Goal: Information Seeking & Learning: Learn about a topic

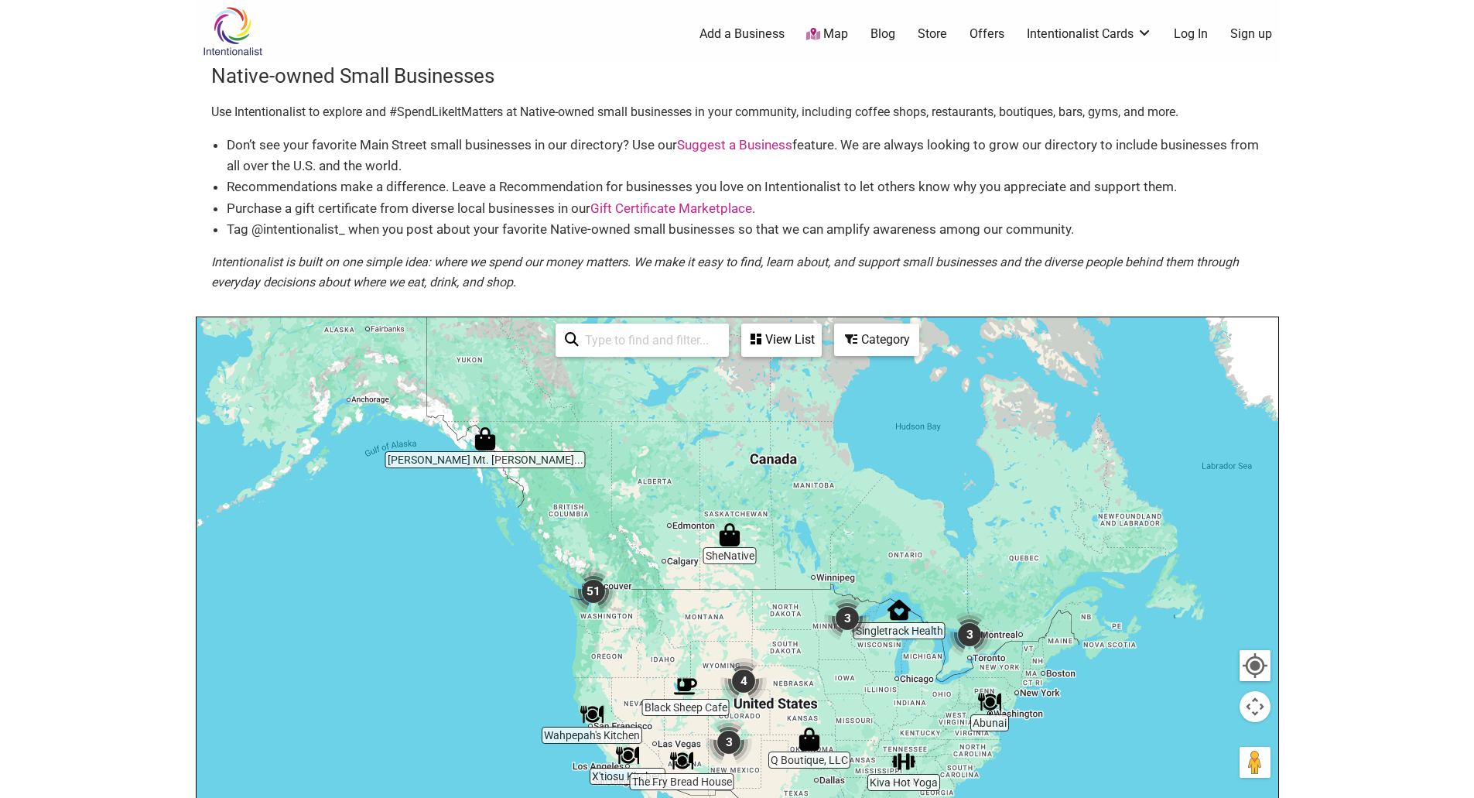
click at [227, 37] on img at bounding box center [233, 31] width 74 height 50
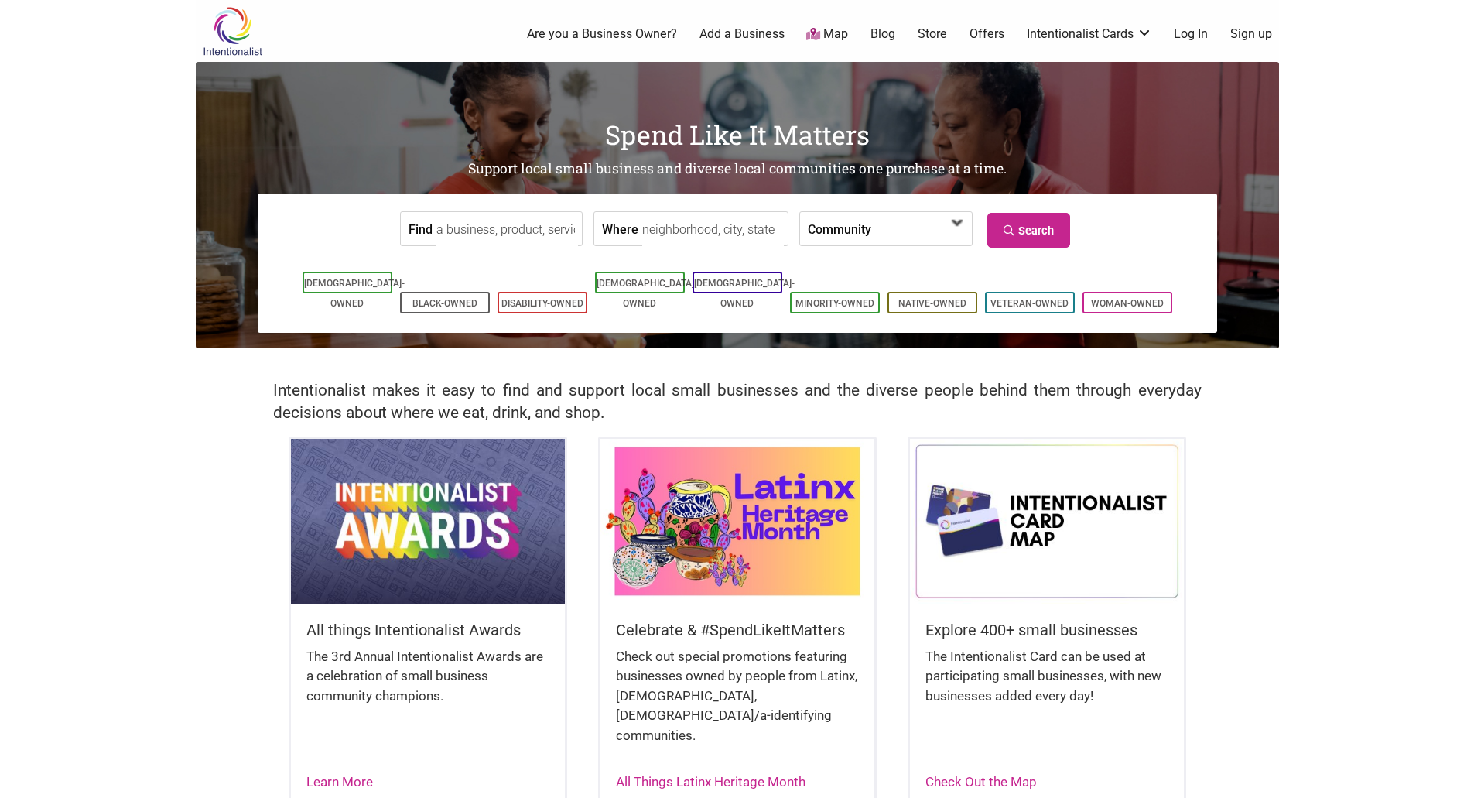
click at [915, 230] on span at bounding box center [915, 230] width 67 height 26
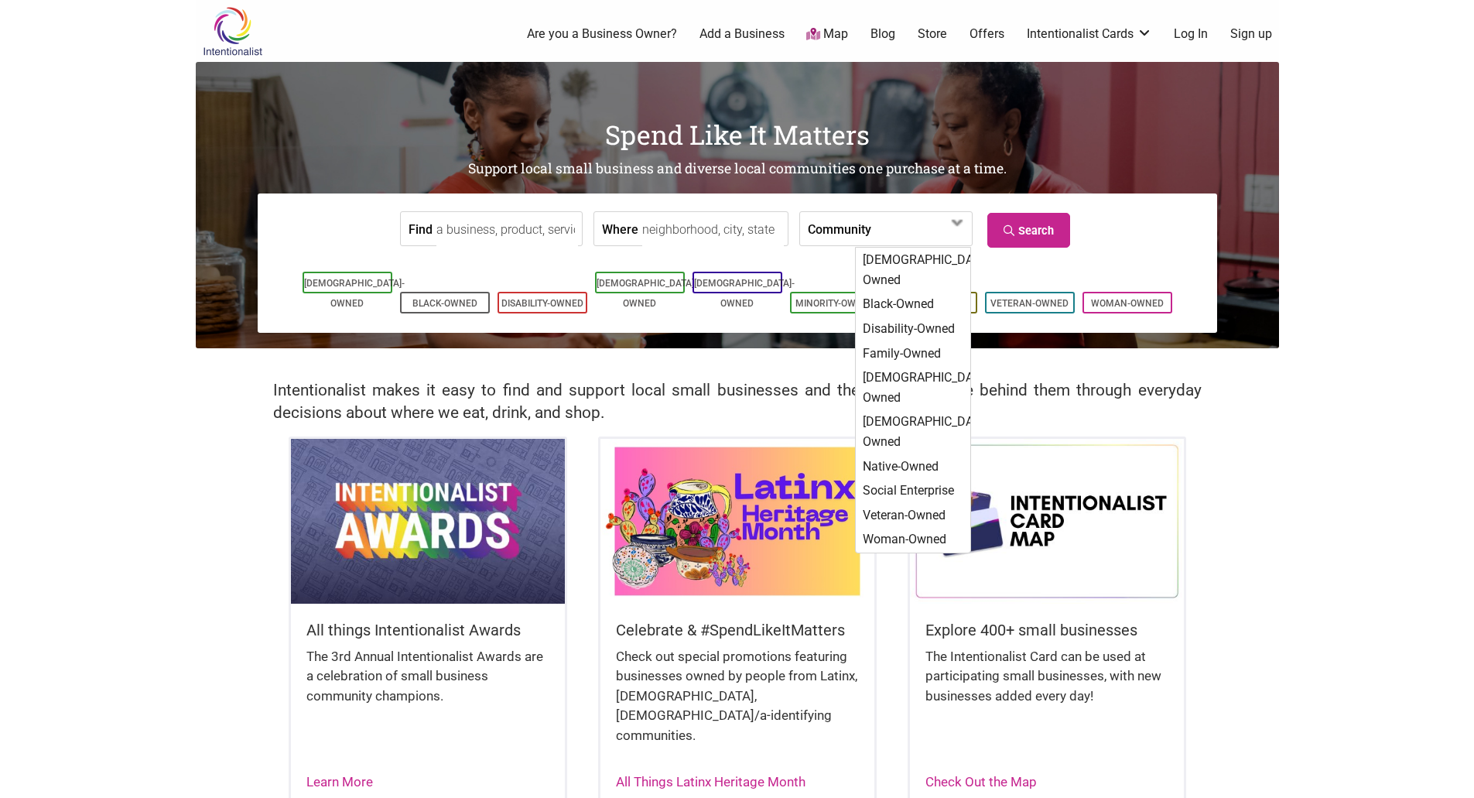
click at [704, 227] on input "Where" at bounding box center [713, 229] width 142 height 35
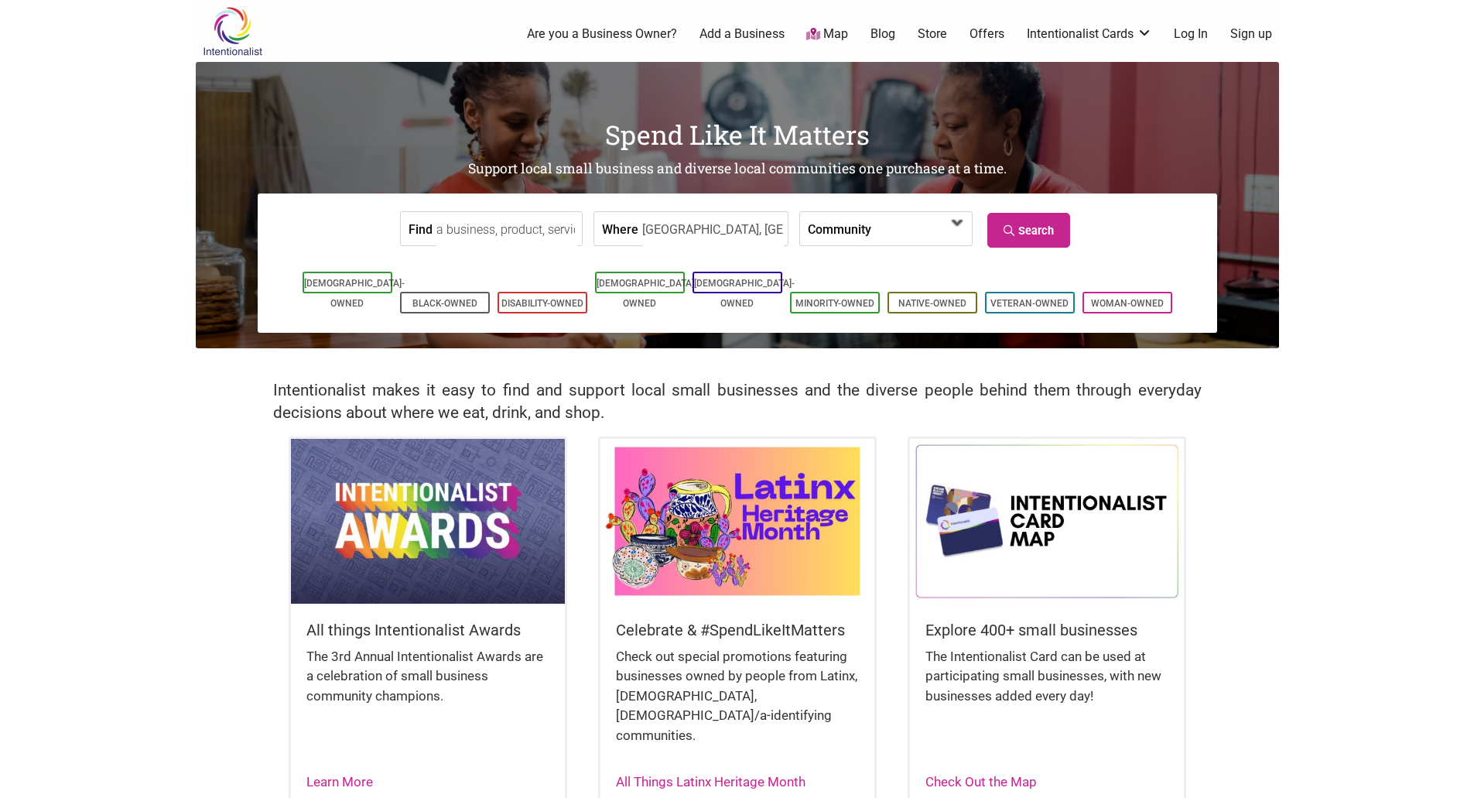
type input "Seattle, WA"
click at [871, 229] on span at bounding box center [920, 228] width 99 height 33
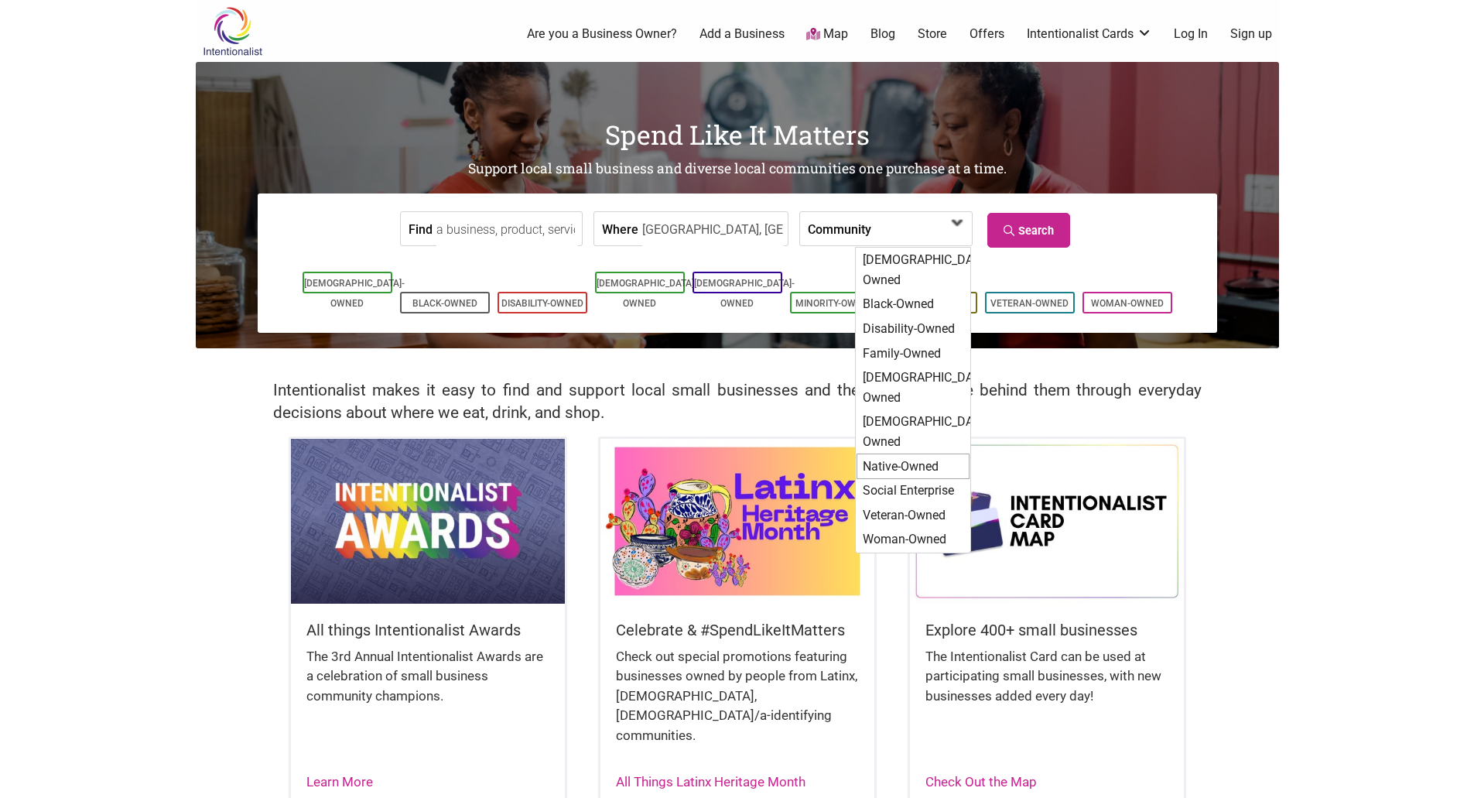
click at [892, 453] on div "Native-Owned" at bounding box center [912, 466] width 113 height 26
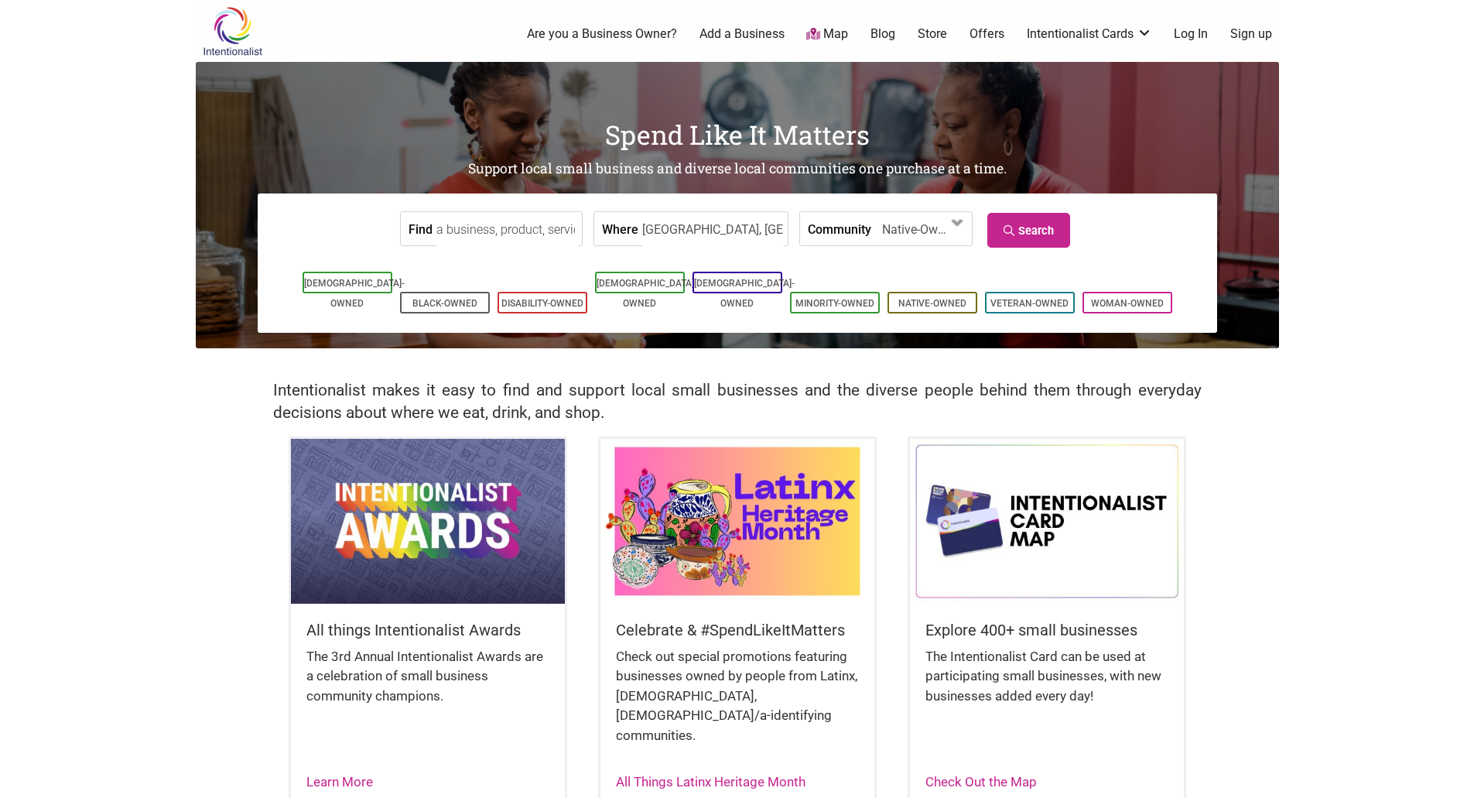
click at [480, 230] on input "Find" at bounding box center [507, 229] width 142 height 35
type input "Tea"
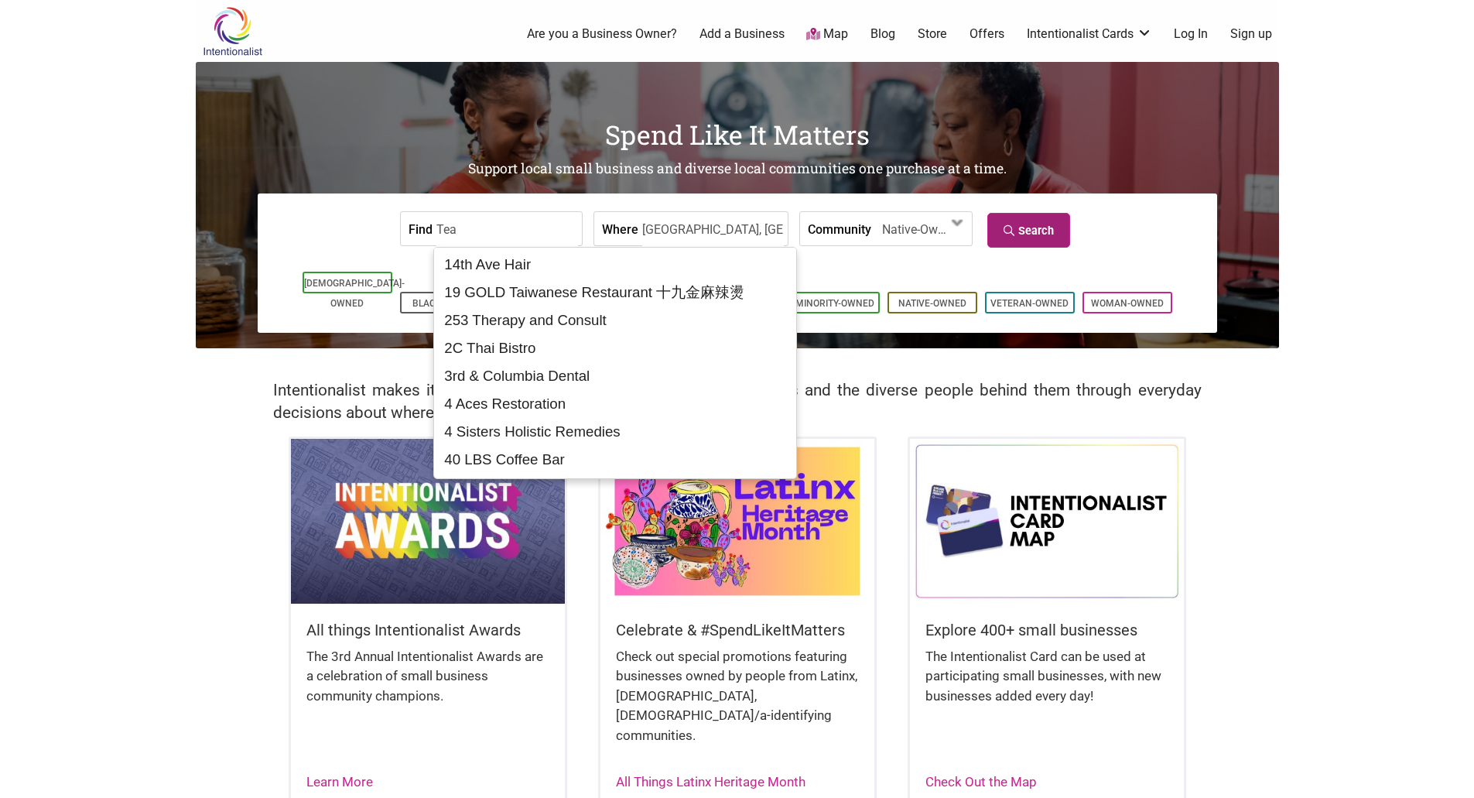
click at [1046, 233] on link "Search" at bounding box center [1028, 230] width 83 height 35
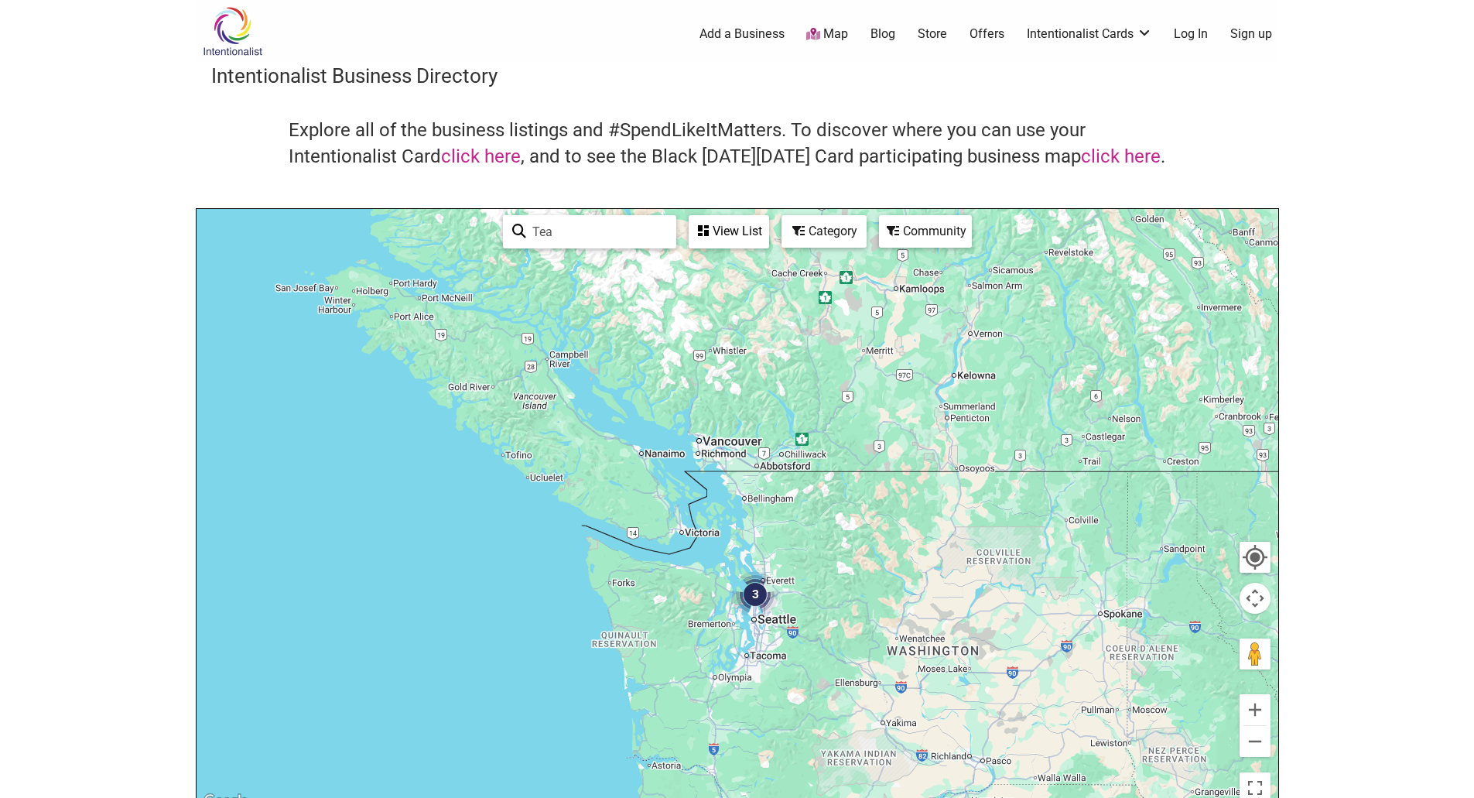
drag, startPoint x: 717, startPoint y: 356, endPoint x: 761, endPoint y: 630, distance: 277.4
click at [761, 636] on div at bounding box center [738, 510] width 1082 height 602
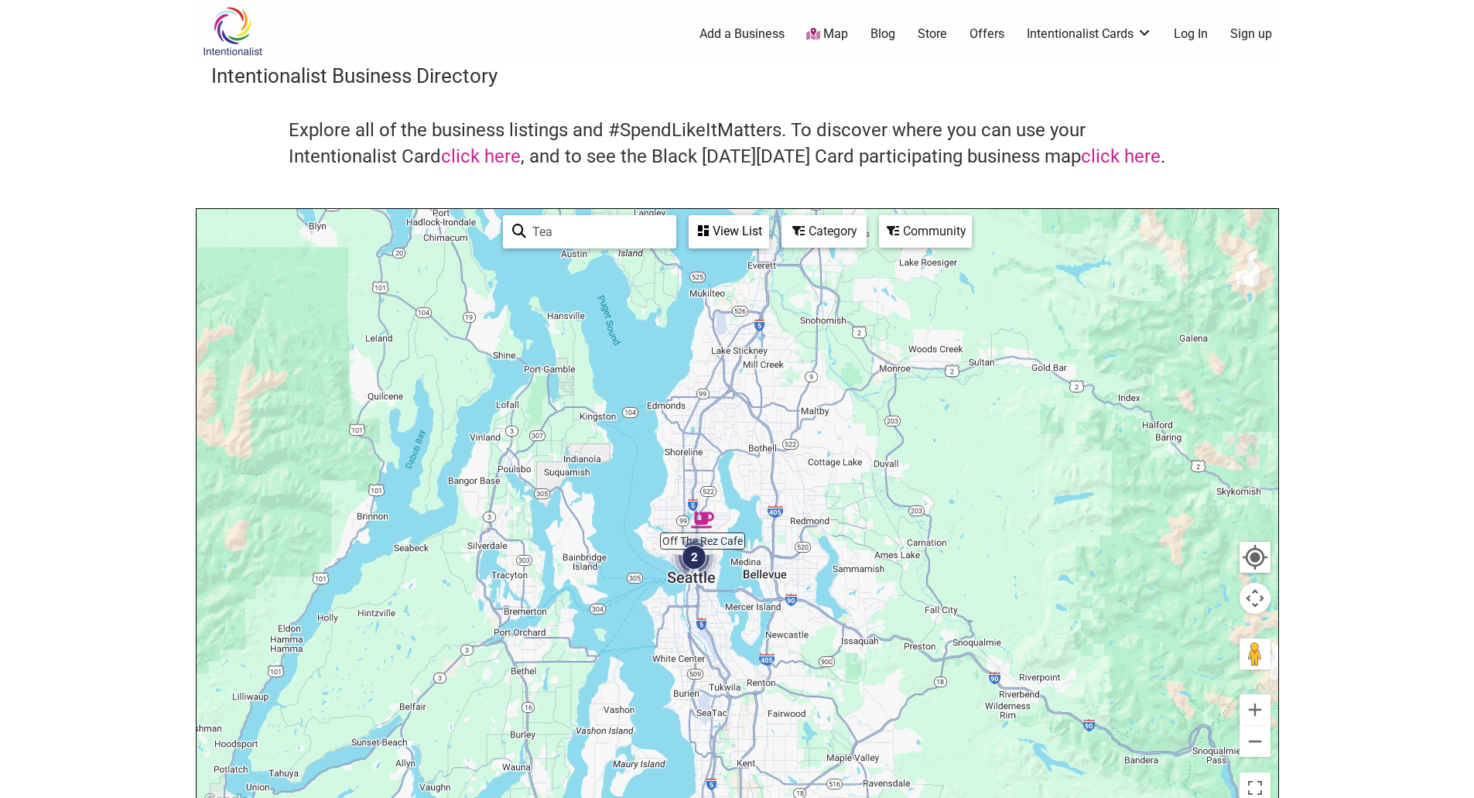
drag, startPoint x: 872, startPoint y: 721, endPoint x: 774, endPoint y: 436, distance: 300.9
click at [774, 436] on div at bounding box center [738, 510] width 1082 height 602
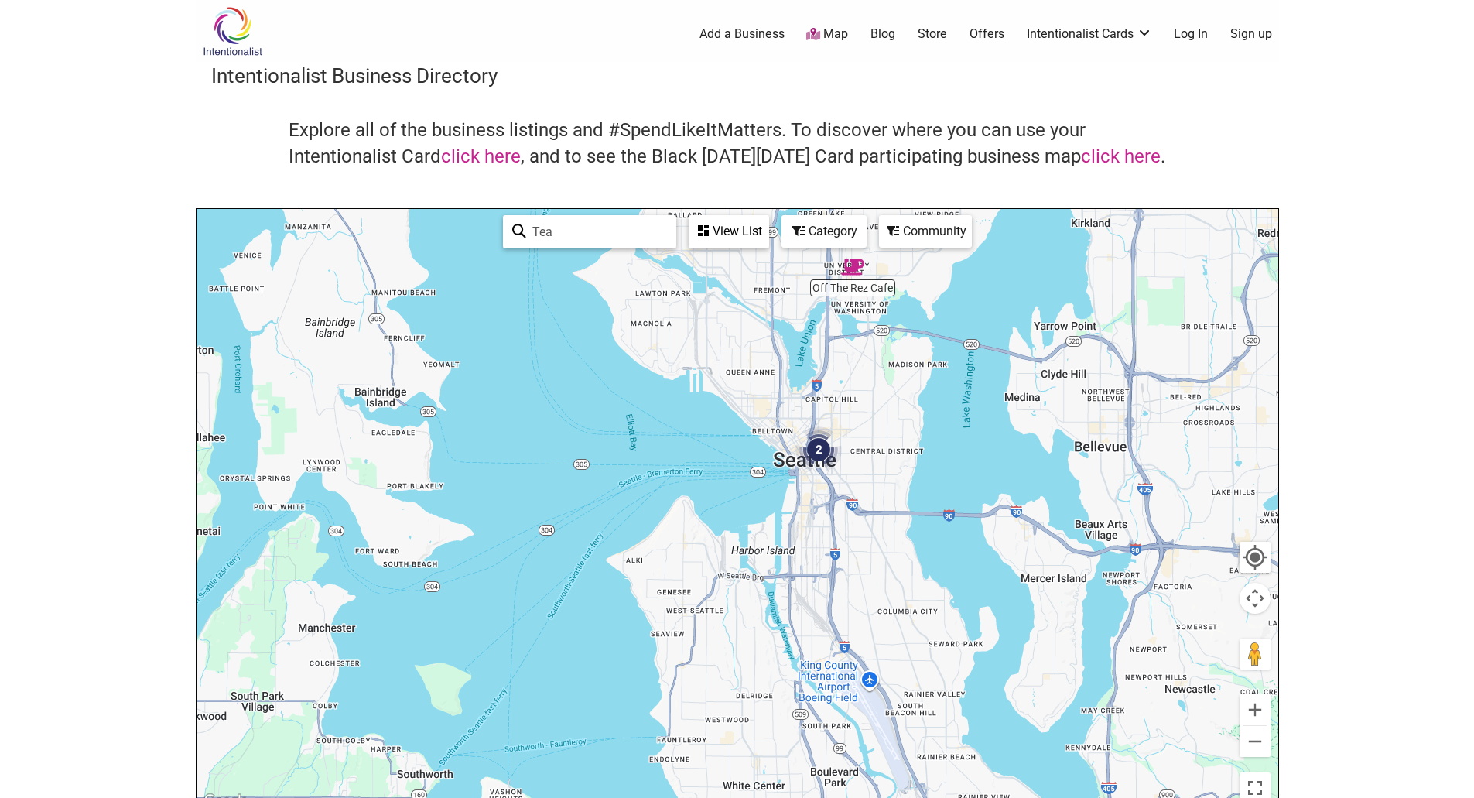
drag, startPoint x: 842, startPoint y: 623, endPoint x: 899, endPoint y: 513, distance: 123.9
click at [899, 513] on div at bounding box center [738, 510] width 1082 height 602
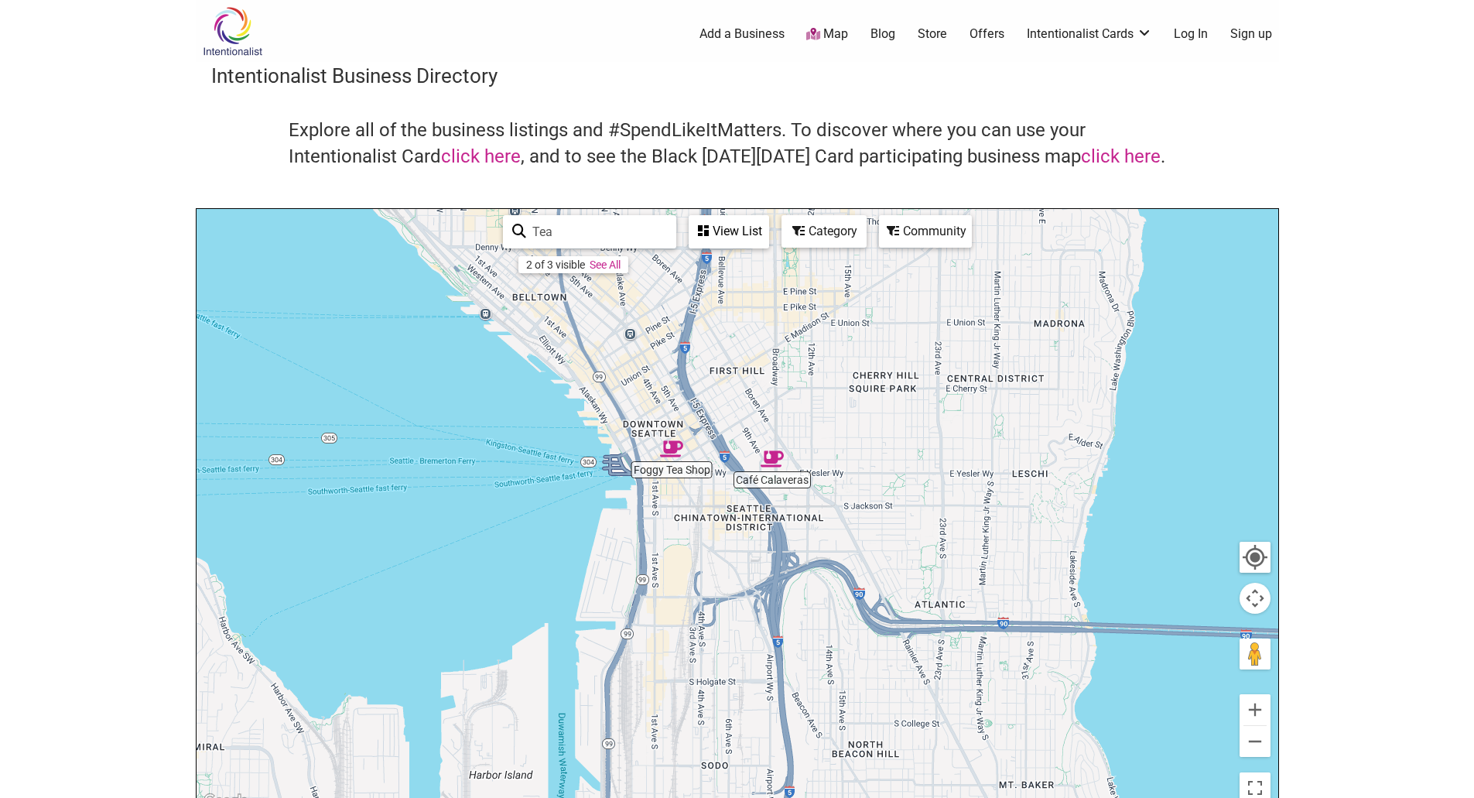
click at [673, 470] on div at bounding box center [738, 510] width 1082 height 602
click at [666, 445] on img "Foggy Tea Shop" at bounding box center [671, 448] width 23 height 23
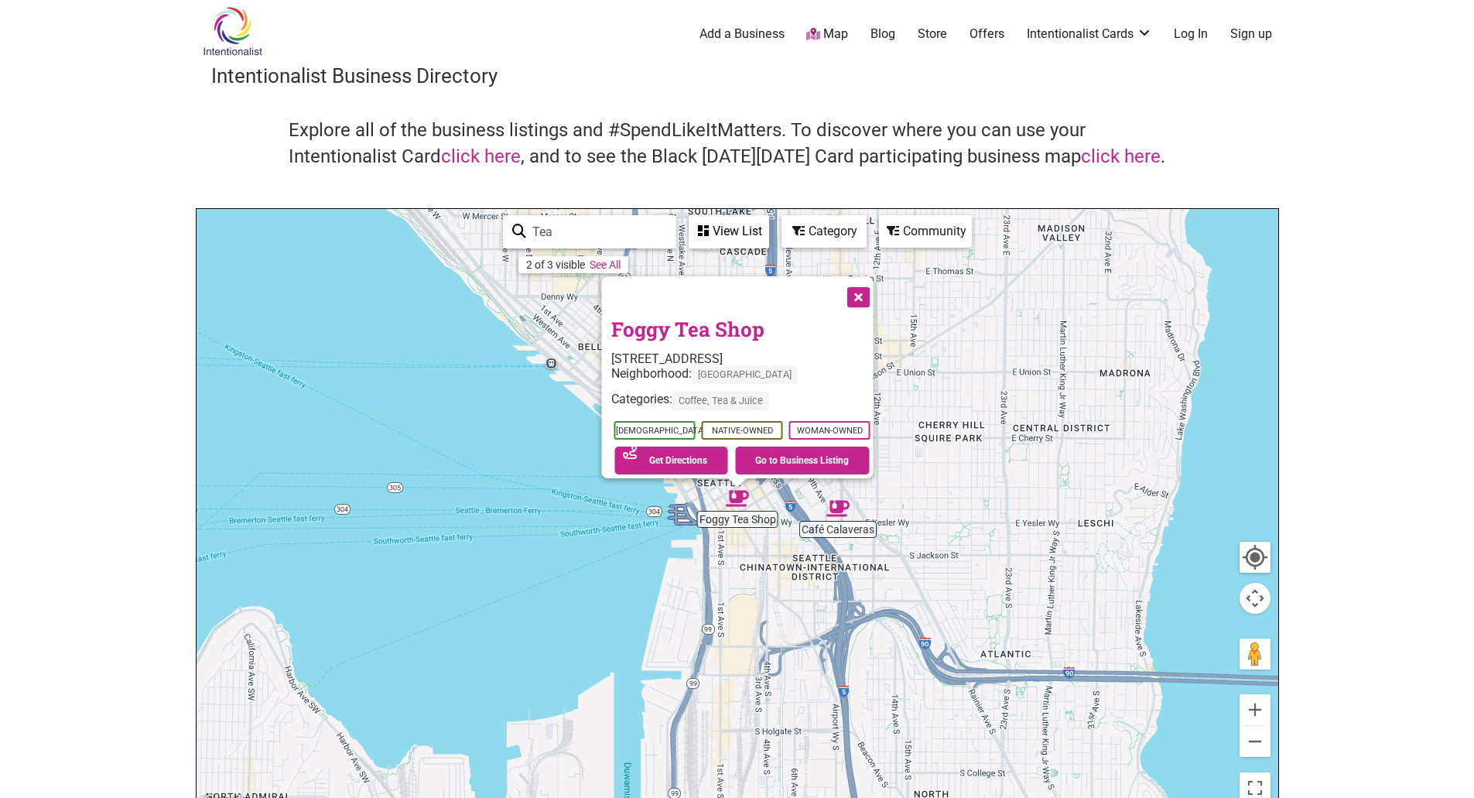
click at [839, 508] on img "Café Calaveras" at bounding box center [837, 508] width 23 height 23
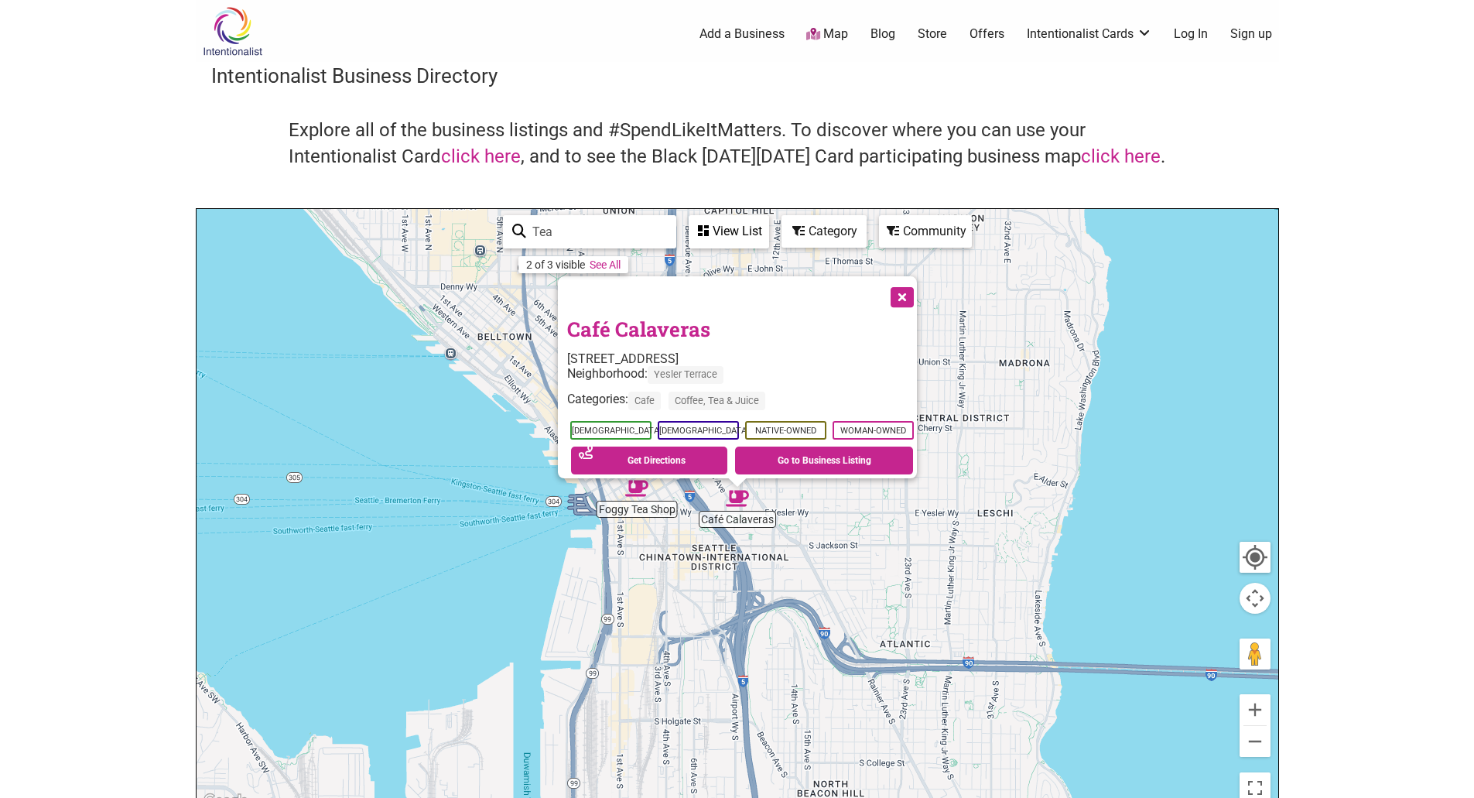
click at [905, 287] on button "Close" at bounding box center [900, 295] width 39 height 39
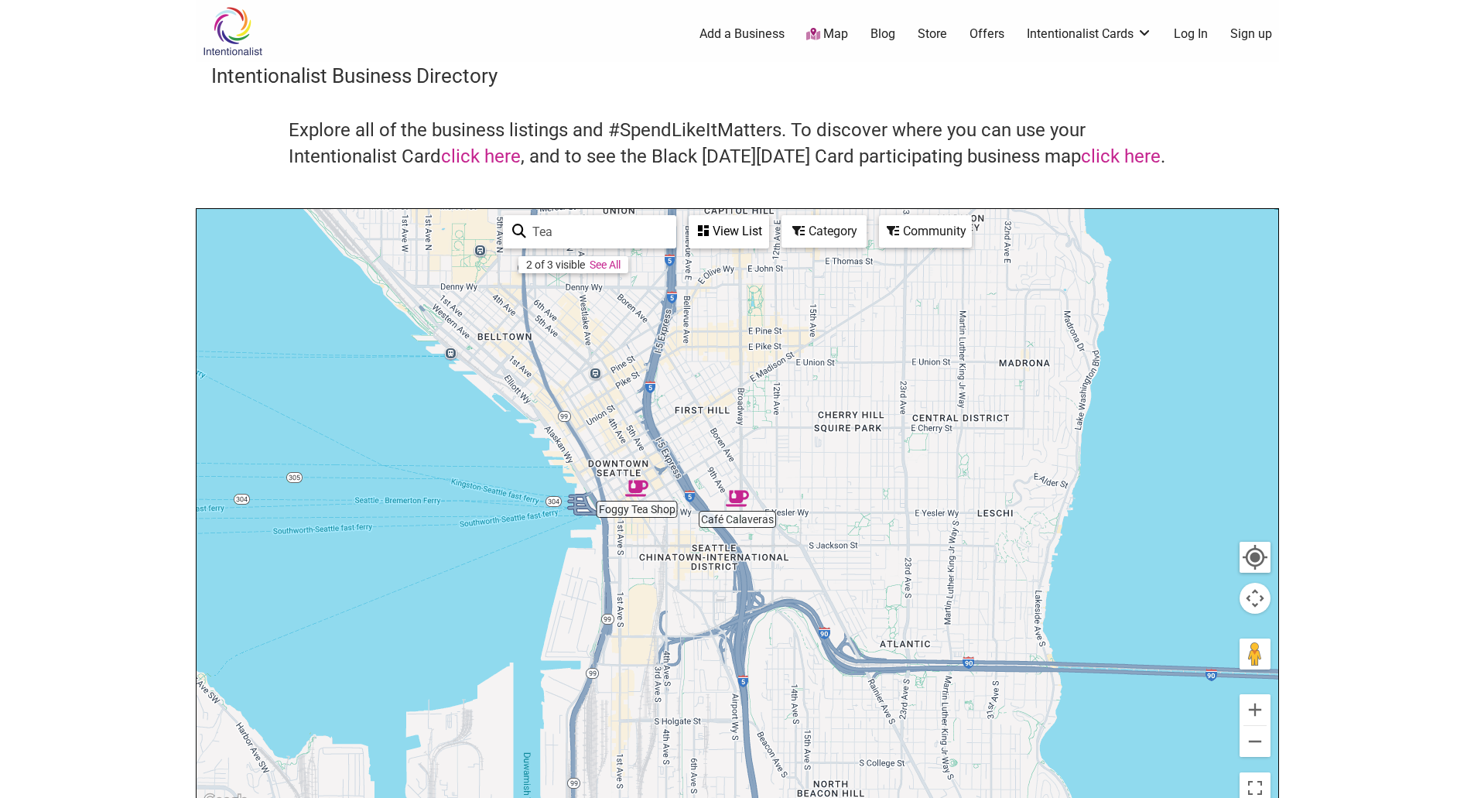
click at [638, 494] on img "Foggy Tea Shop" at bounding box center [636, 488] width 23 height 23
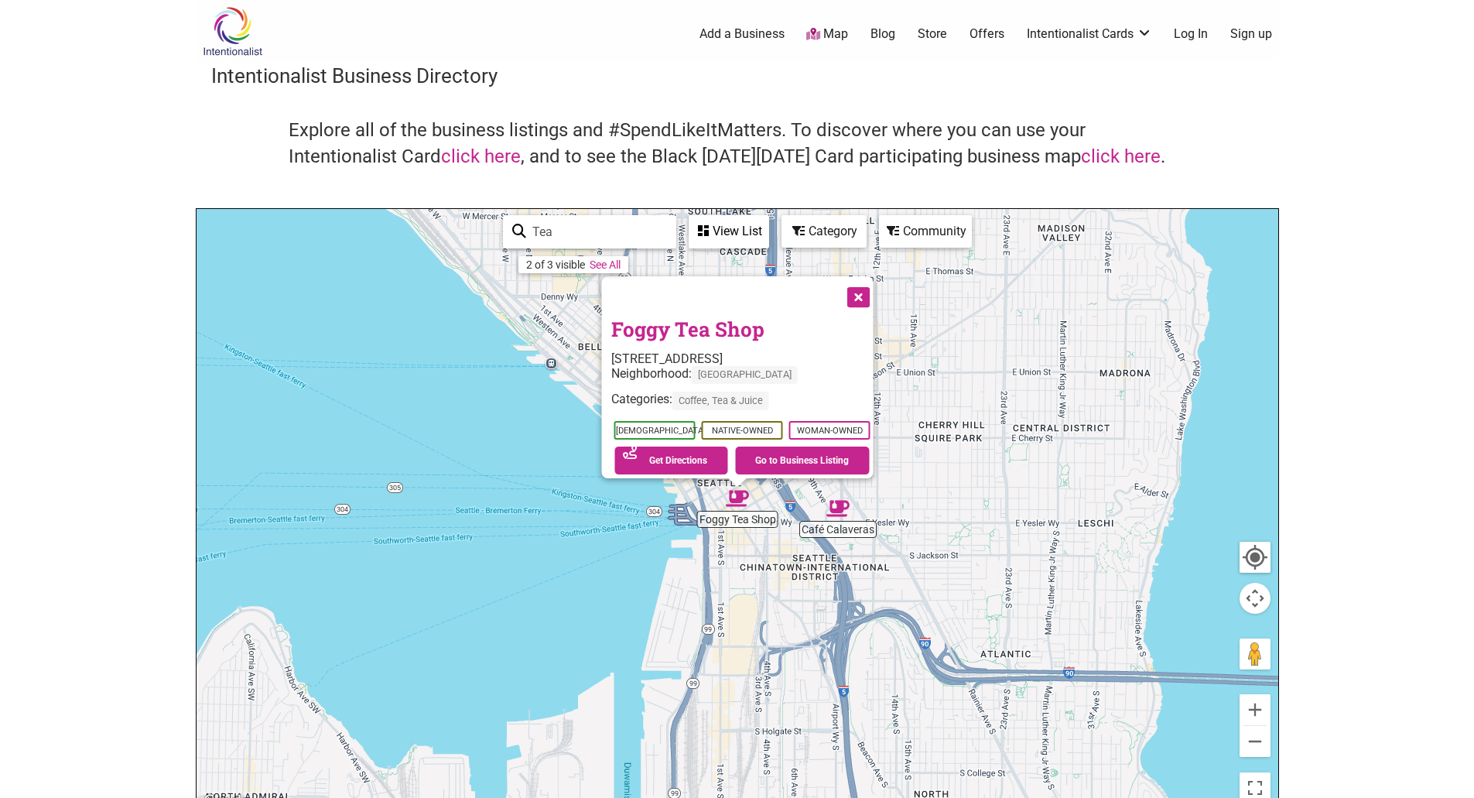
click at [678, 322] on link "Foggy Tea Shop" at bounding box center [686, 329] width 153 height 26
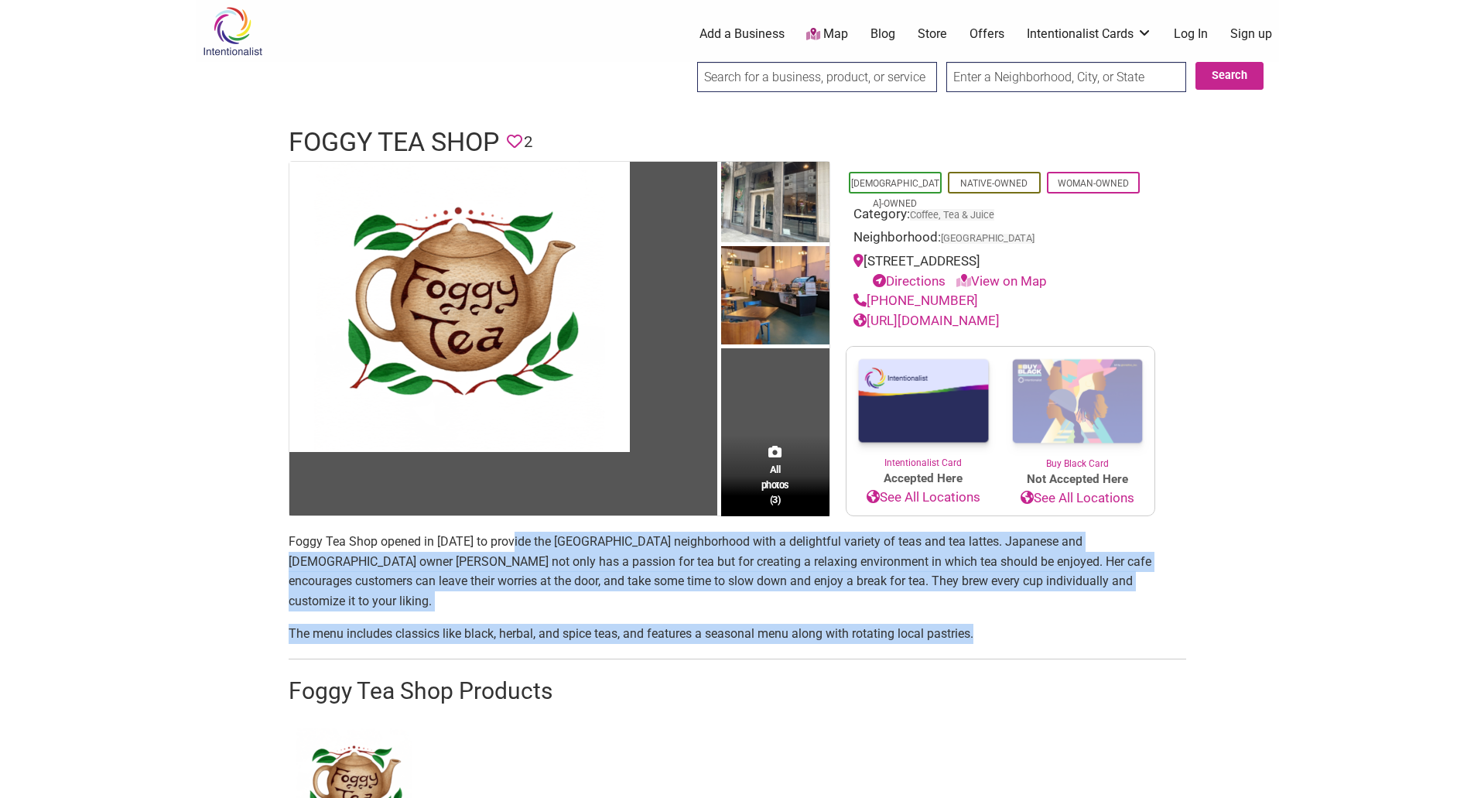
drag, startPoint x: 513, startPoint y: 544, endPoint x: 1026, endPoint y: 614, distance: 517.7
click at [977, 620] on section "Foggy Tea Shop opened in 2023 to provide the Pioneer Square neighborhood with a…" at bounding box center [737, 701] width 897 height 339
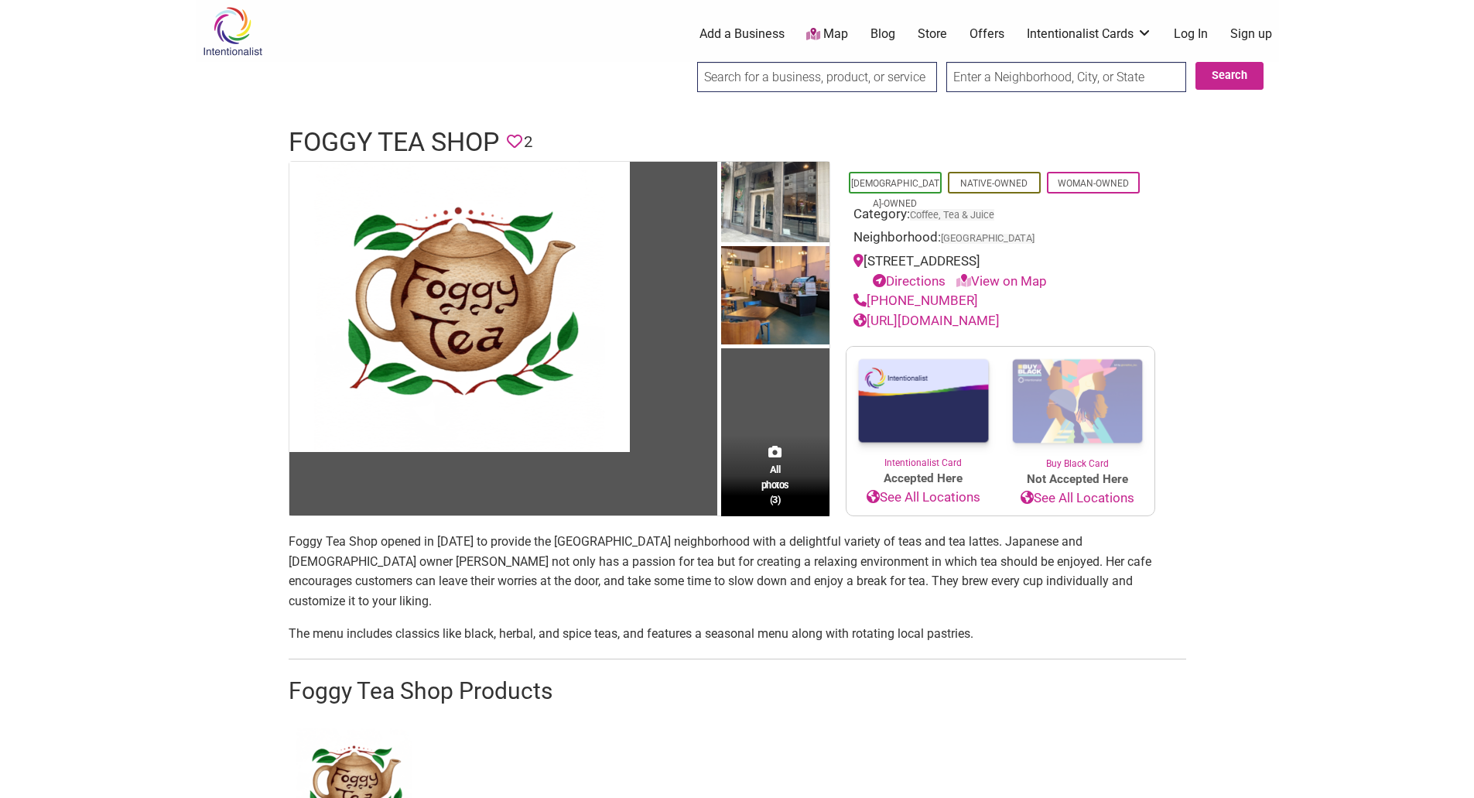
click at [1026, 624] on p "The menu includes classics like black, herbal, and spice teas, and features a s…" at bounding box center [737, 634] width 897 height 20
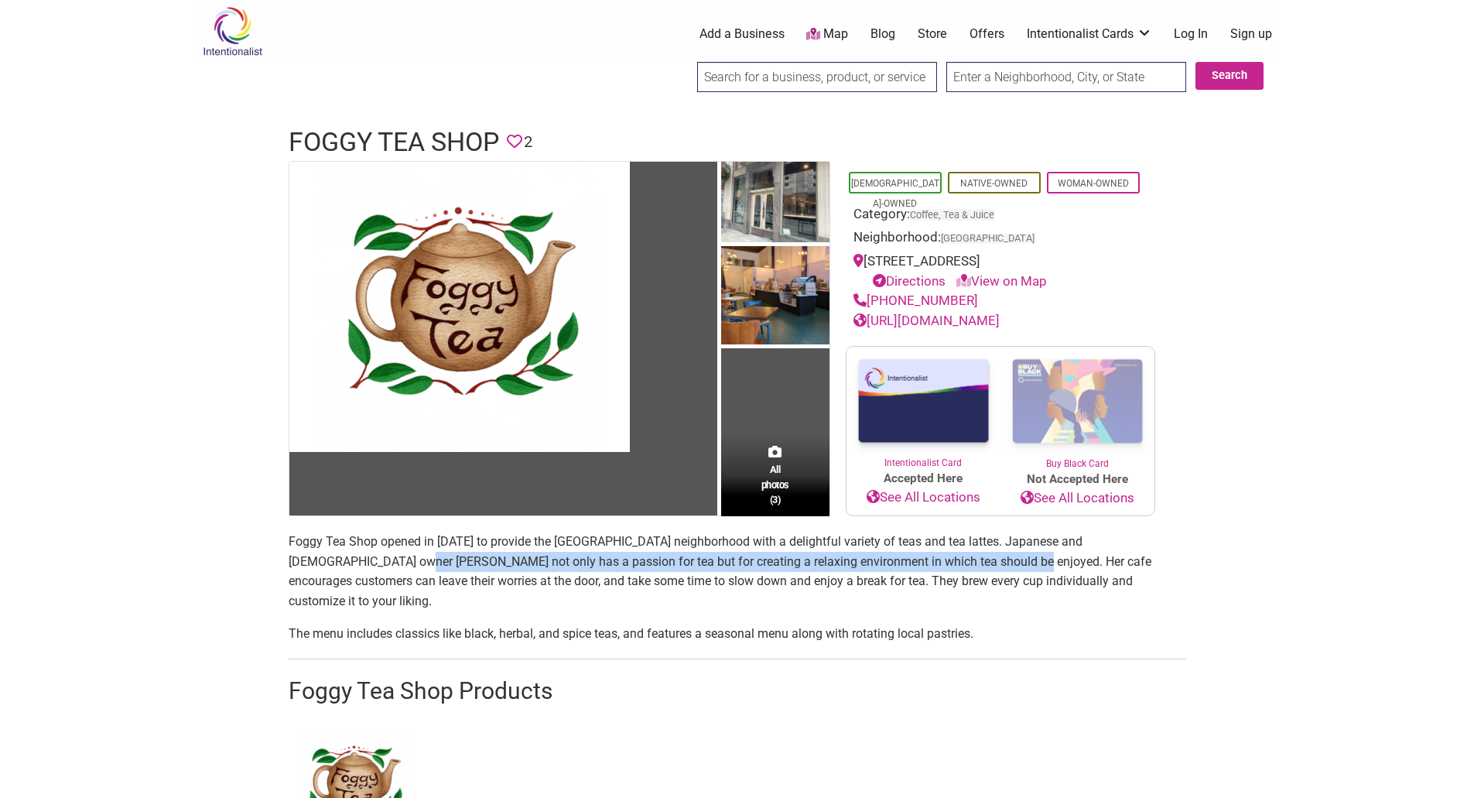
drag, startPoint x: 316, startPoint y: 559, endPoint x: 910, endPoint y: 565, distance: 593.5
click at [910, 565] on p "Foggy Tea Shop opened in 2023 to provide the Pioneer Square neighborhood with a…" at bounding box center [737, 571] width 897 height 79
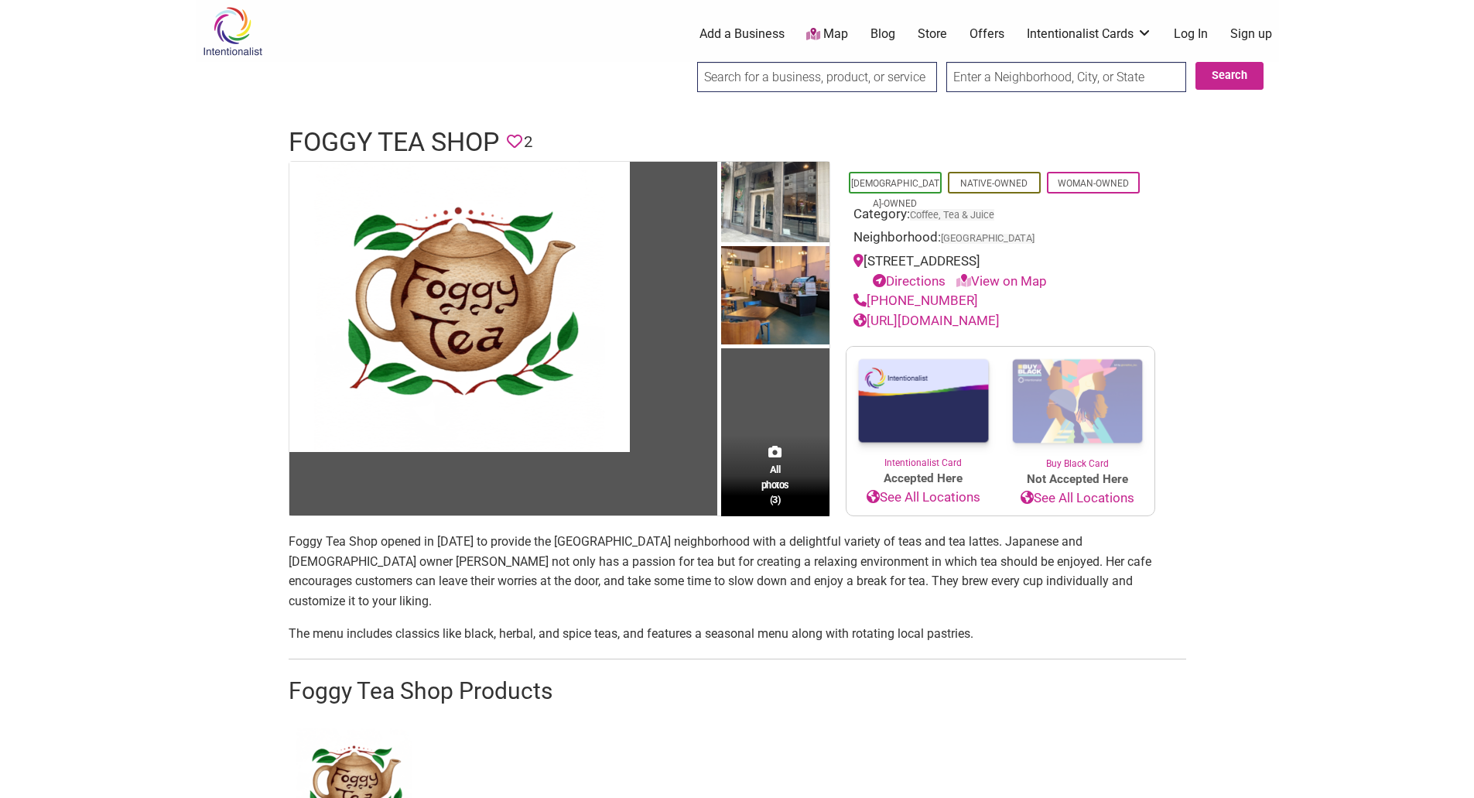
click at [1010, 627] on section "Foggy Tea Shop opened in 2023 to provide the Pioneer Square neighborhood with a…" at bounding box center [737, 701] width 897 height 339
click at [1000, 320] on link "https://www.foggyteashop.com" at bounding box center [926, 320] width 146 height 15
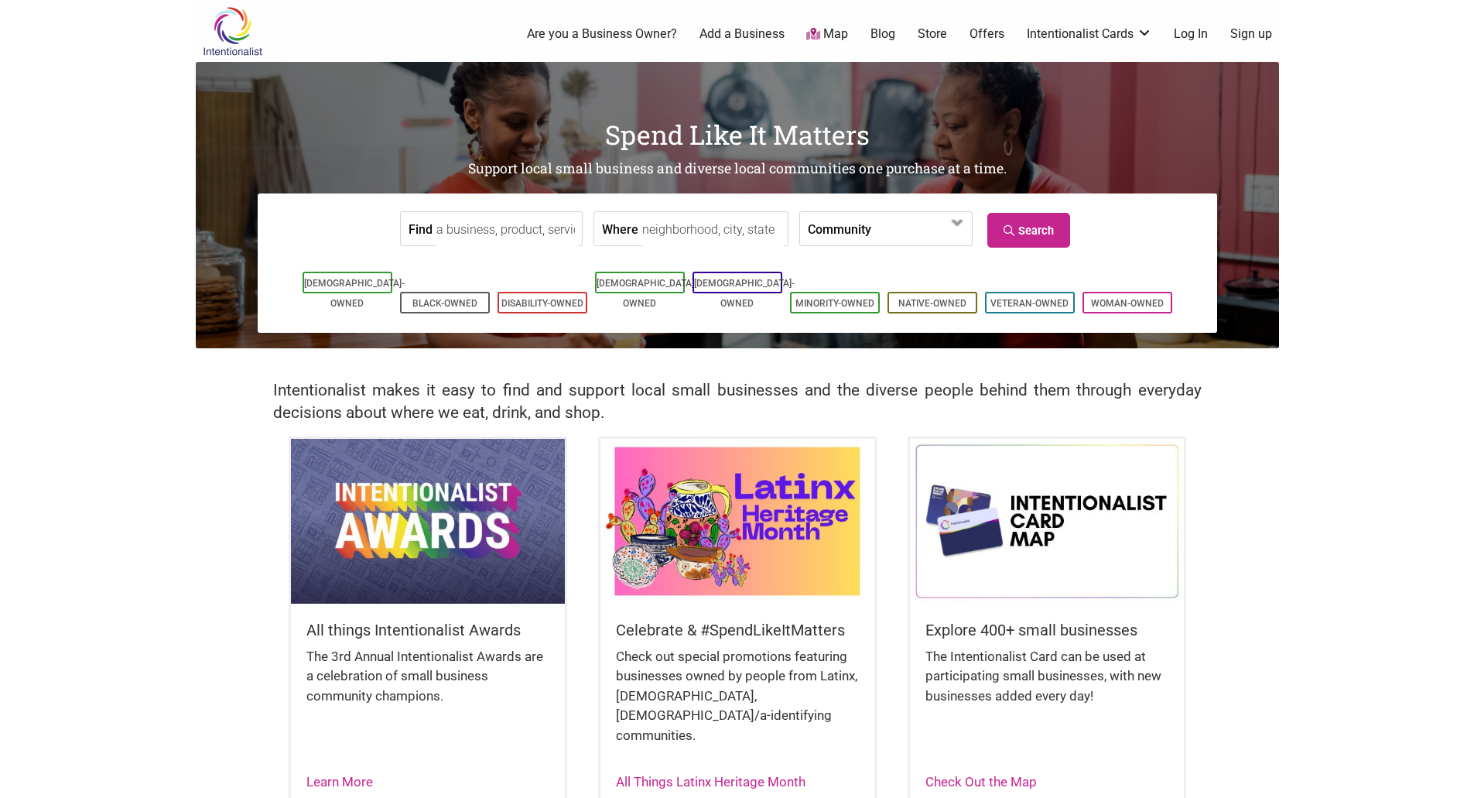
drag, startPoint x: 675, startPoint y: 234, endPoint x: 672, endPoint y: 242, distance: 9.3
click at [675, 234] on input "Where" at bounding box center [713, 229] width 142 height 35
type input "[GEOGRAPHIC_DATA], [GEOGRAPHIC_DATA]"
click at [918, 221] on span at bounding box center [915, 230] width 67 height 26
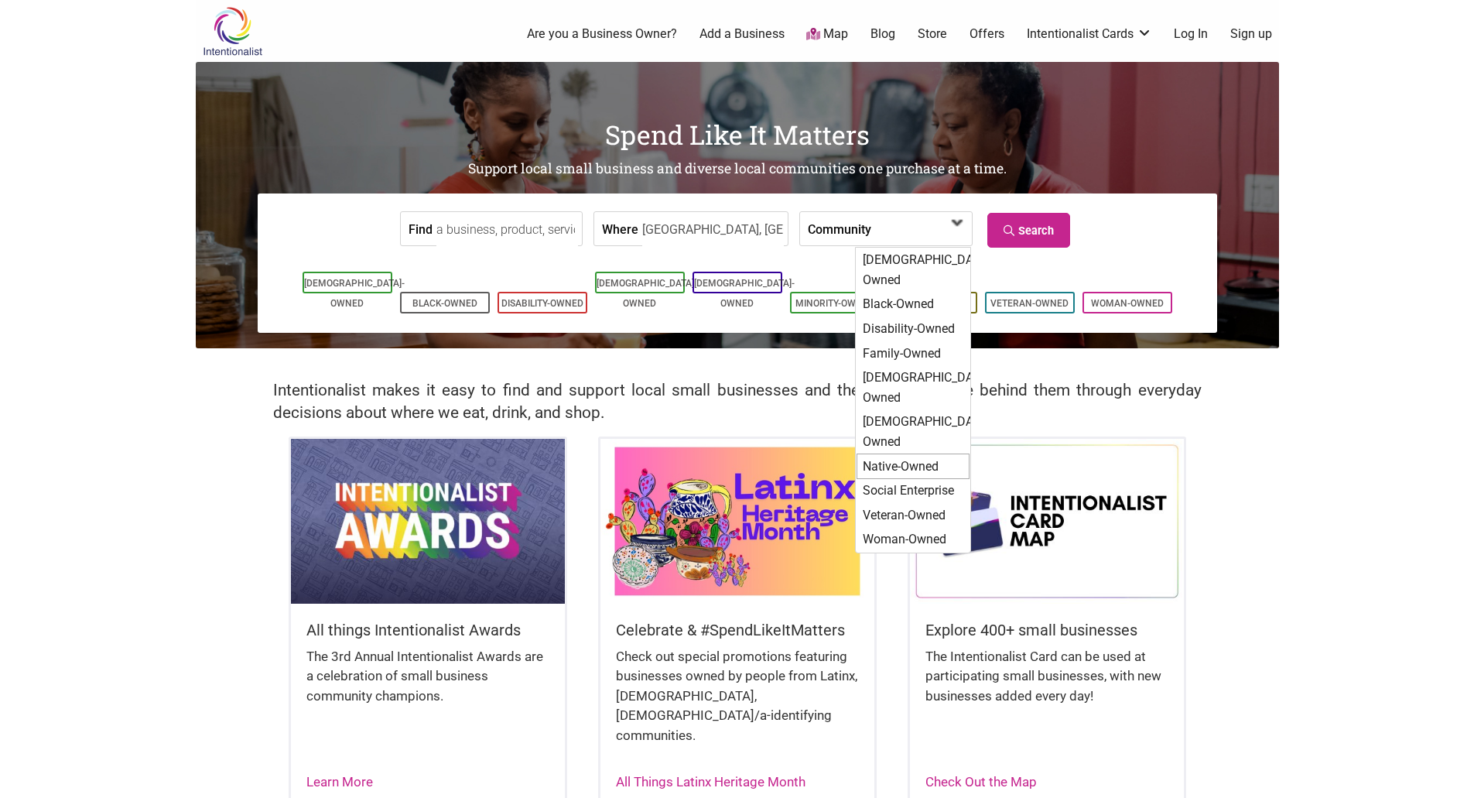
click at [902, 453] on div "Native-Owned" at bounding box center [912, 466] width 113 height 26
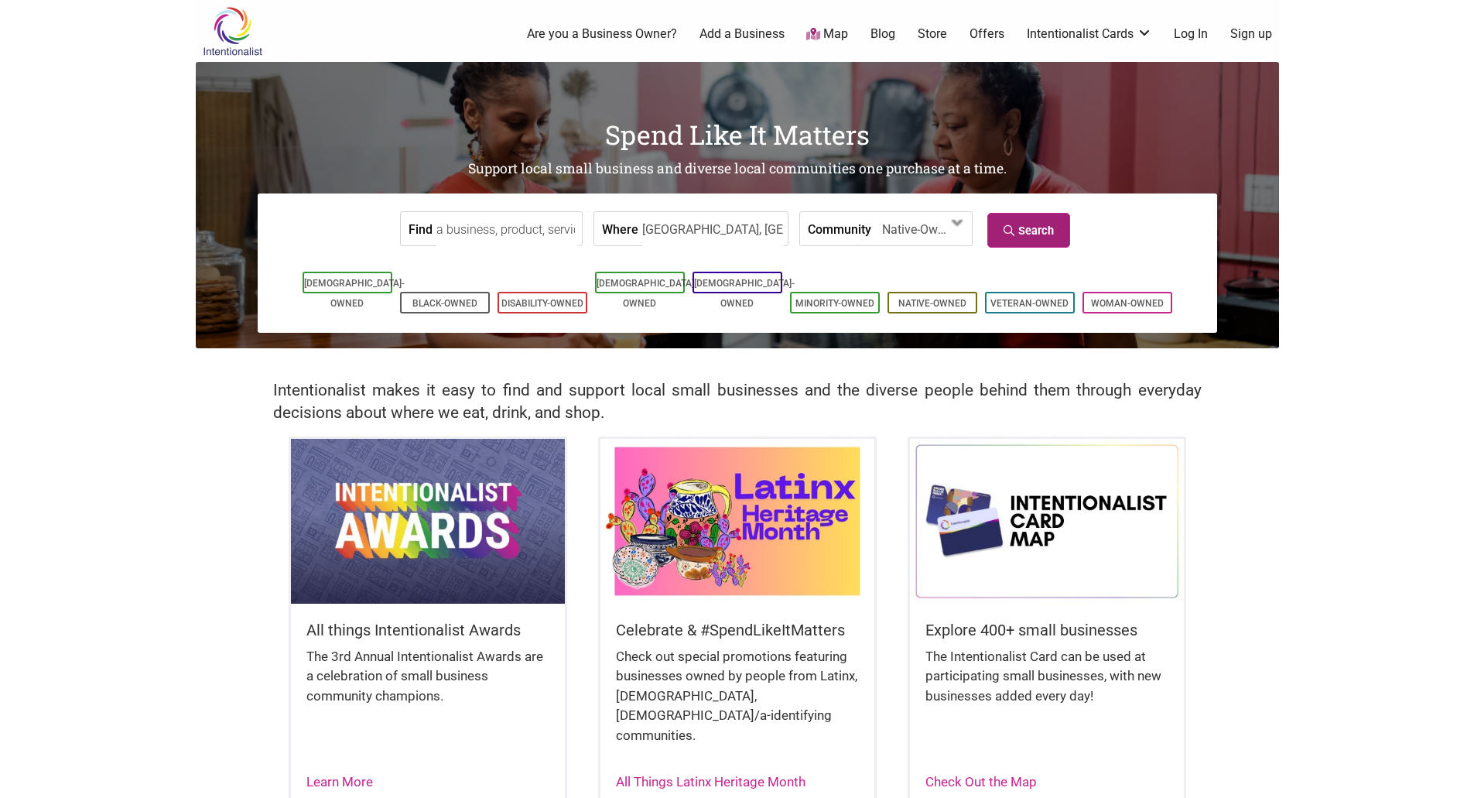
click at [1029, 231] on link "Search" at bounding box center [1028, 230] width 83 height 35
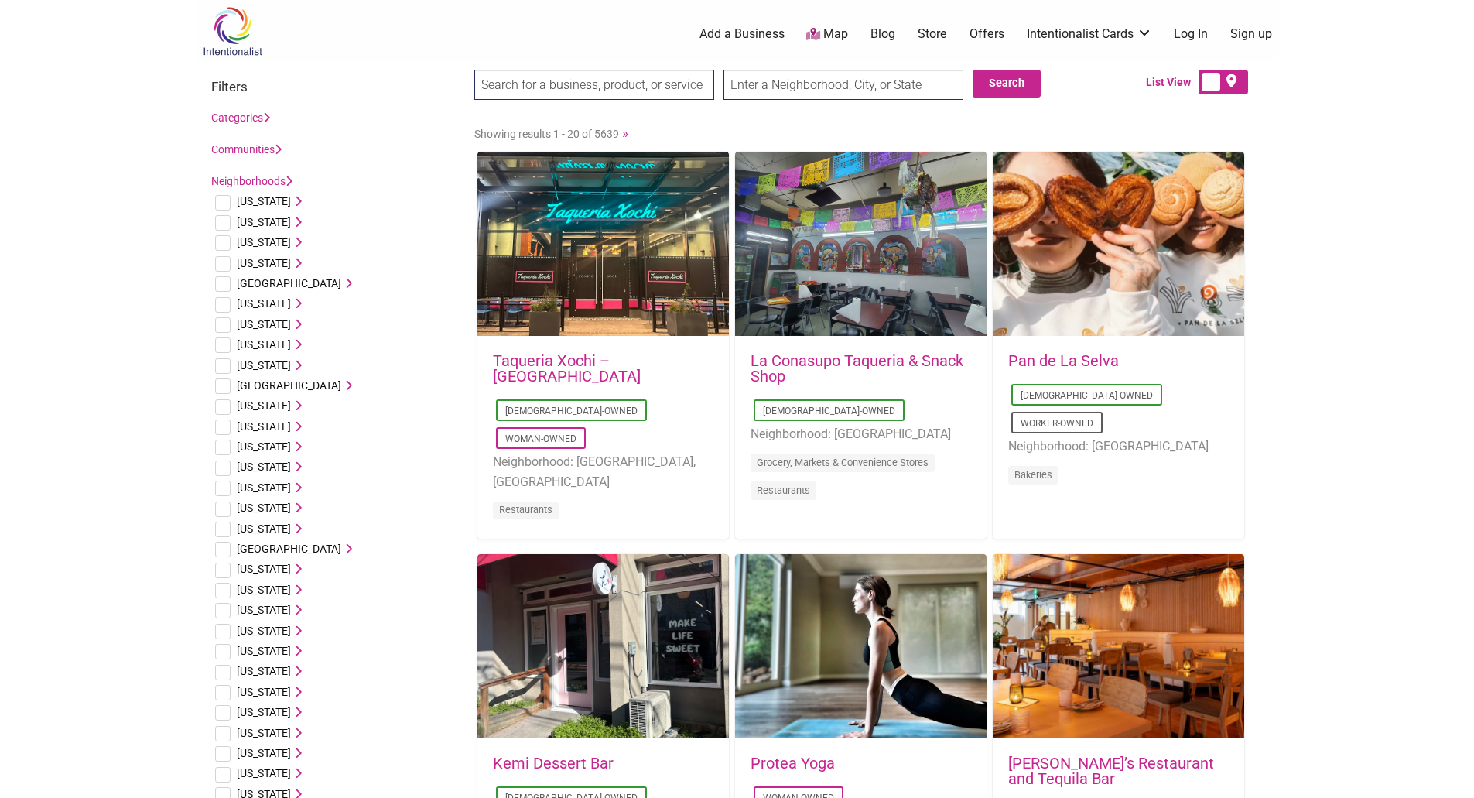
click at [801, 91] on input "text" at bounding box center [843, 85] width 240 height 30
type input "Seattle, WA"
click at [1027, 78] on button "Search" at bounding box center [1007, 84] width 68 height 28
click at [254, 112] on link "Categories" at bounding box center [240, 117] width 59 height 12
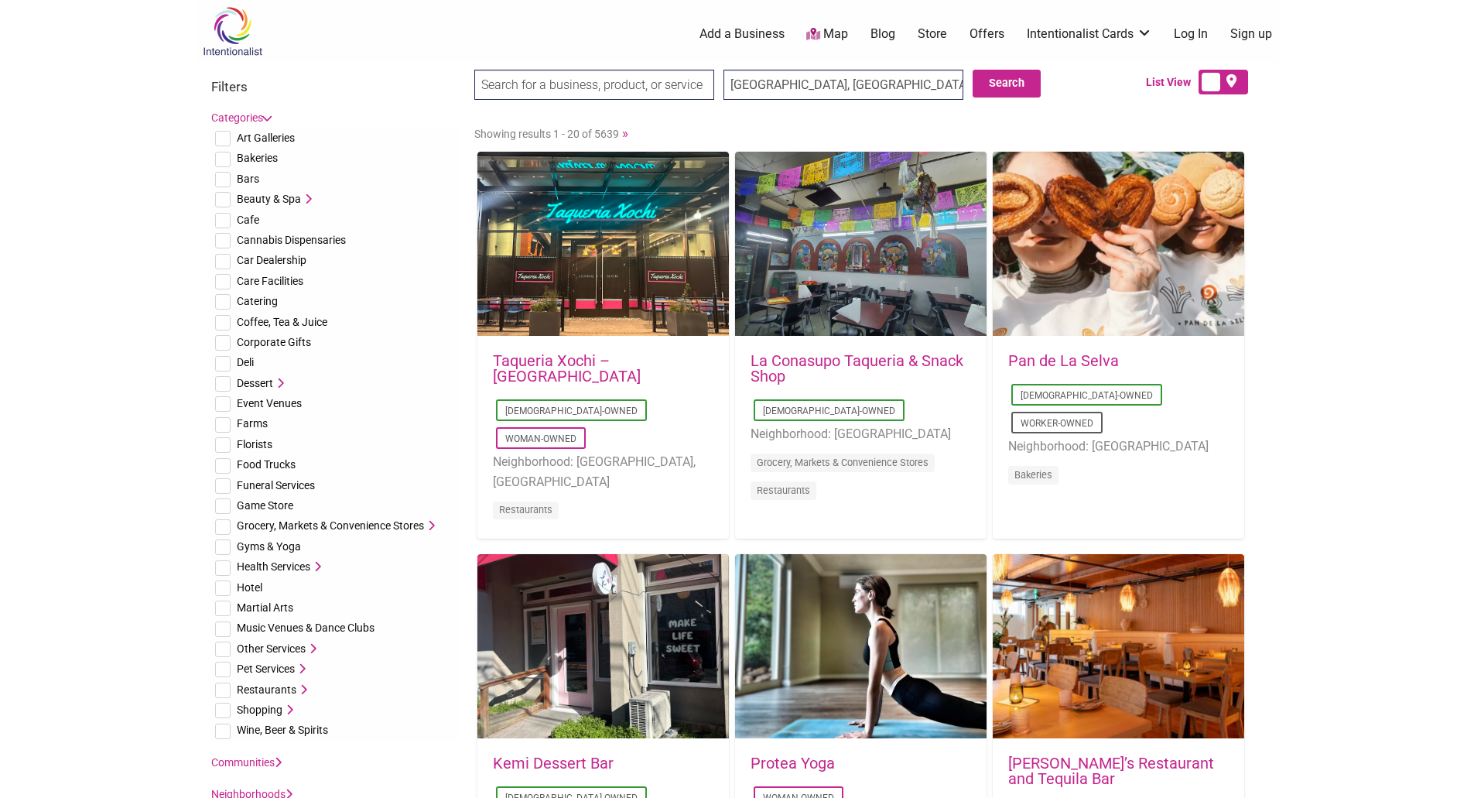
click at [226, 340] on input "checkbox" at bounding box center [222, 342] width 15 height 15
checkbox input "true"
click at [224, 318] on input "checkbox" at bounding box center [222, 322] width 15 height 15
checkbox input "true"
click at [227, 197] on input "checkbox" at bounding box center [222, 199] width 15 height 15
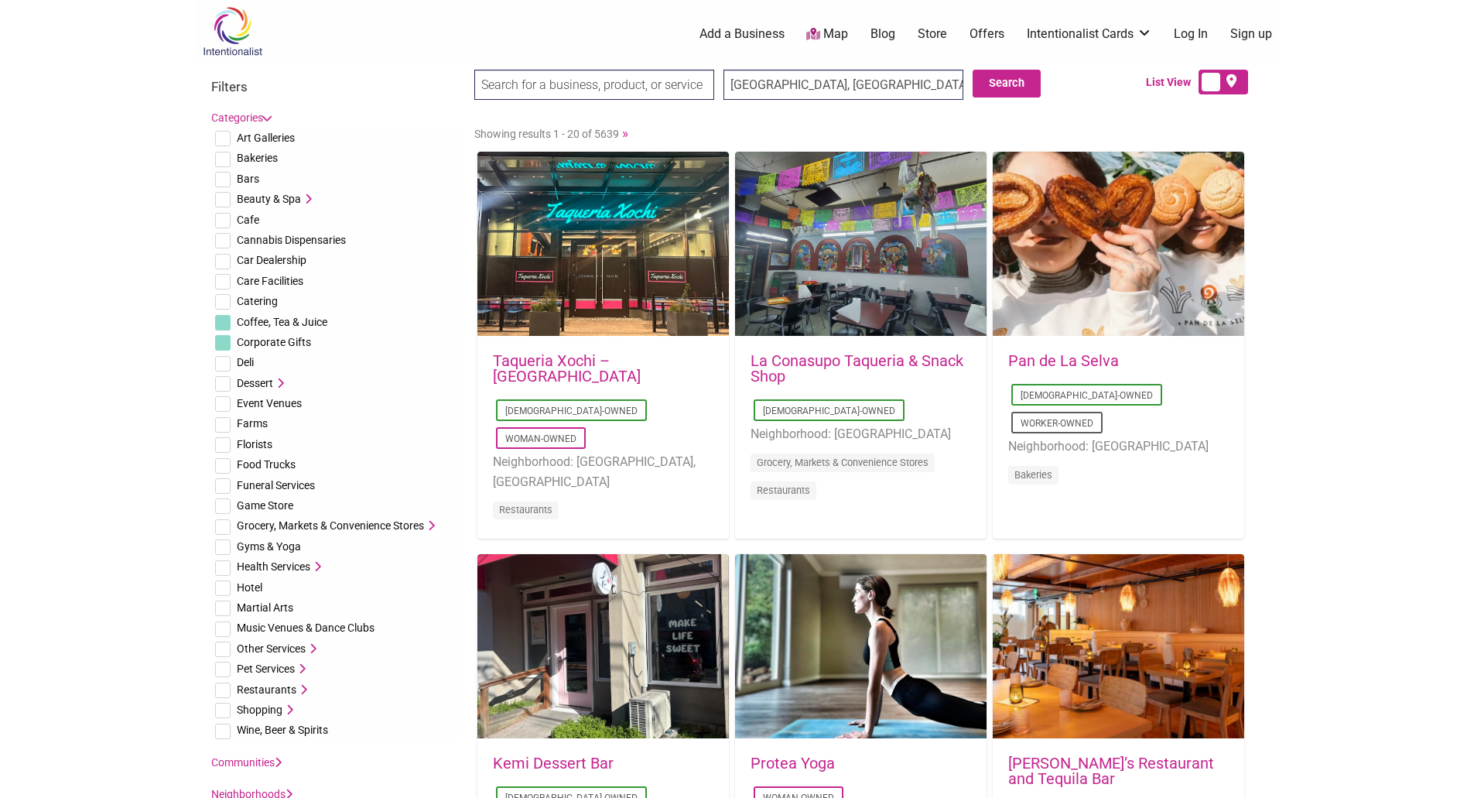
checkbox input "true"
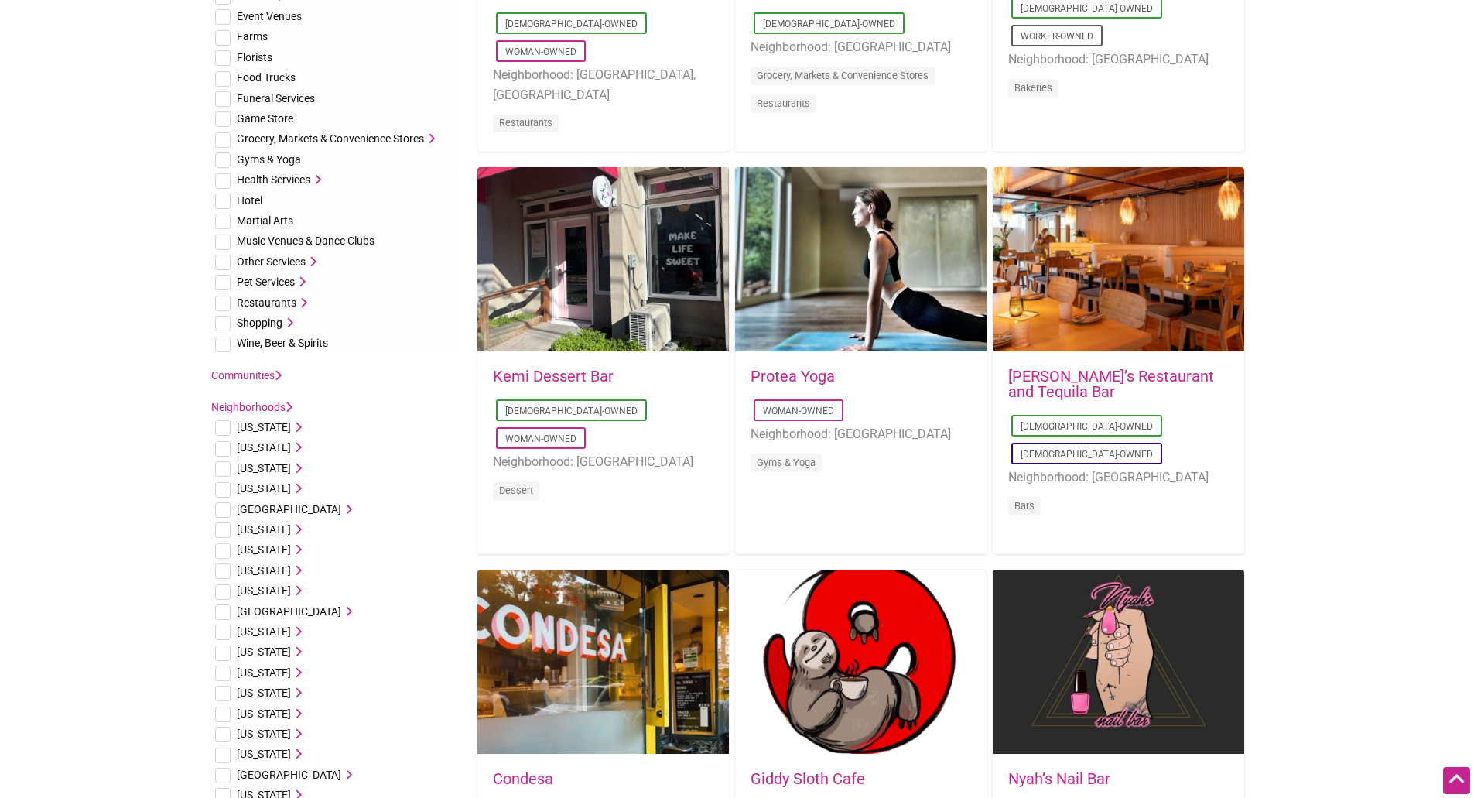
click at [269, 371] on link "Communities" at bounding box center [246, 375] width 70 height 12
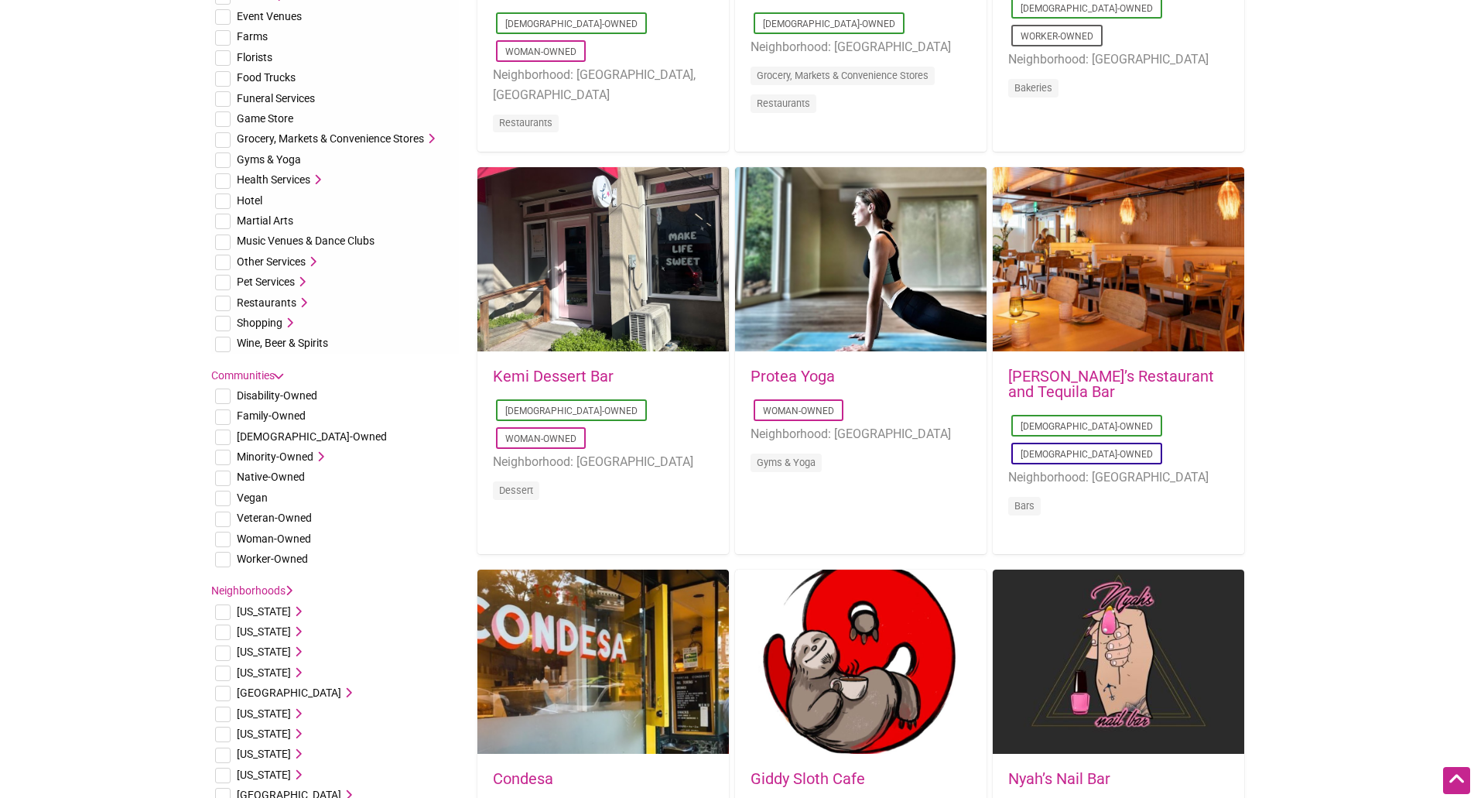
click at [219, 474] on input "checkbox" at bounding box center [222, 477] width 15 height 15
checkbox input "true"
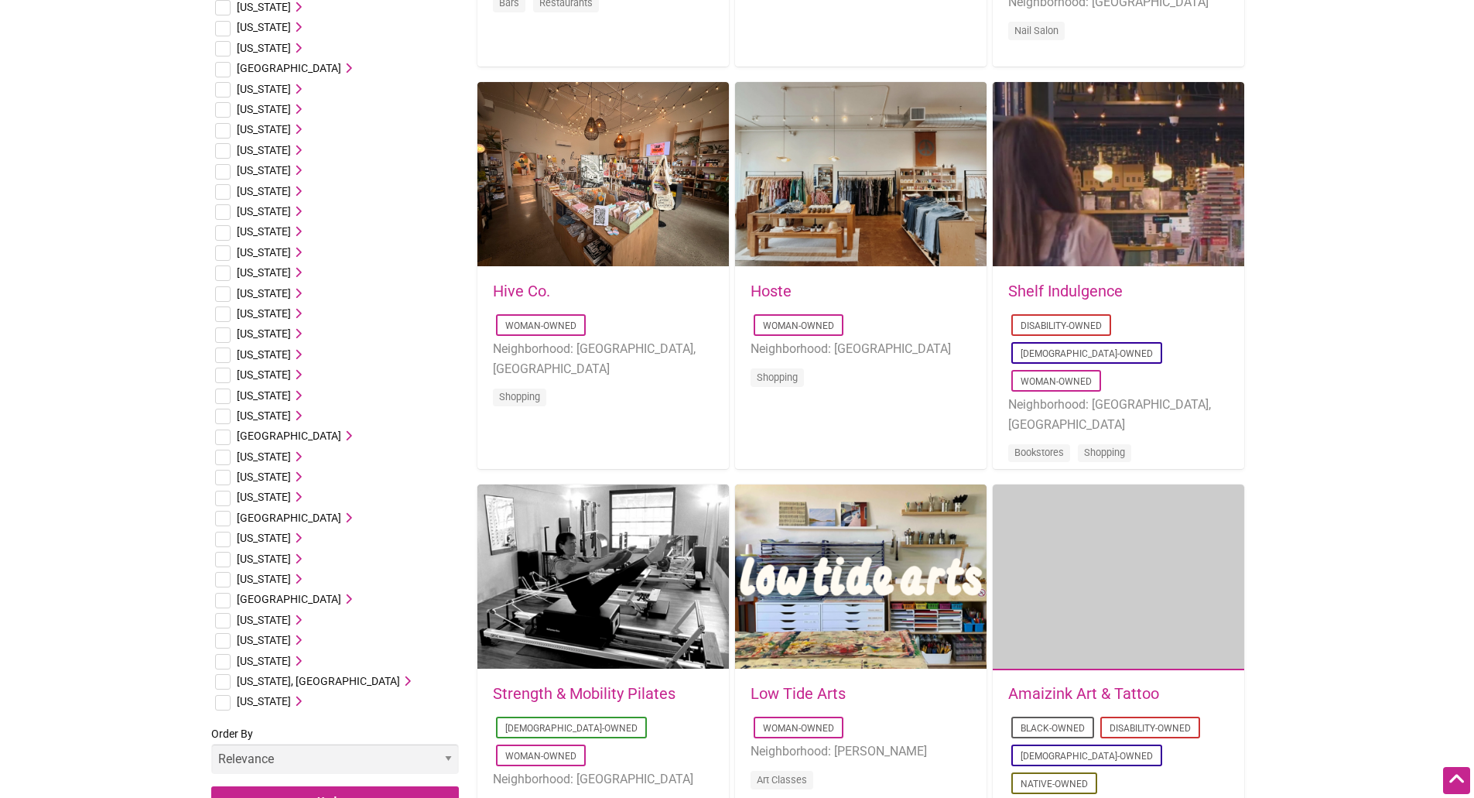
scroll to position [1393, 0]
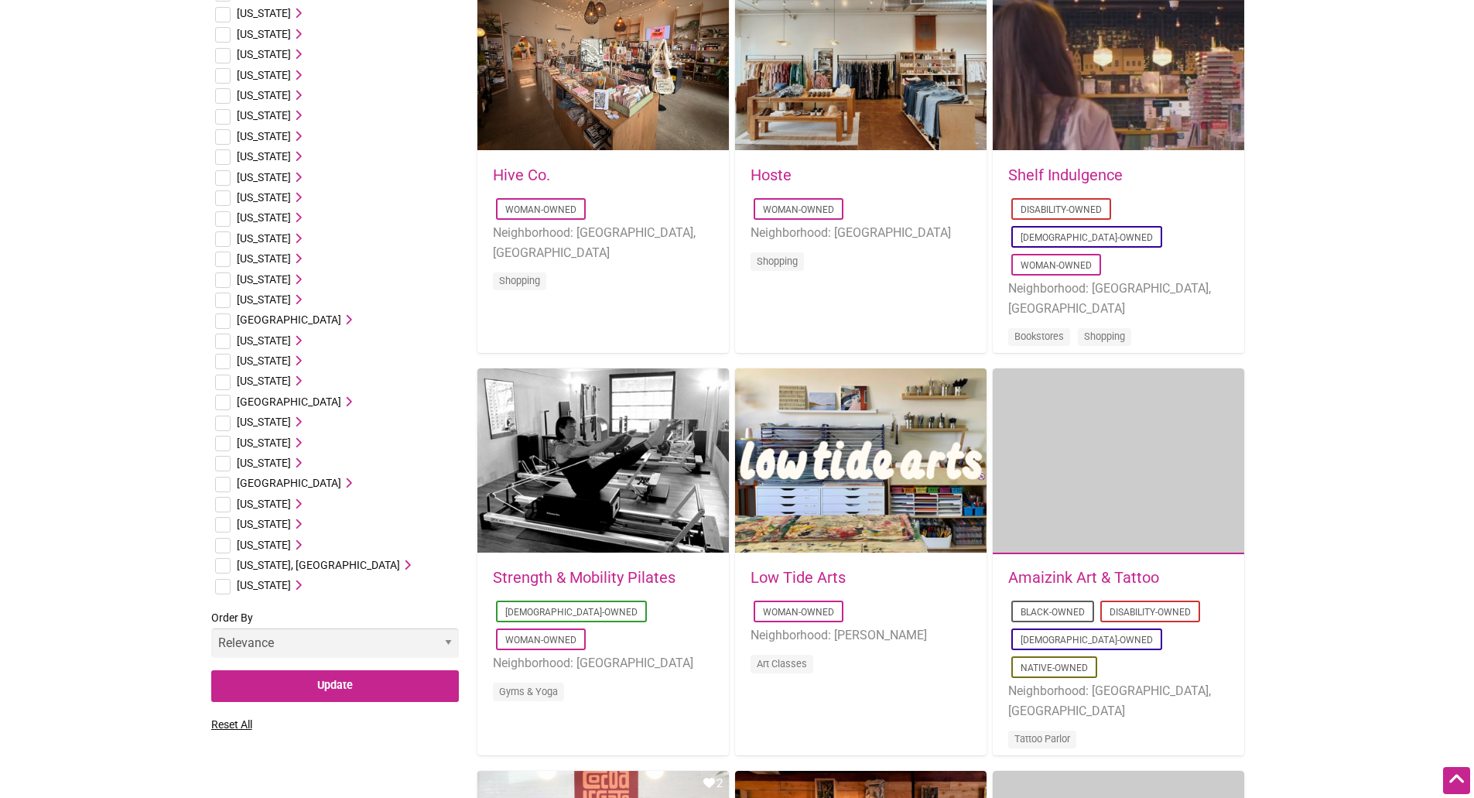
click at [222, 545] on input "checkbox" at bounding box center [222, 545] width 15 height 15
checkbox input "true"
click at [302, 545] on icon at bounding box center [296, 544] width 11 height 11
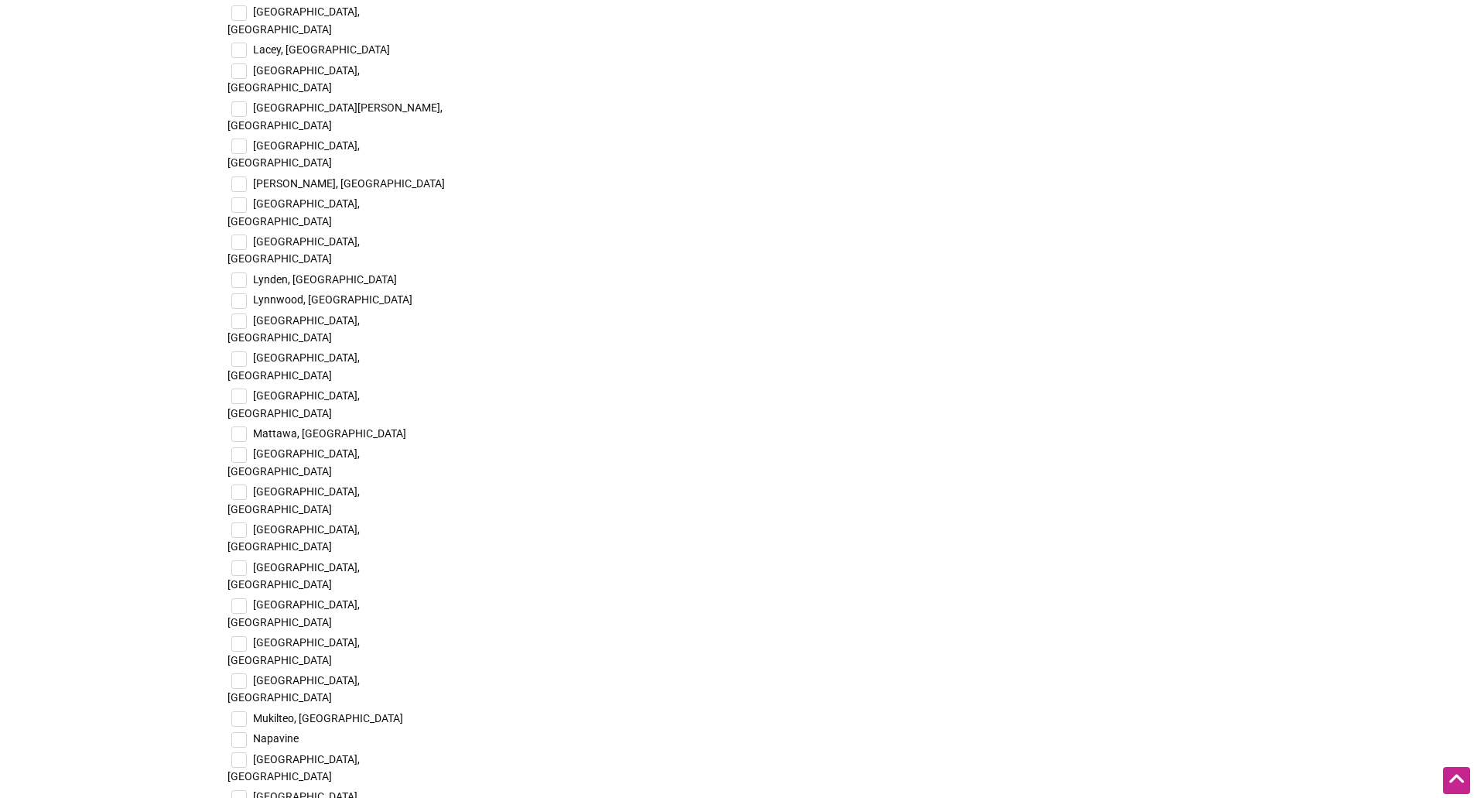
scroll to position [3172, 0]
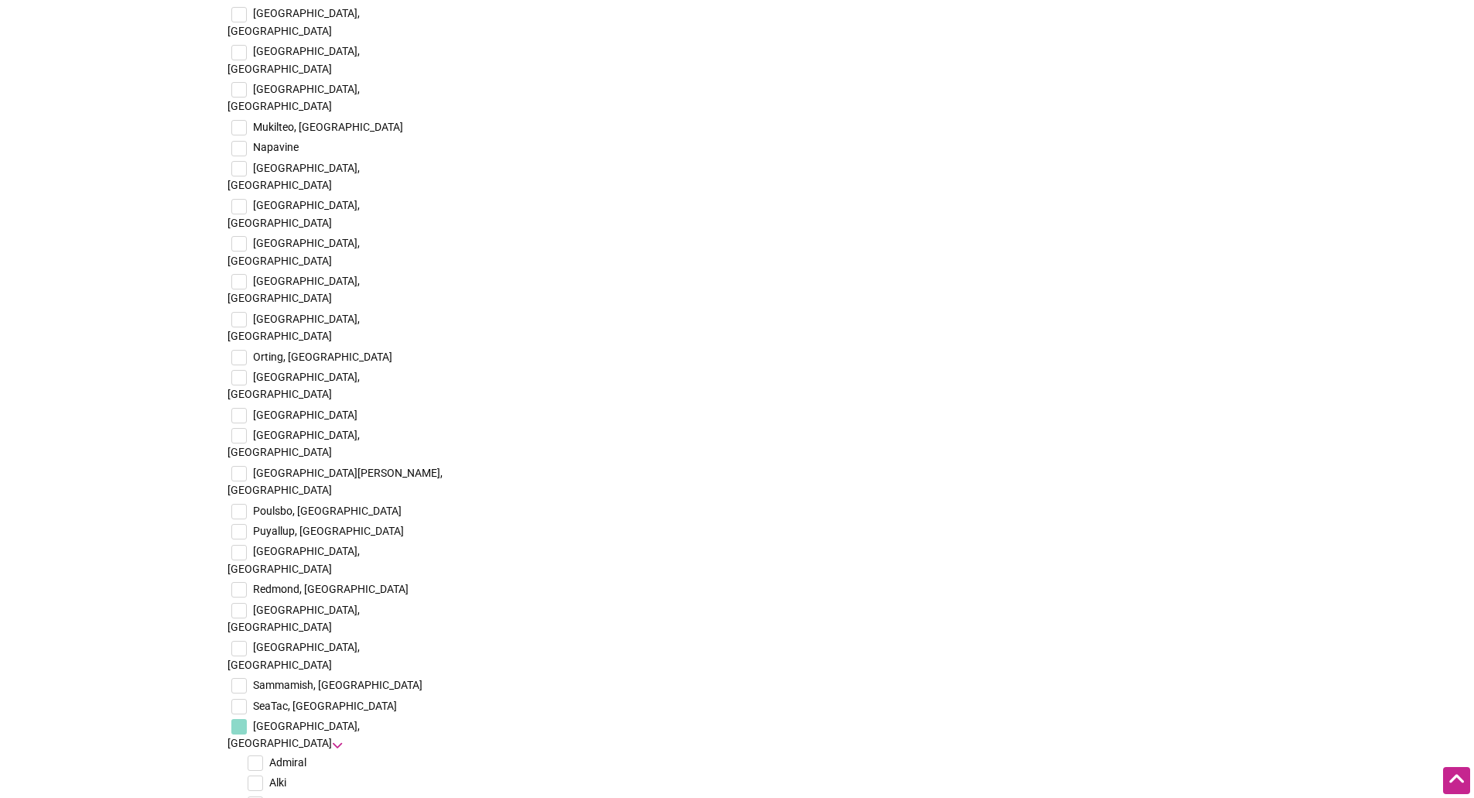
scroll to position [3482, 0]
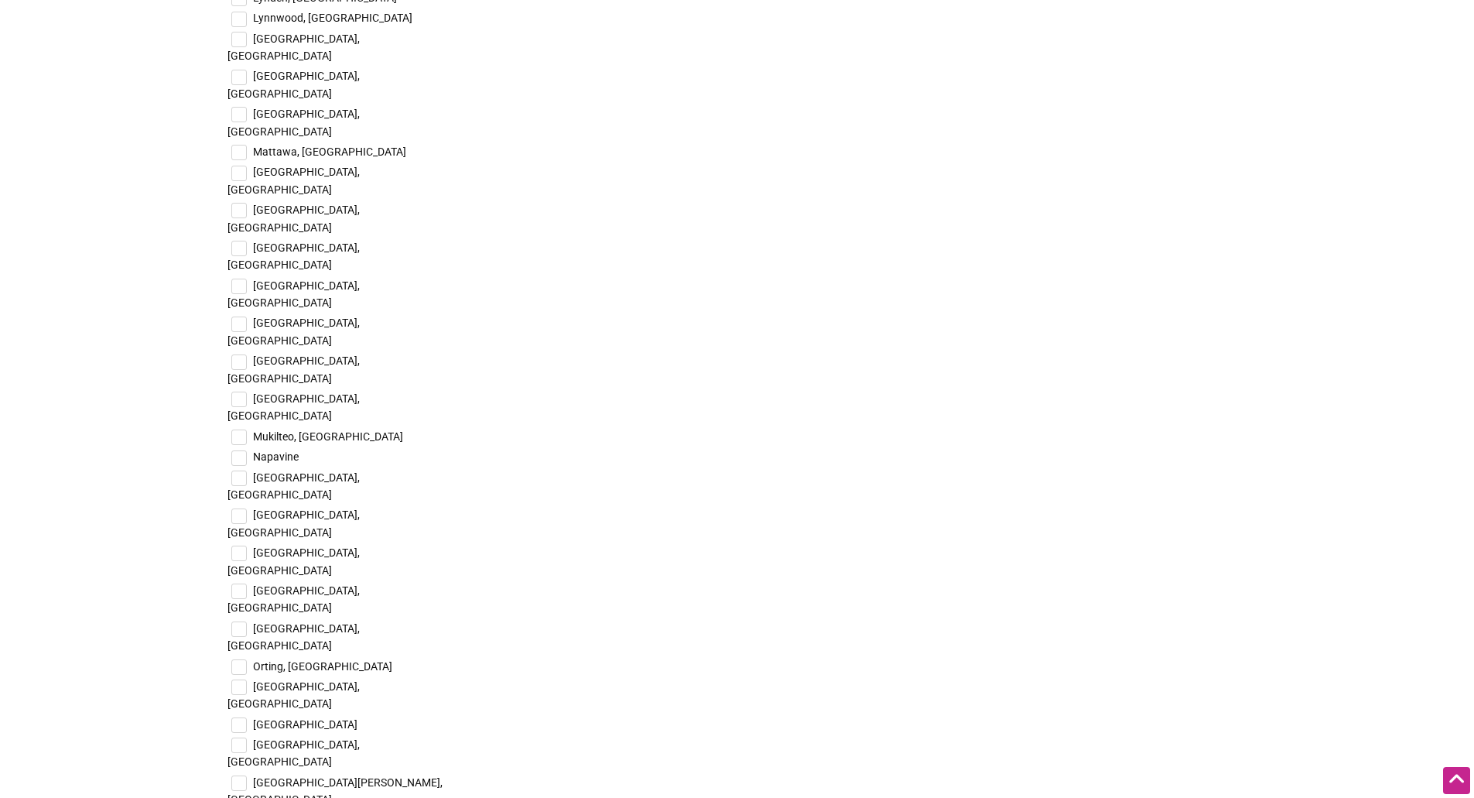
checkbox input "true"
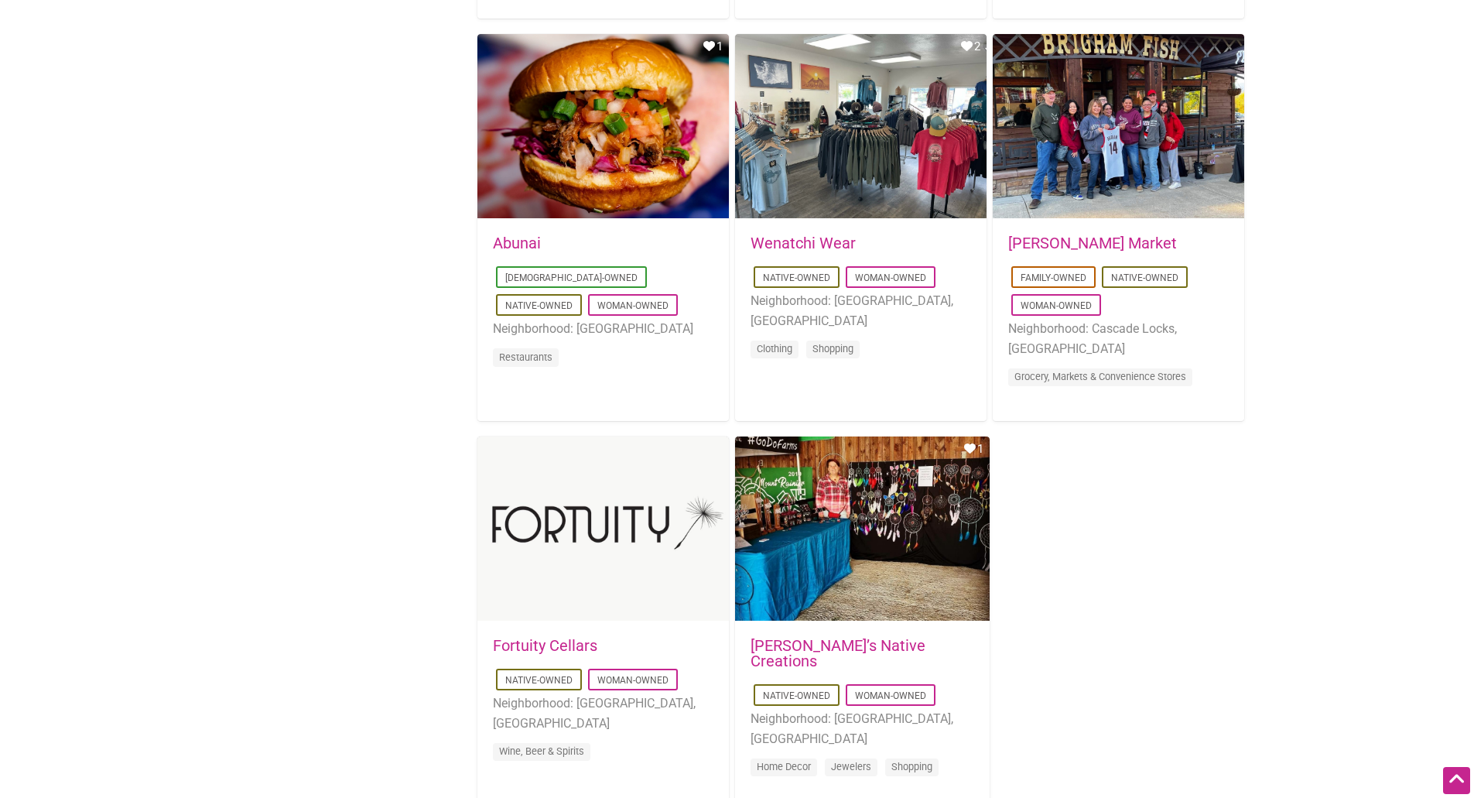
scroll to position [2244, 0]
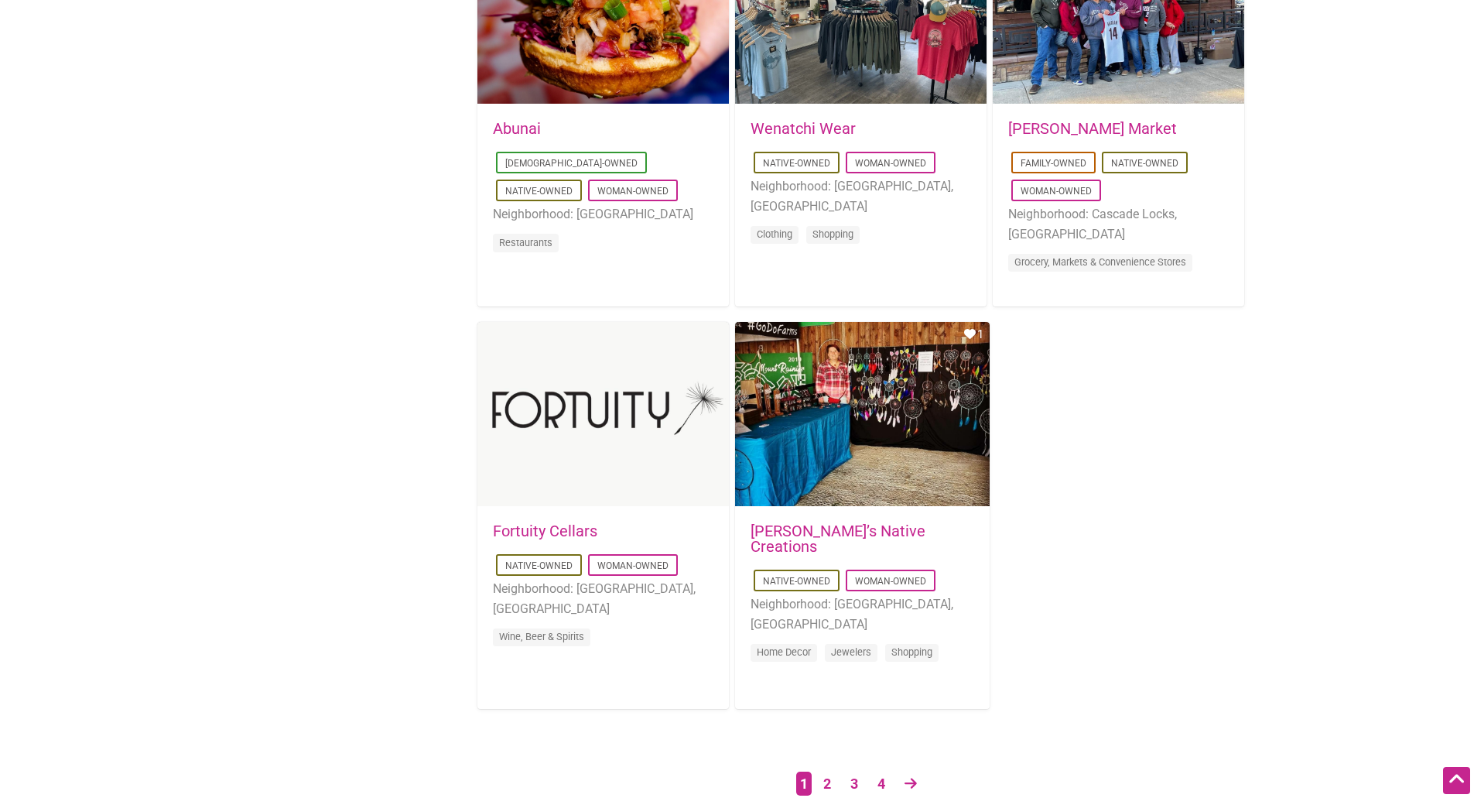
click at [812, 532] on link "[PERSON_NAME]’s Native Creations" at bounding box center [837, 538] width 175 height 34
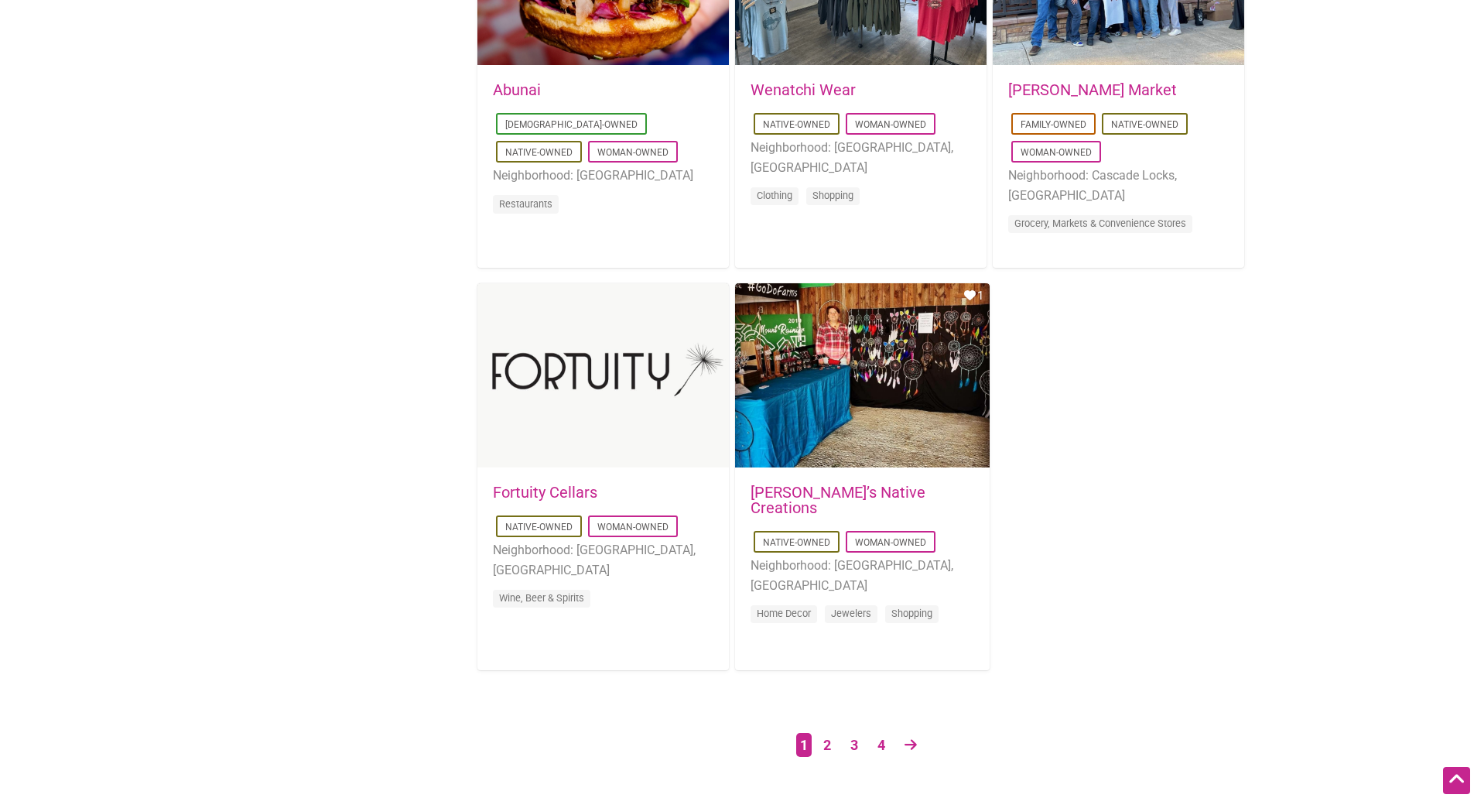
scroll to position [2553, 0]
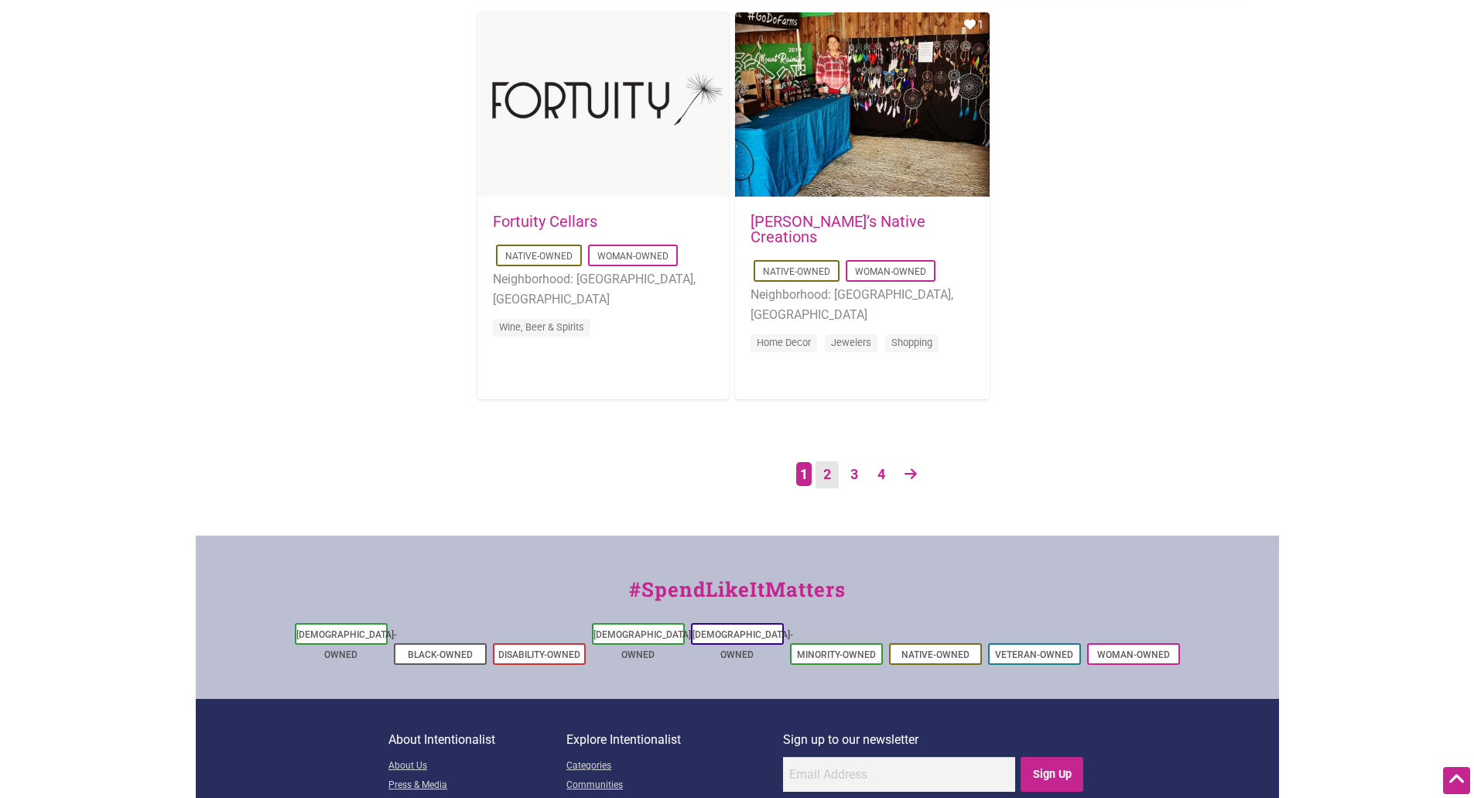
click at [821, 475] on link "2" at bounding box center [826, 474] width 23 height 27
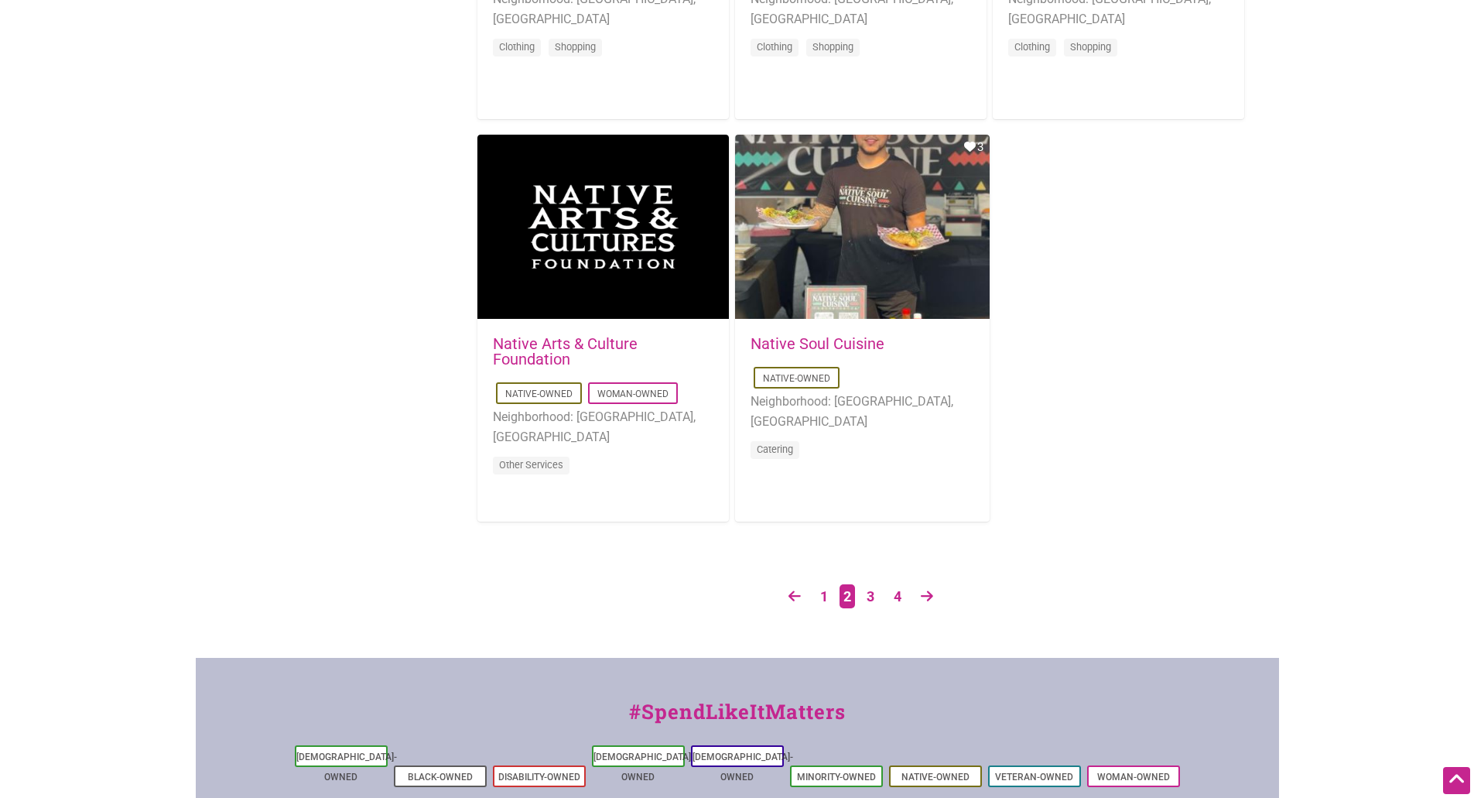
scroll to position [2476, 0]
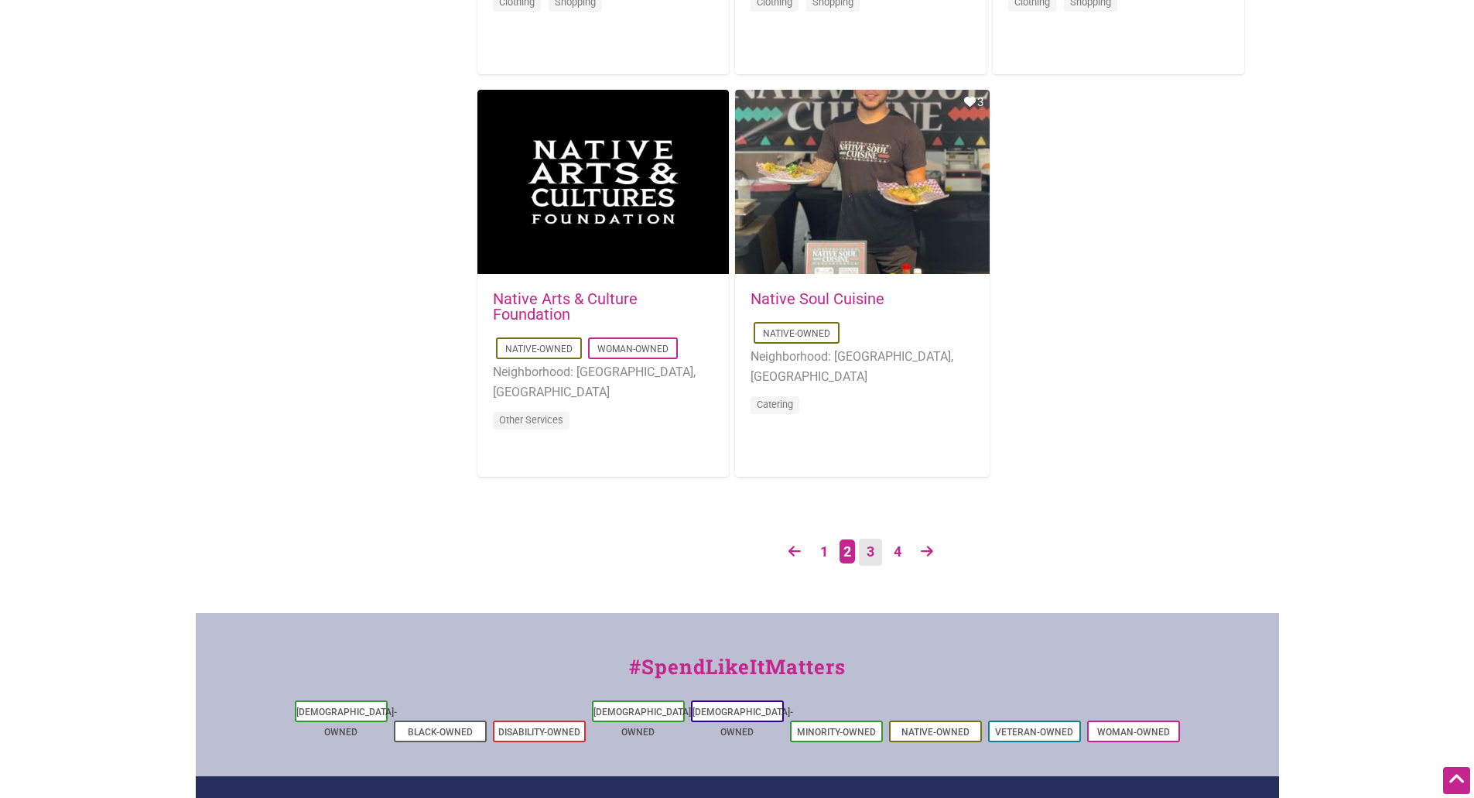
click at [867, 556] on link "3" at bounding box center [870, 551] width 23 height 27
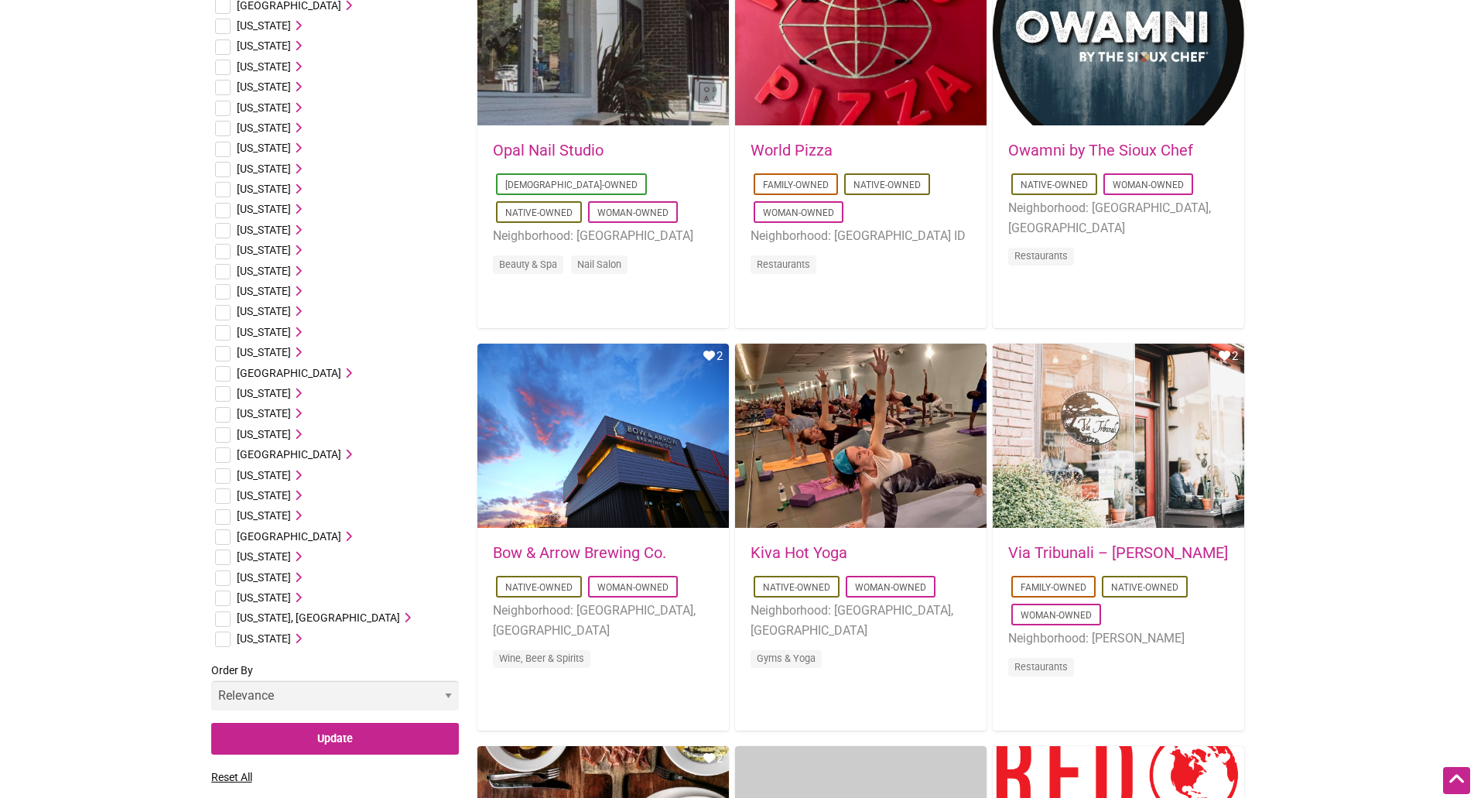
scroll to position [696, 0]
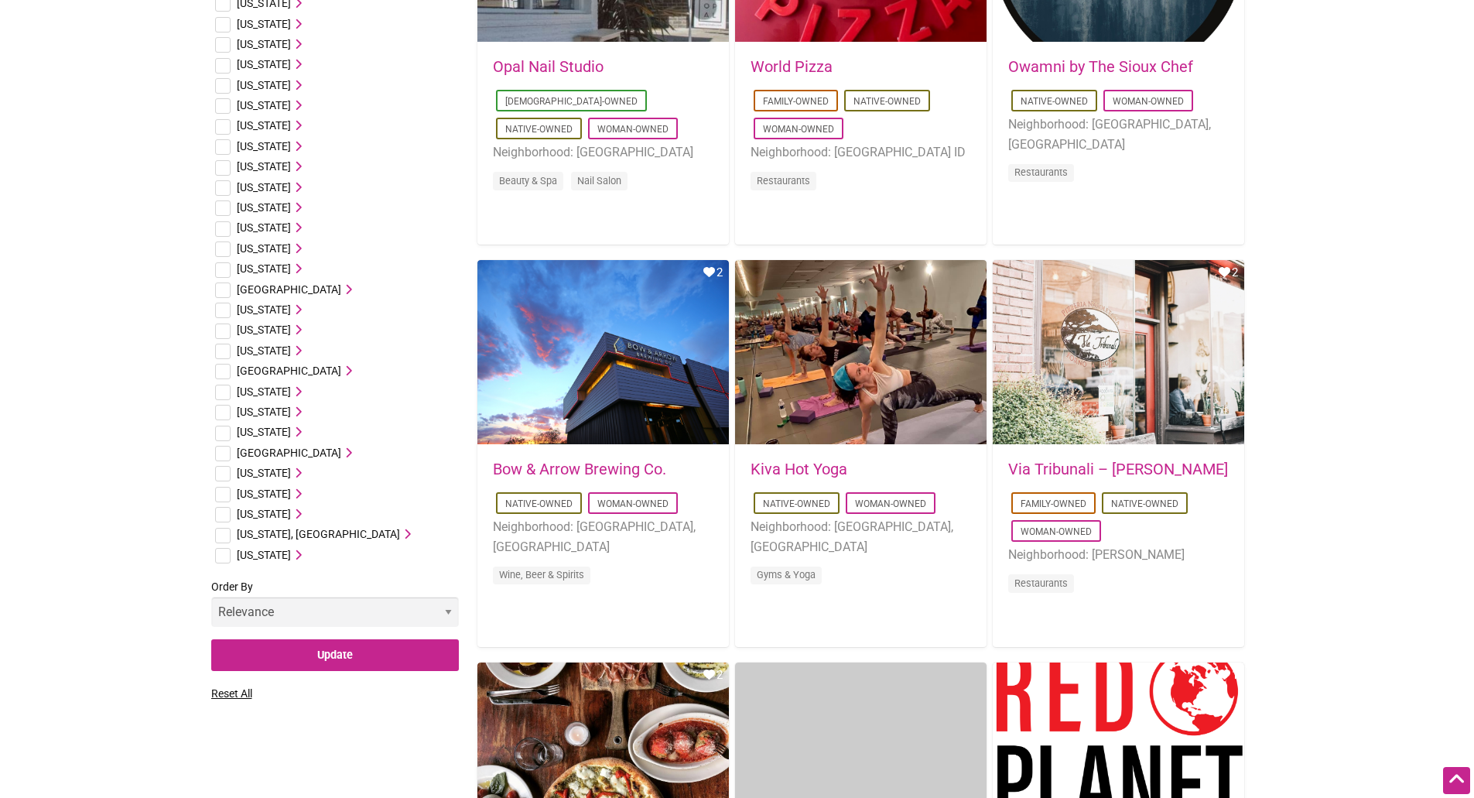
click at [223, 510] on input "checkbox" at bounding box center [222, 514] width 15 height 15
checkbox input "true"
click at [297, 515] on icon at bounding box center [296, 513] width 11 height 11
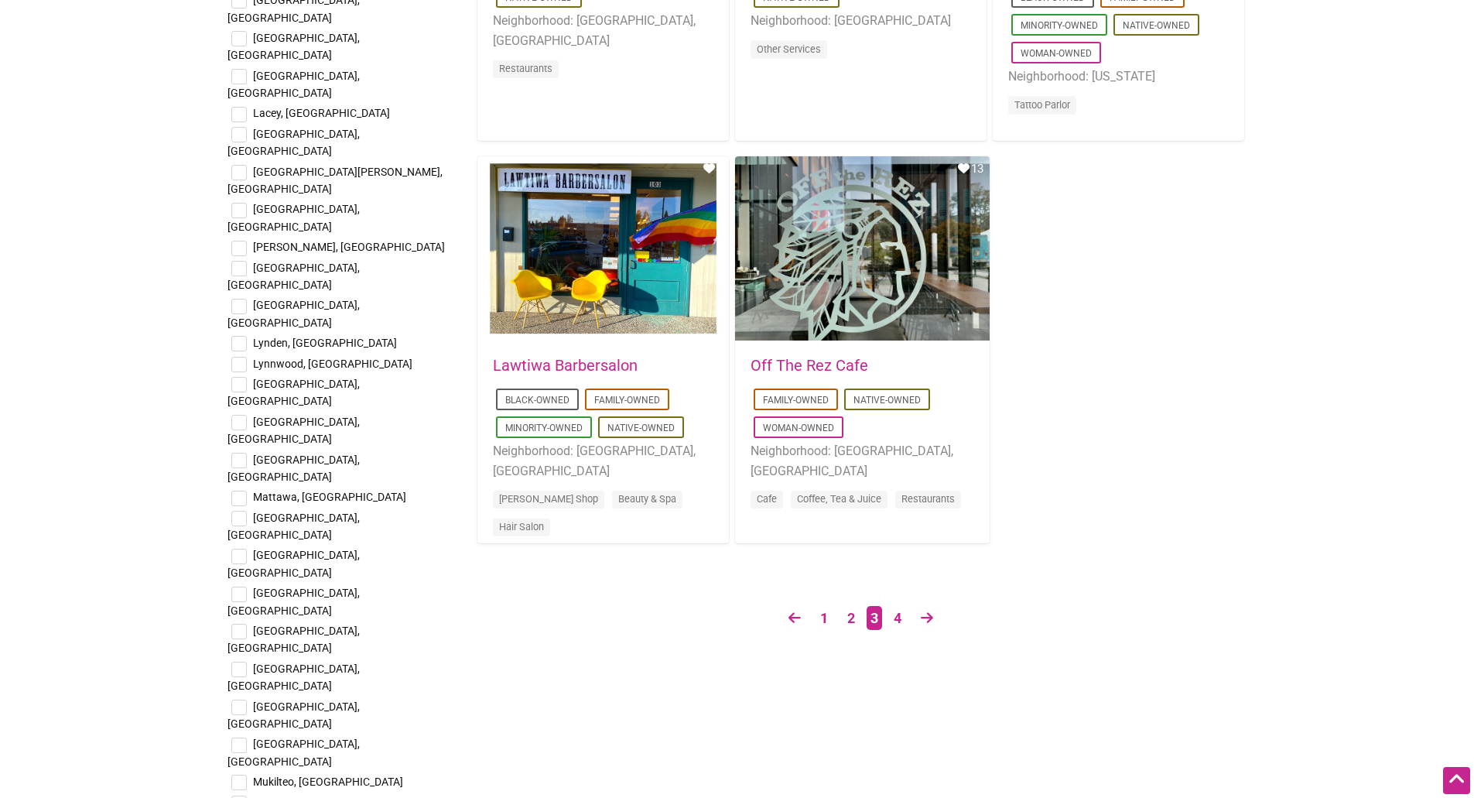
scroll to position [2476, 0]
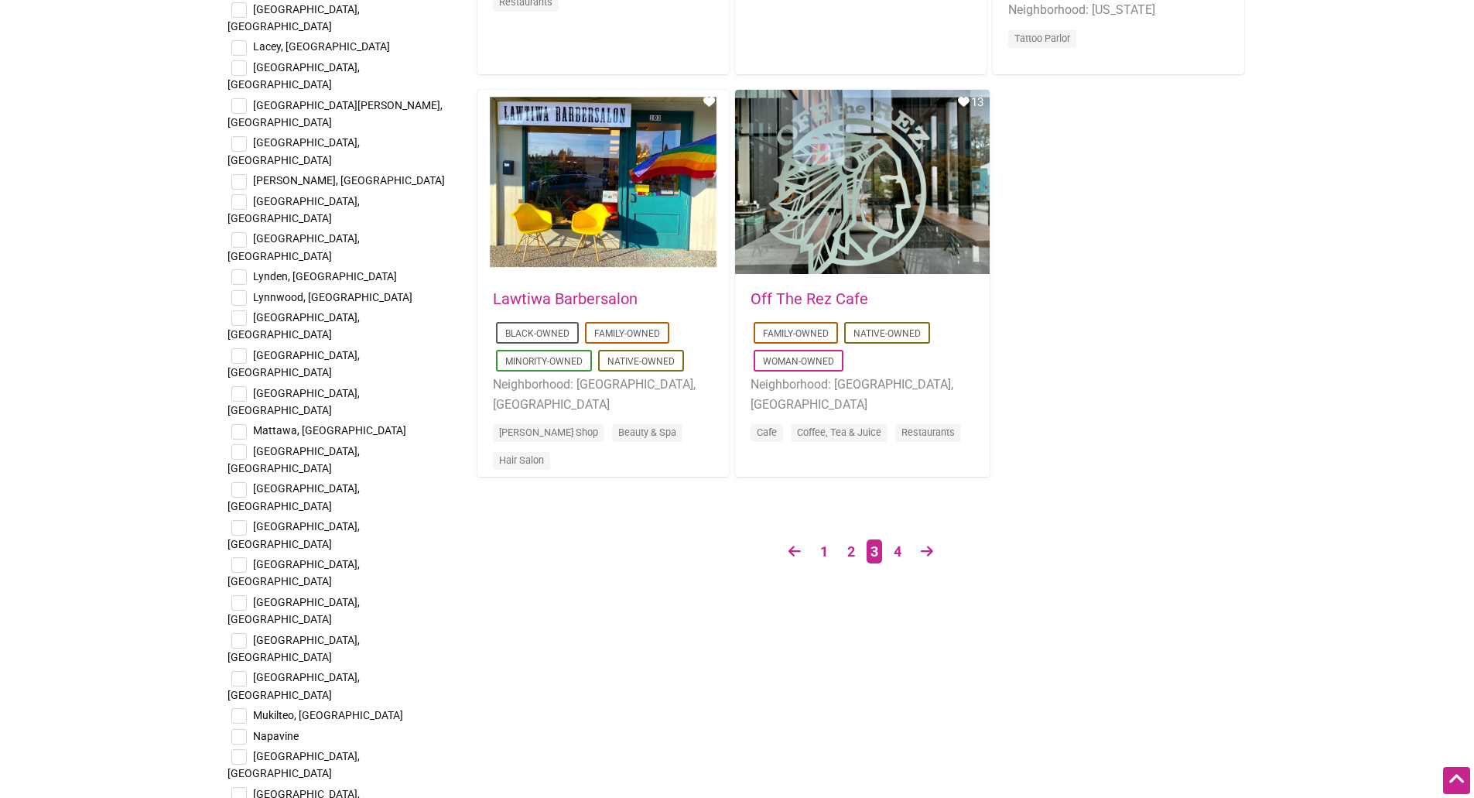
checkbox input "true"
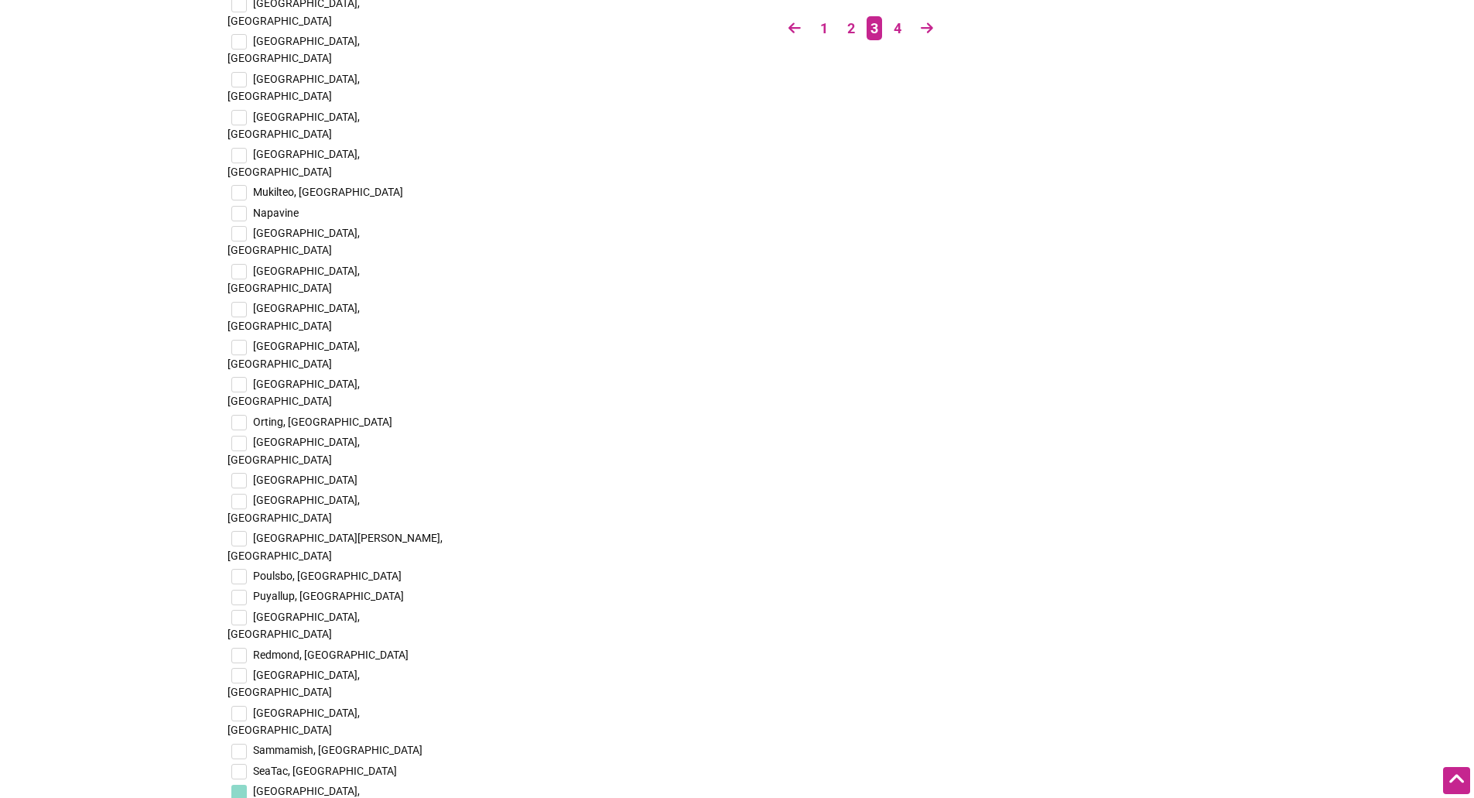
scroll to position [3095, 0]
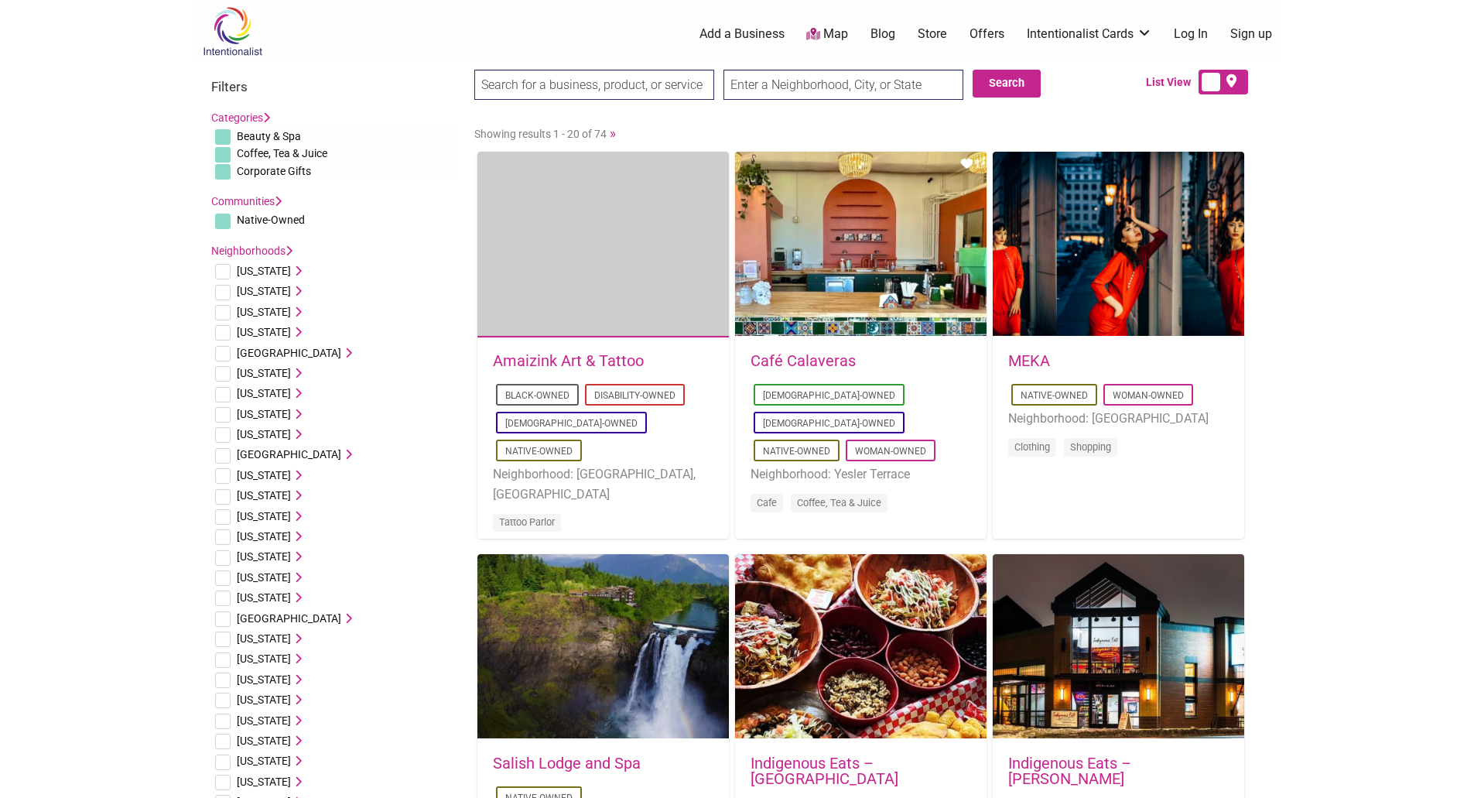
click at [232, 84] on h3 "Filters" at bounding box center [335, 86] width 248 height 15
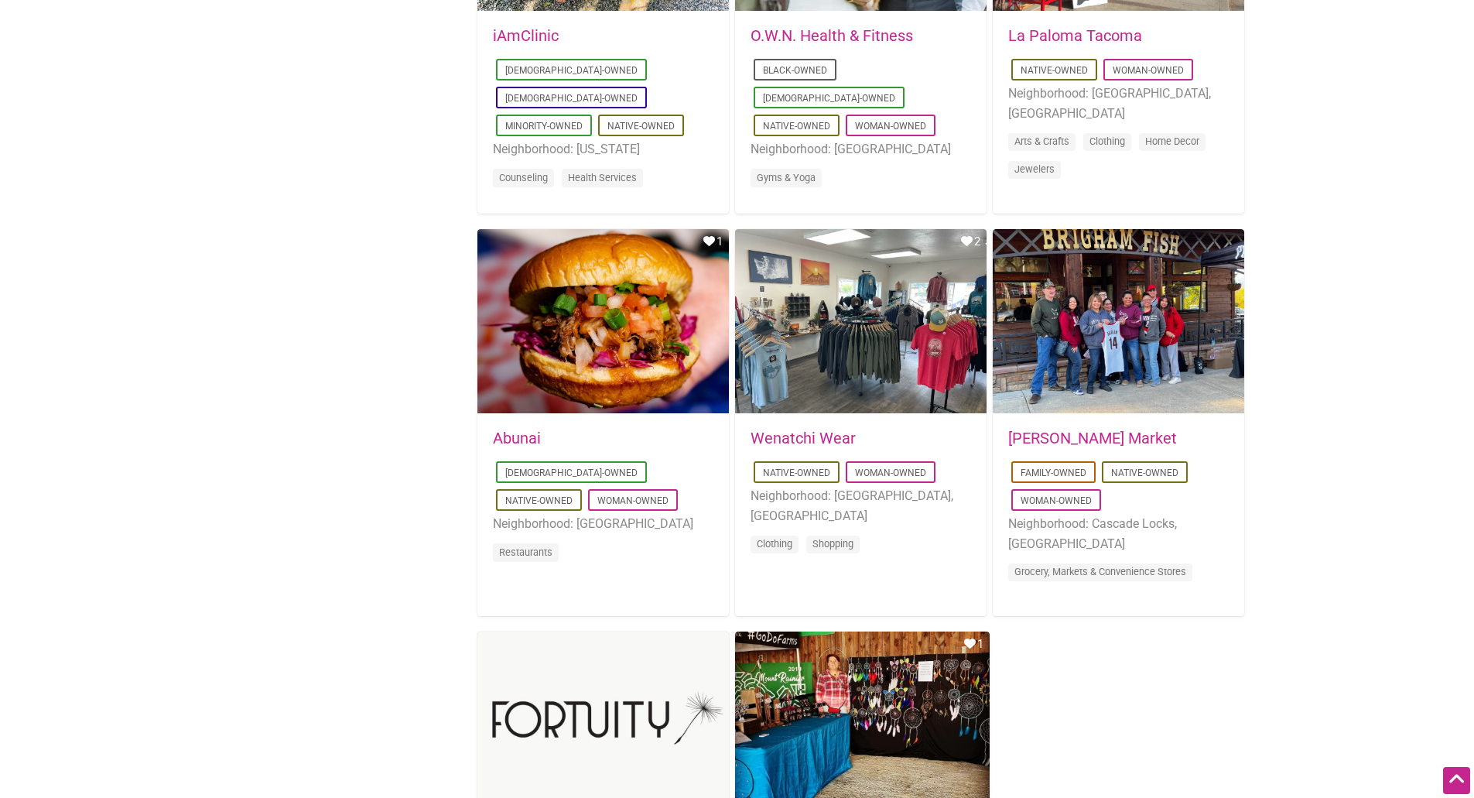
scroll to position [1315, 0]
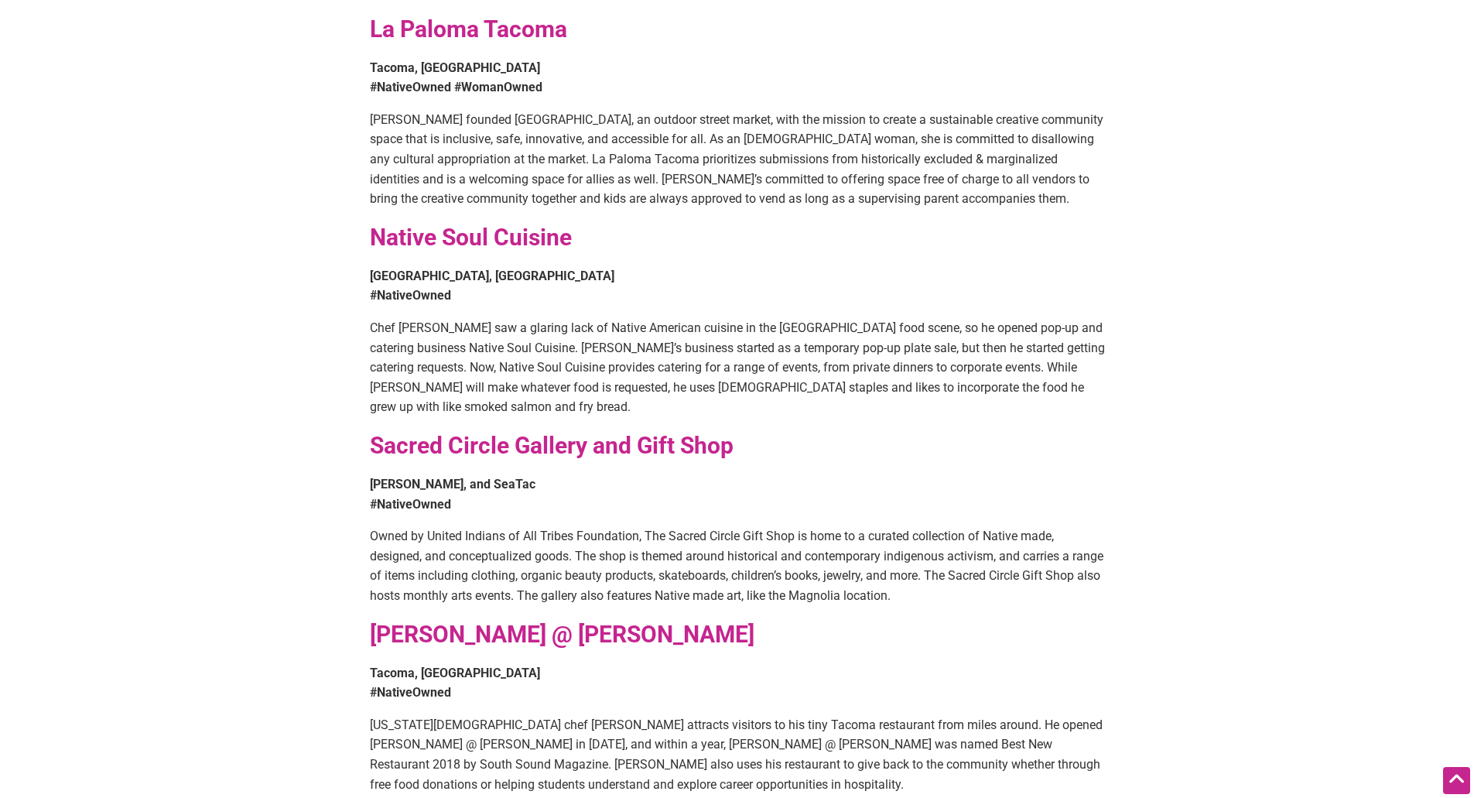
scroll to position [1238, 0]
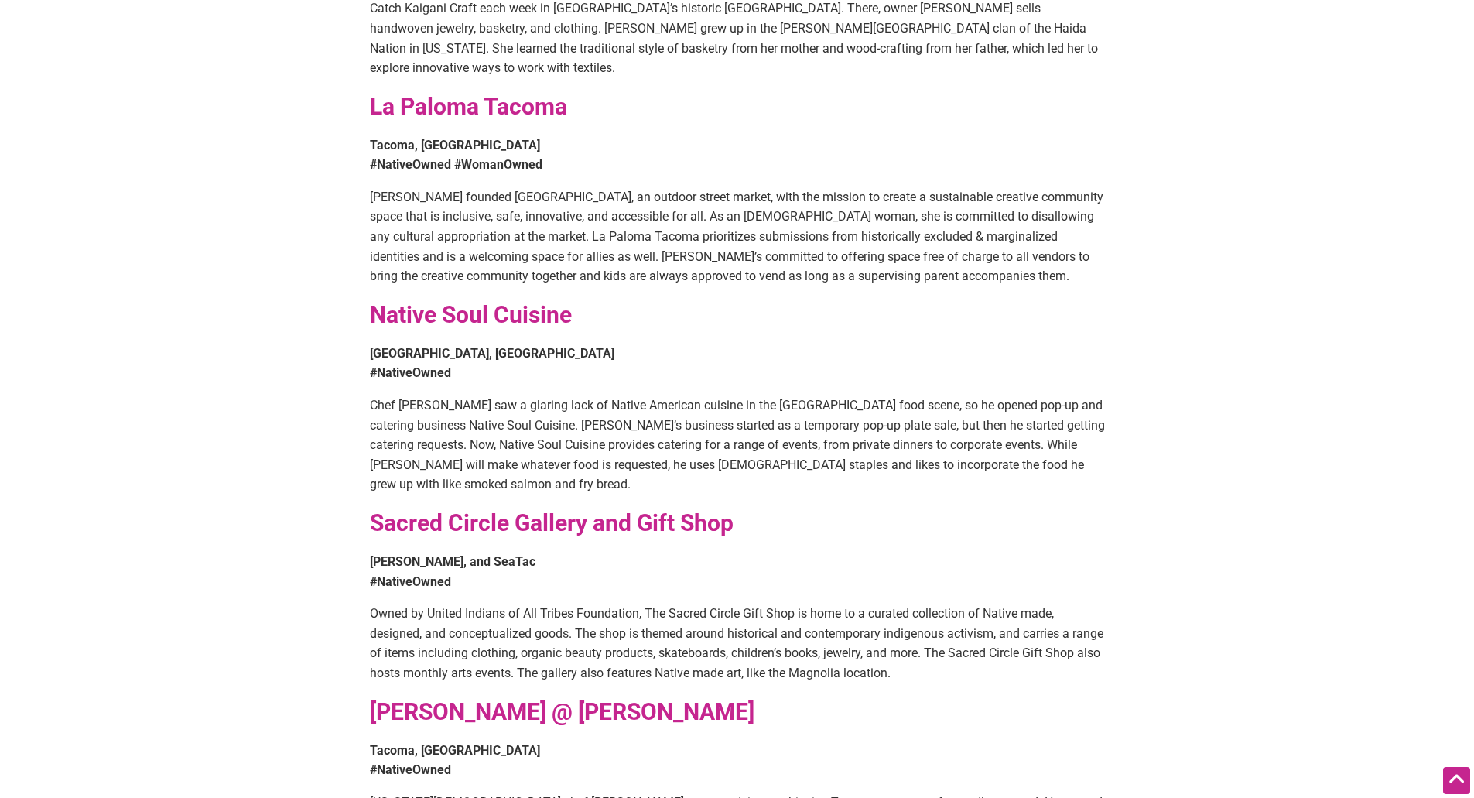
click at [545, 509] on strong "Sacred Circle Gallery and Gift Shop" at bounding box center [552, 522] width 364 height 27
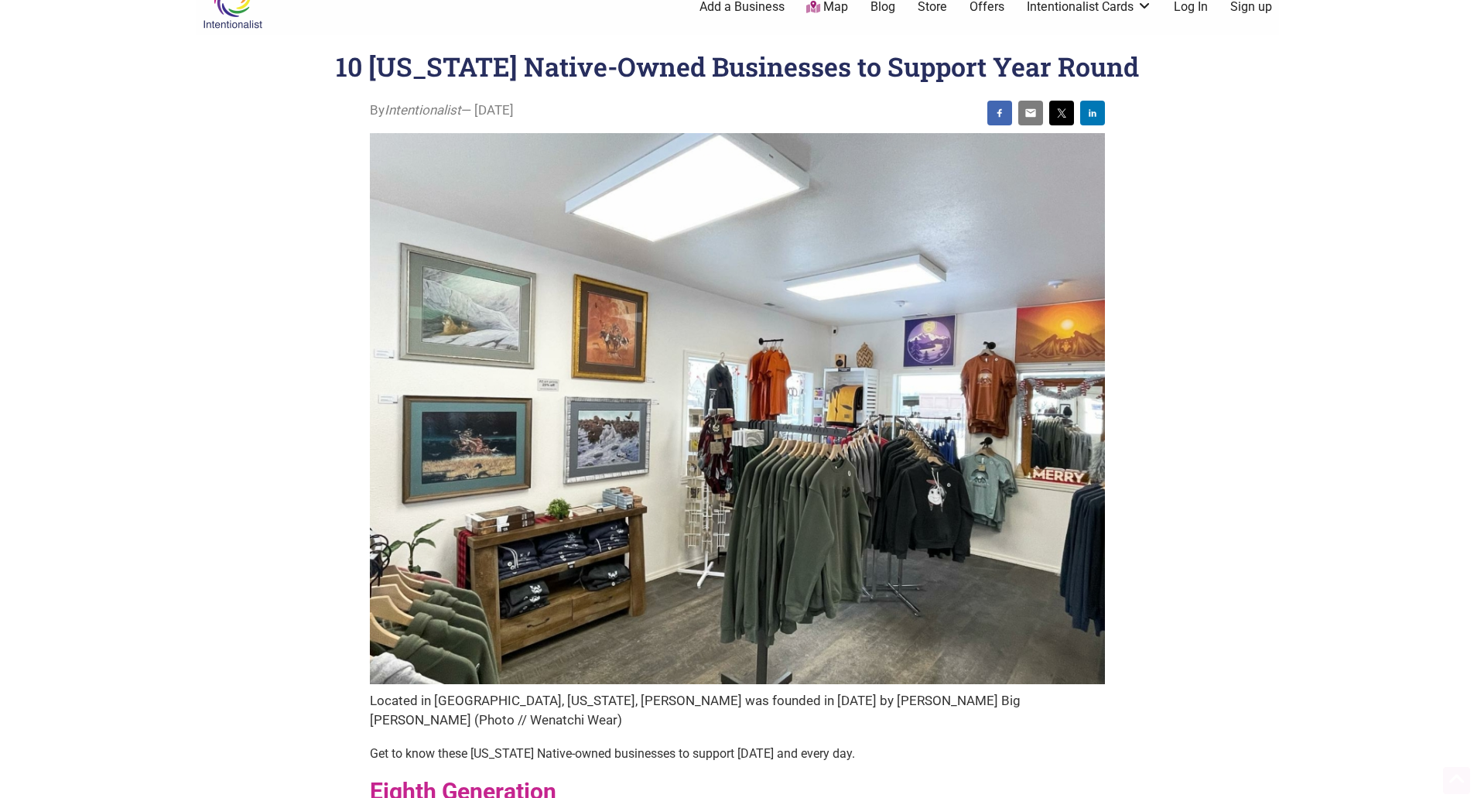
scroll to position [0, 0]
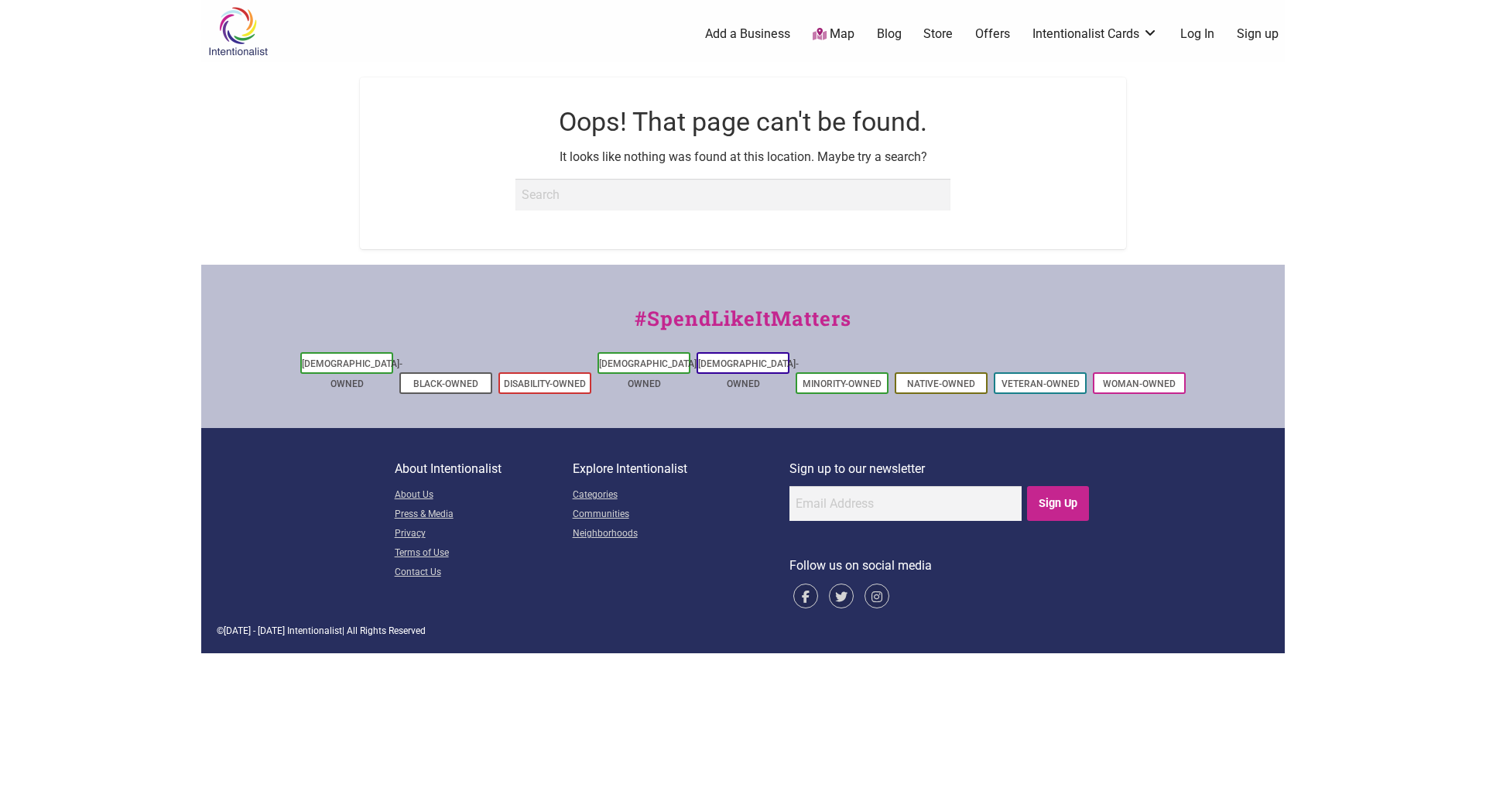
click at [934, 36] on link "Store" at bounding box center [937, 34] width 29 height 17
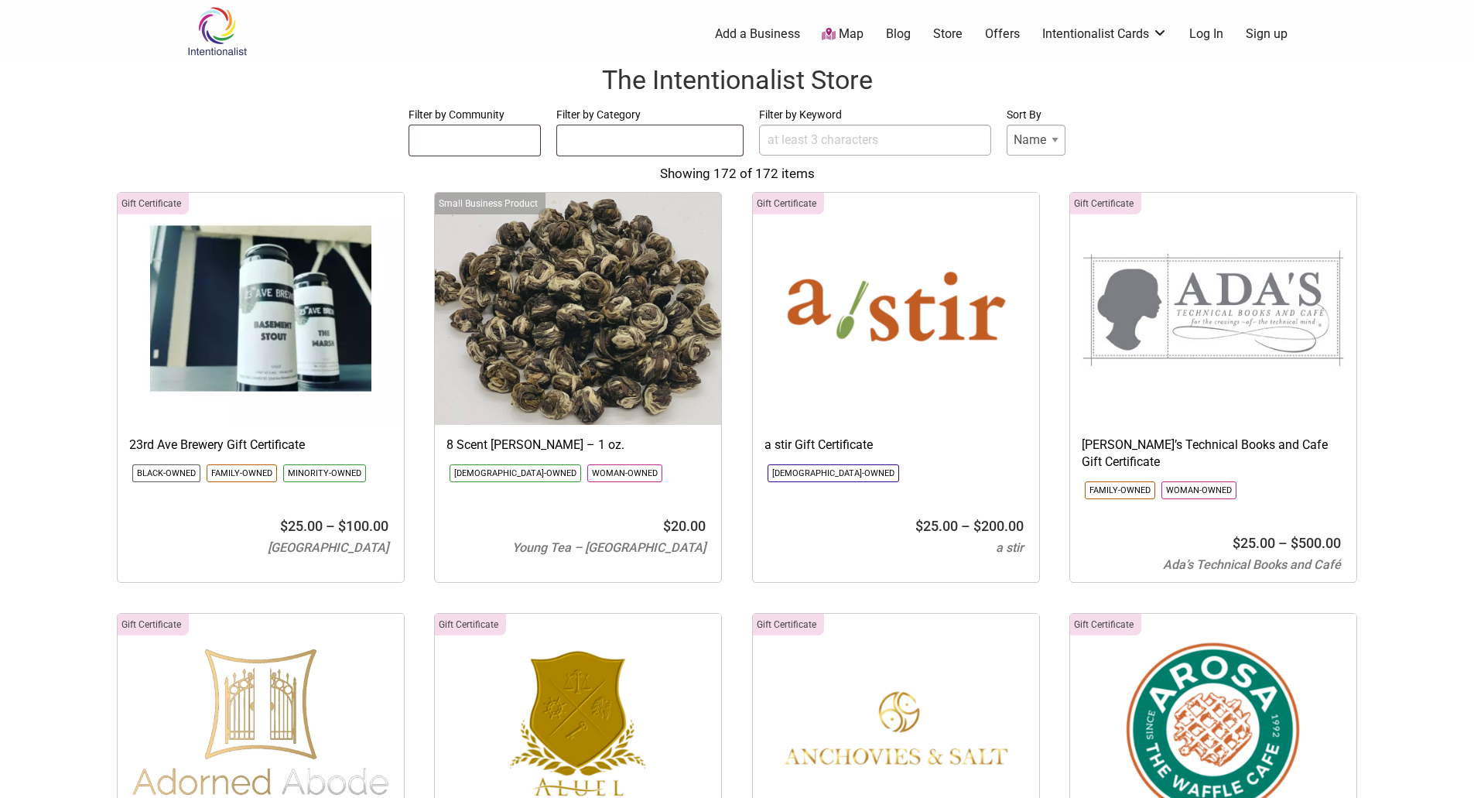
select select
click at [821, 135] on input "Filter by Keyword" at bounding box center [875, 140] width 232 height 31
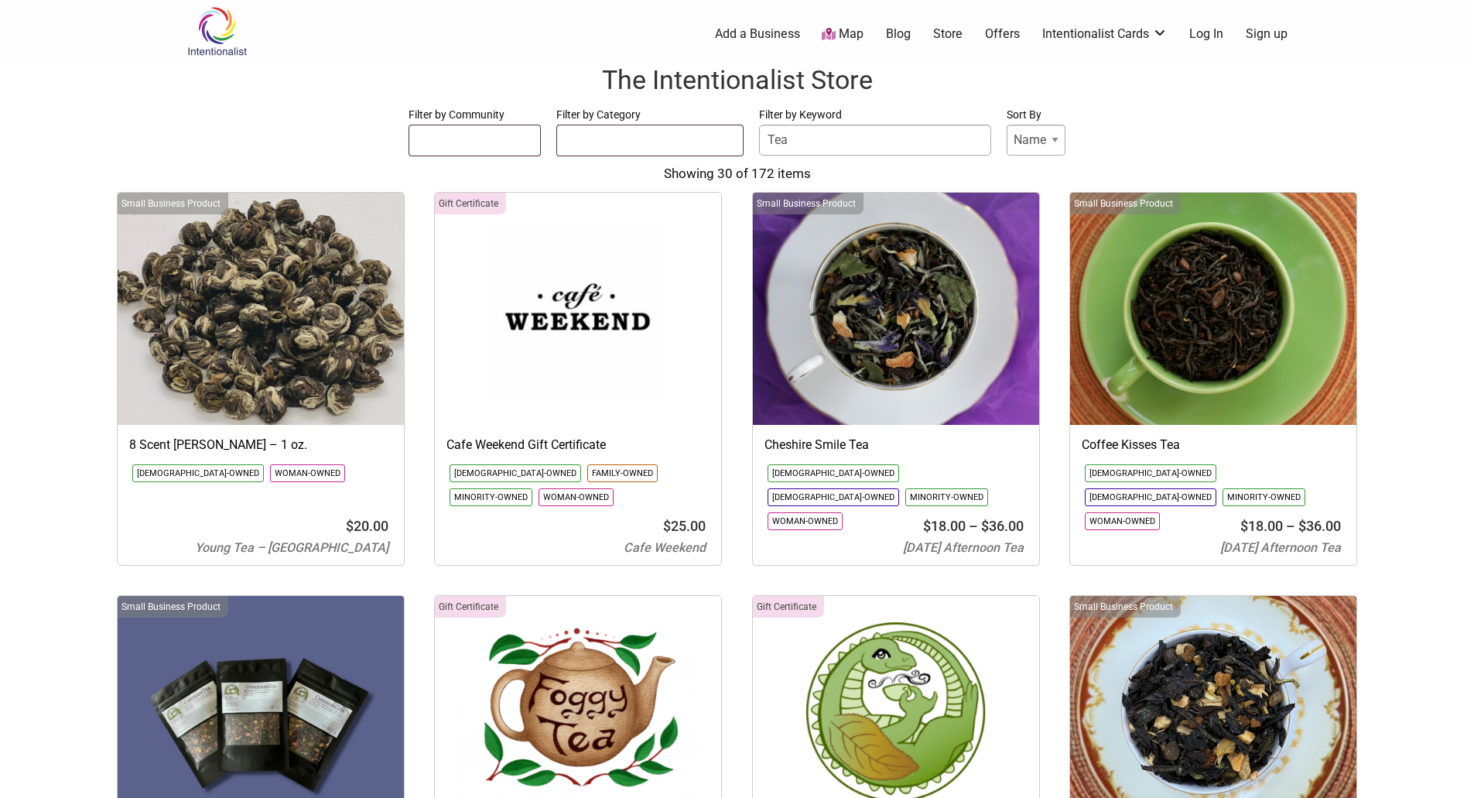
type input "Tea"
click at [491, 132] on ul at bounding box center [475, 137] width 132 height 25
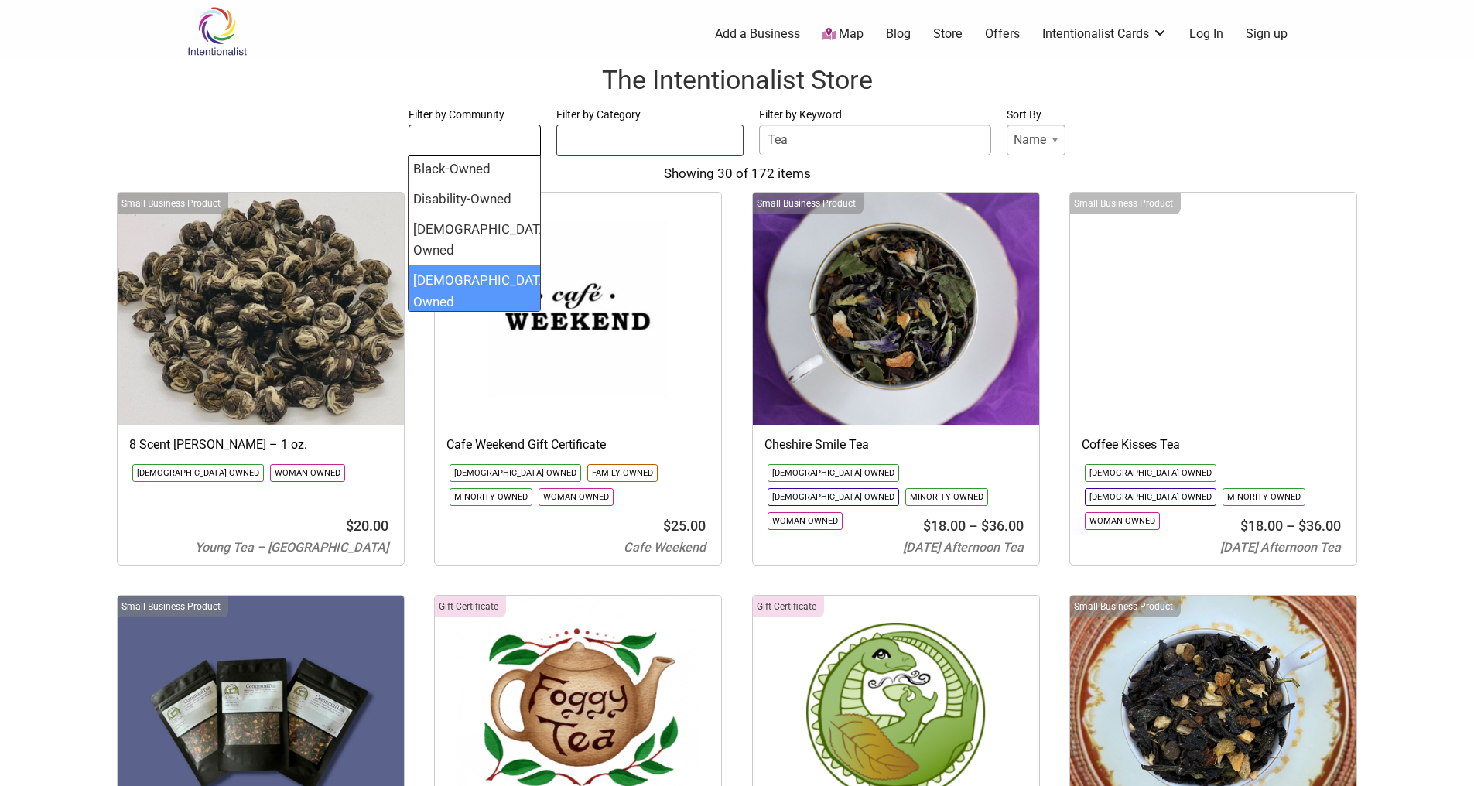
scroll to position [77, 0]
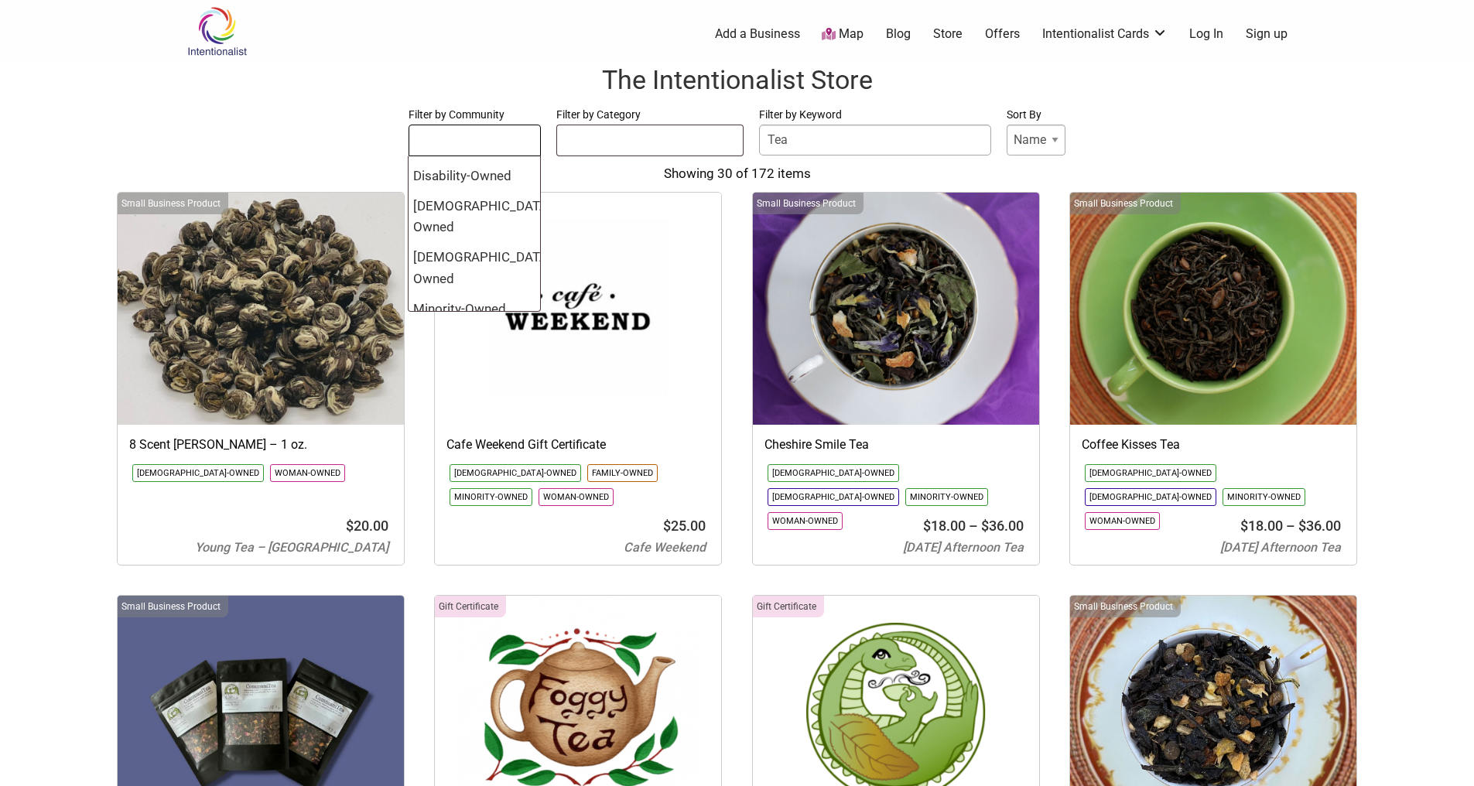
select select "1460"
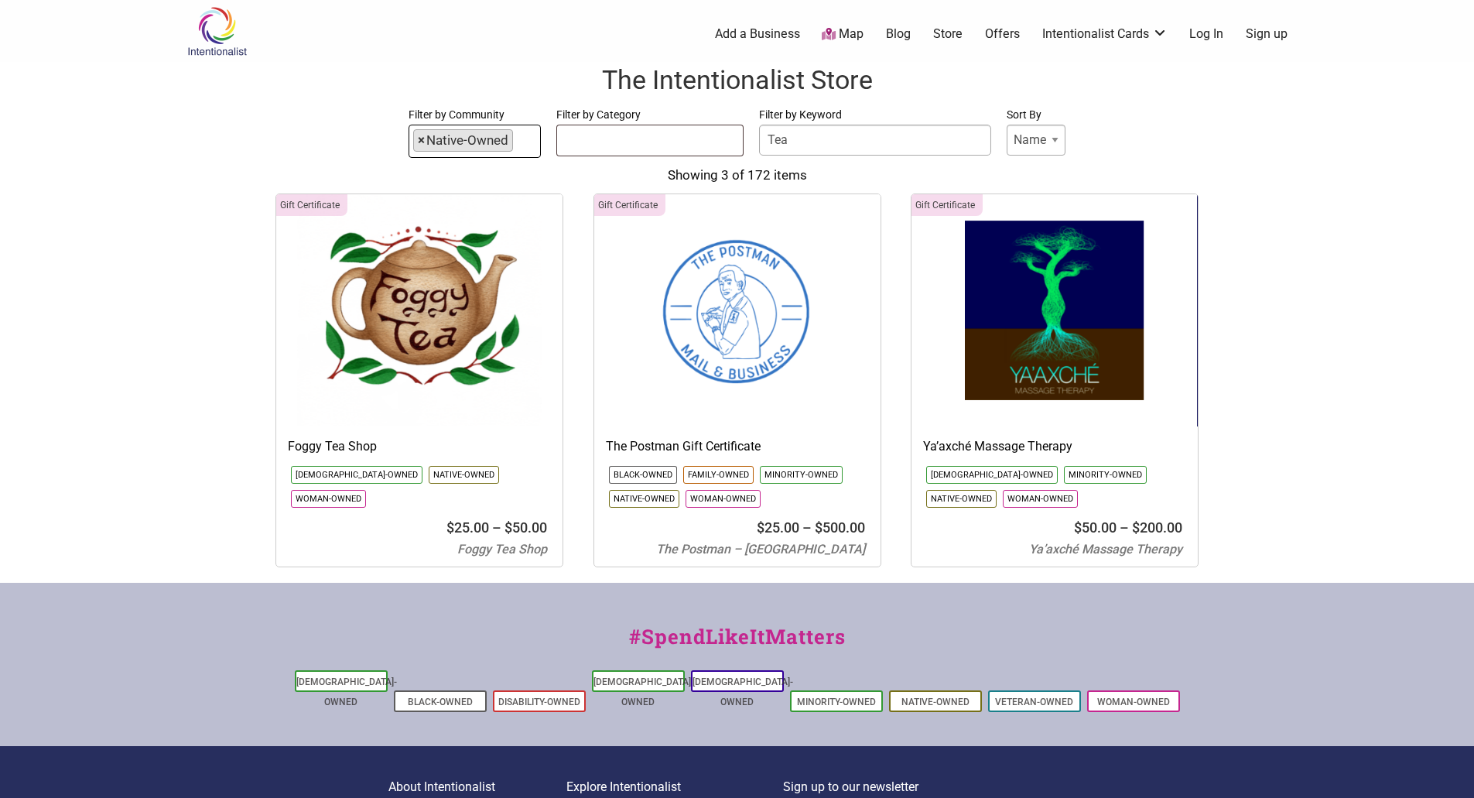
click at [421, 138] on span "×" at bounding box center [421, 140] width 7 height 21
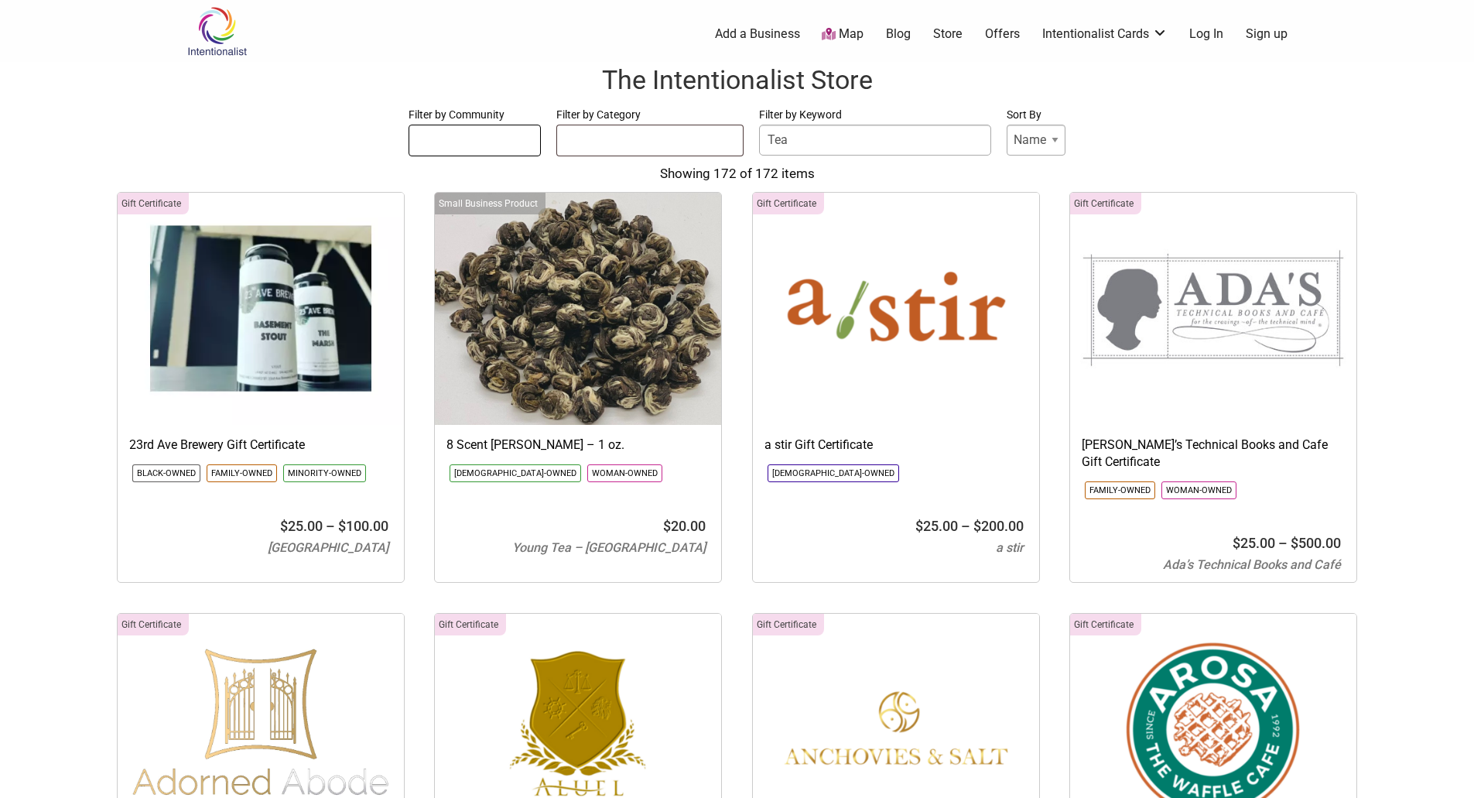
click at [443, 145] on ul at bounding box center [475, 137] width 132 height 25
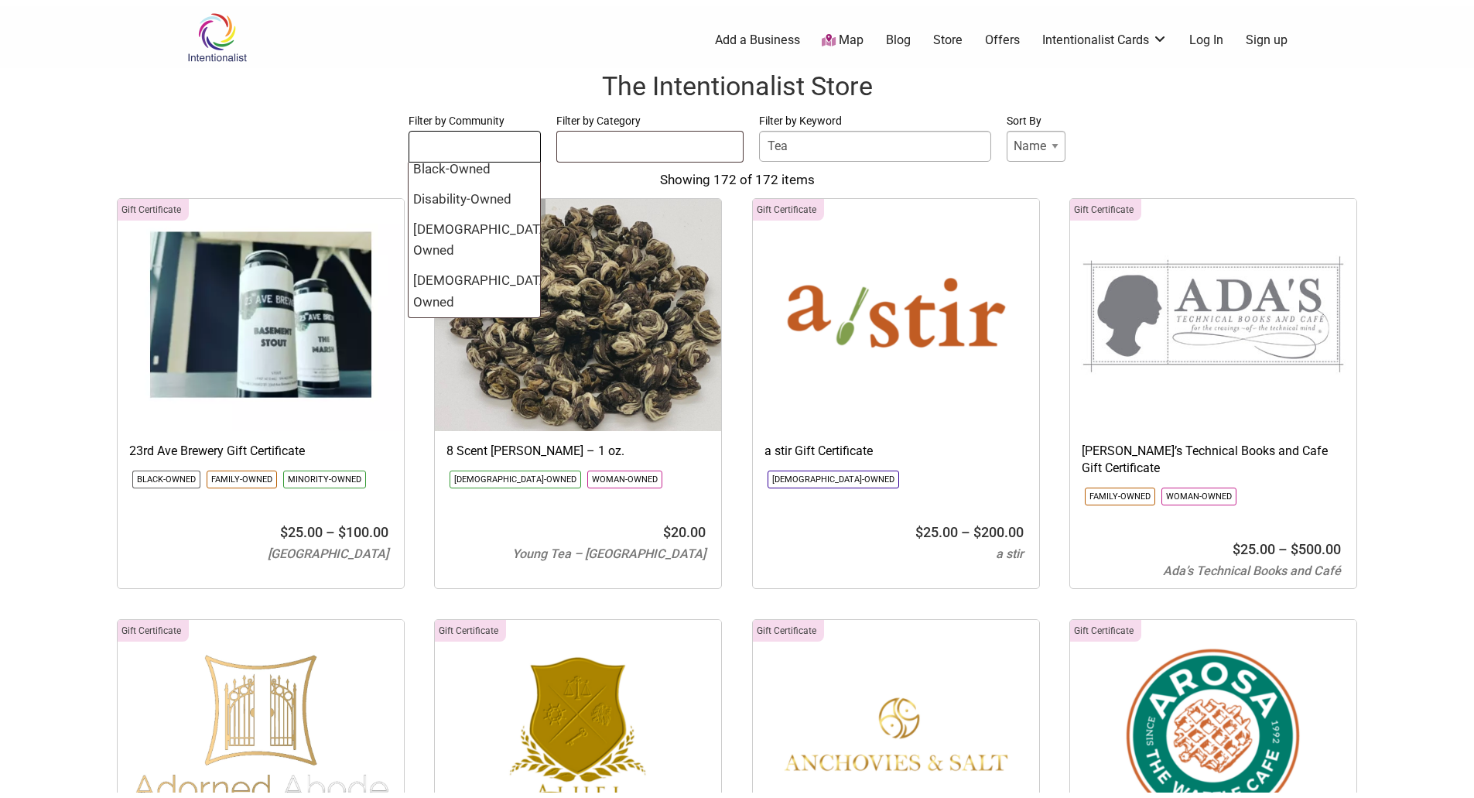
scroll to position [0, 0]
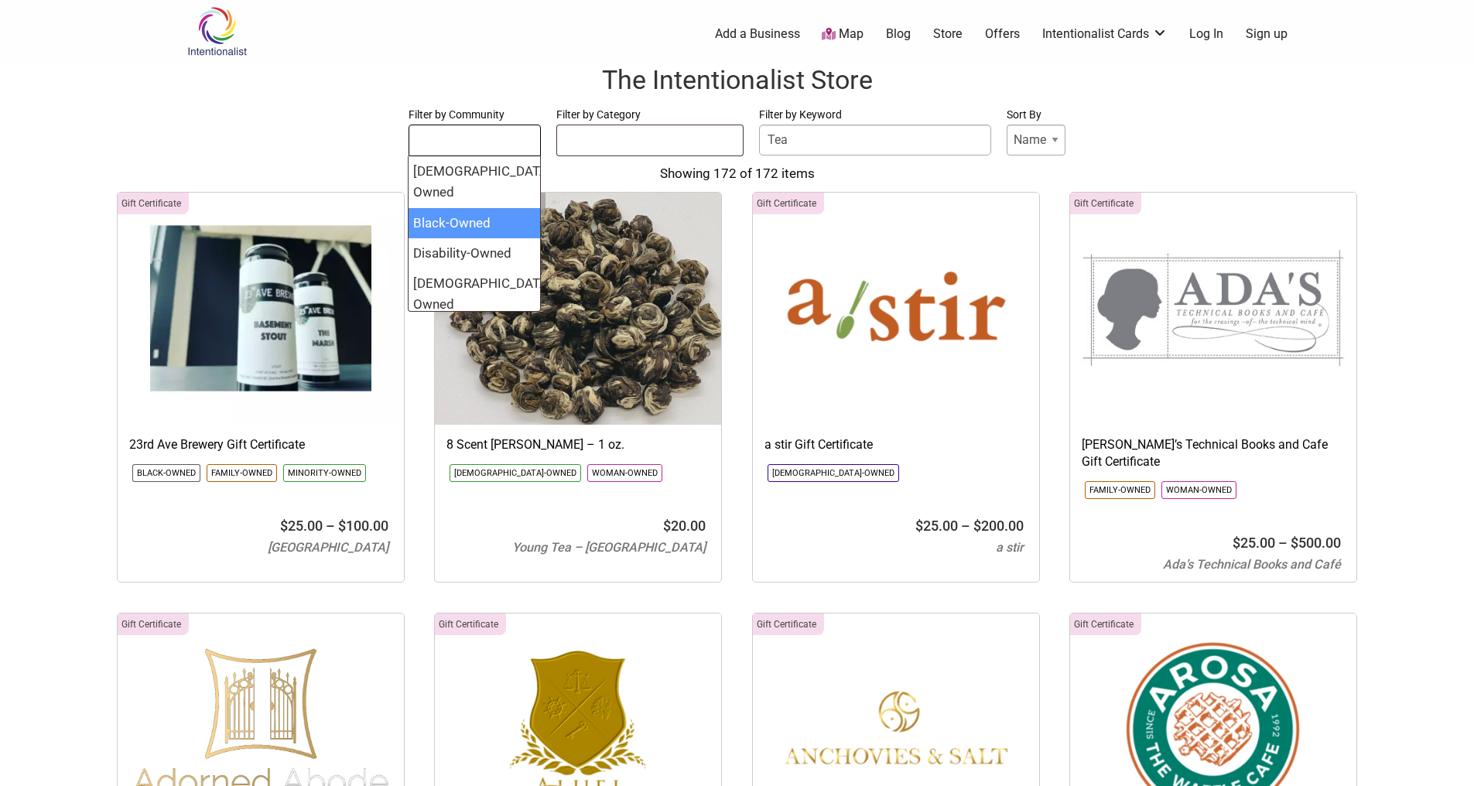
select select "1598"
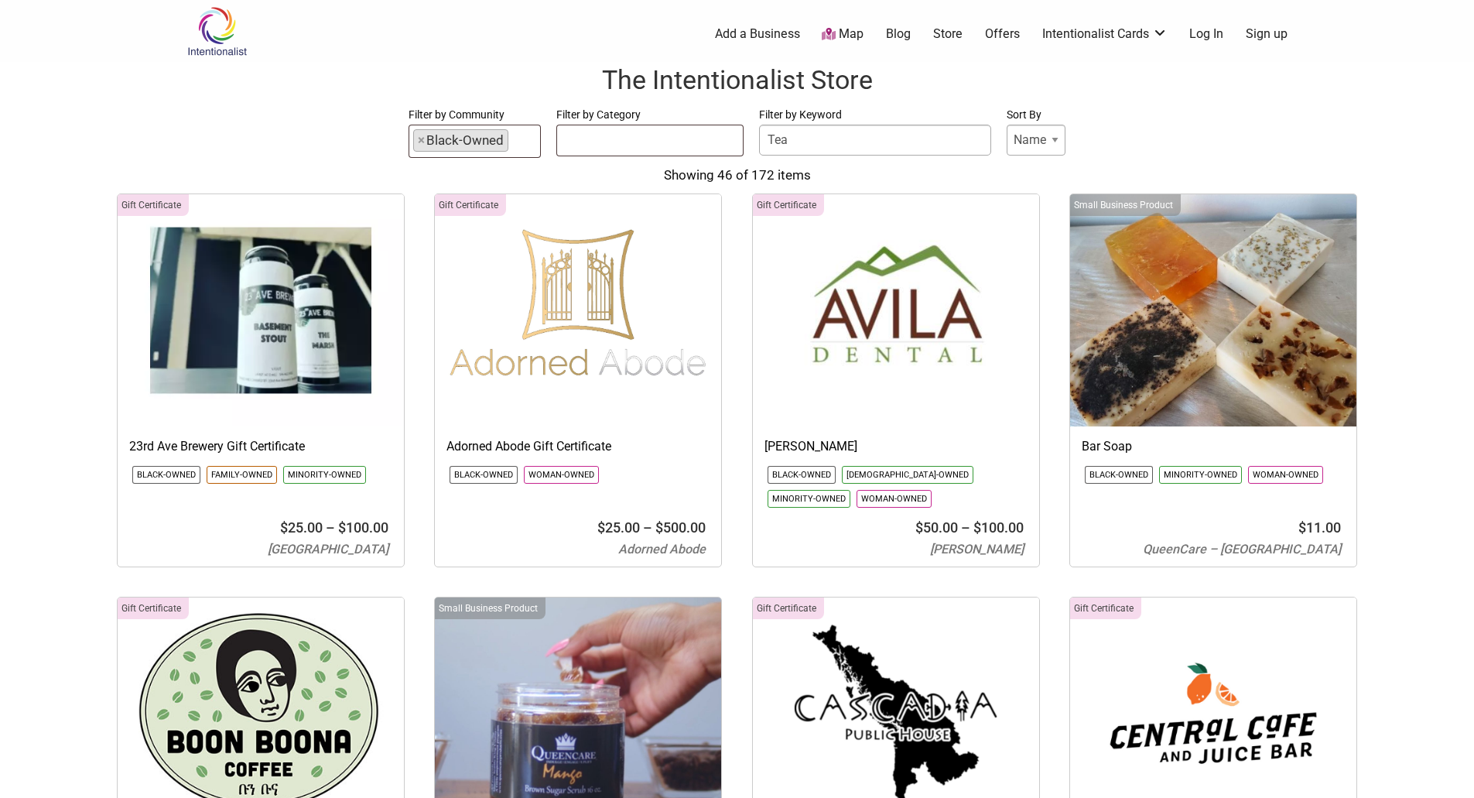
click at [847, 136] on input "Tea" at bounding box center [875, 140] width 232 height 31
click at [719, 148] on ul at bounding box center [650, 137] width 186 height 25
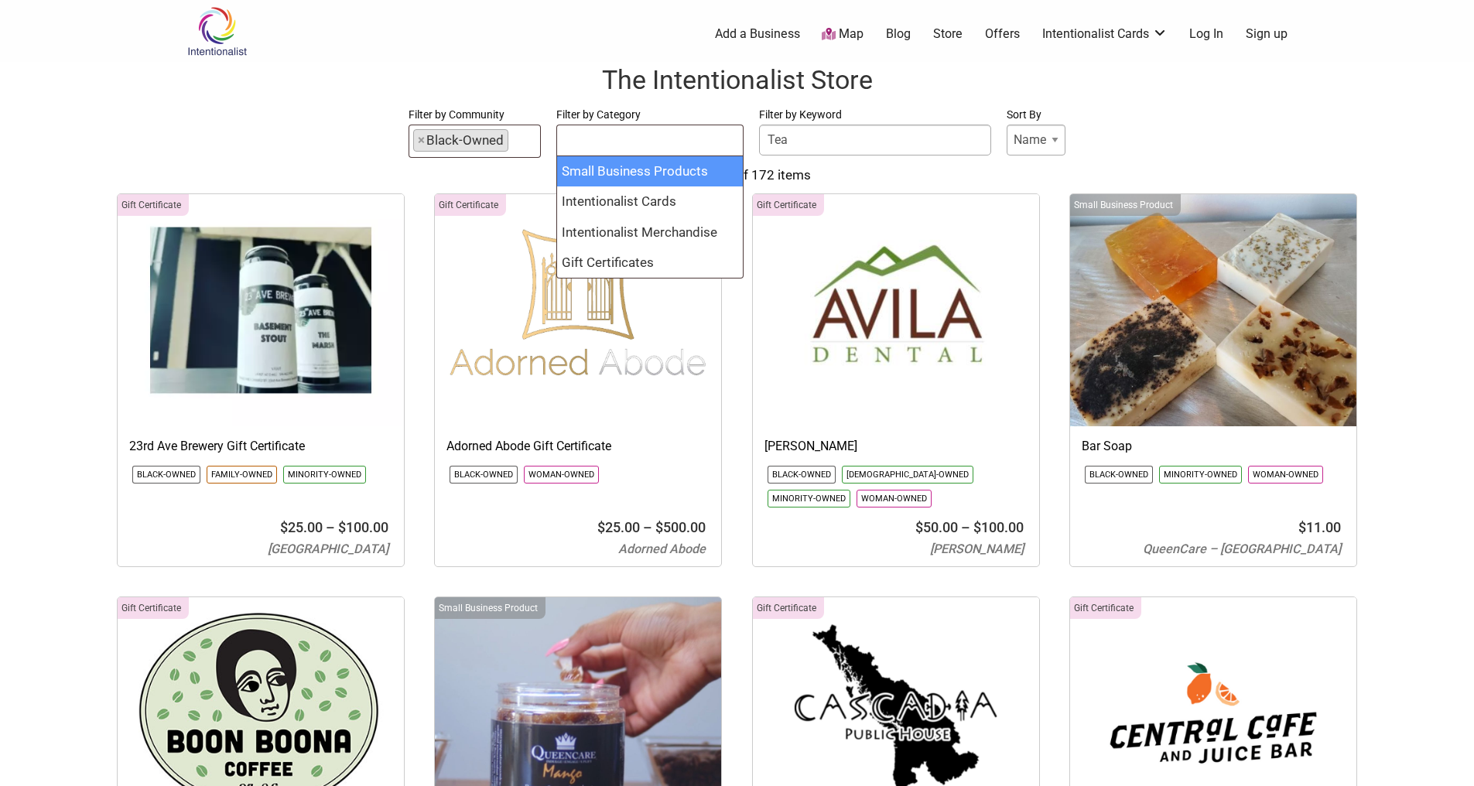
select select "2165"
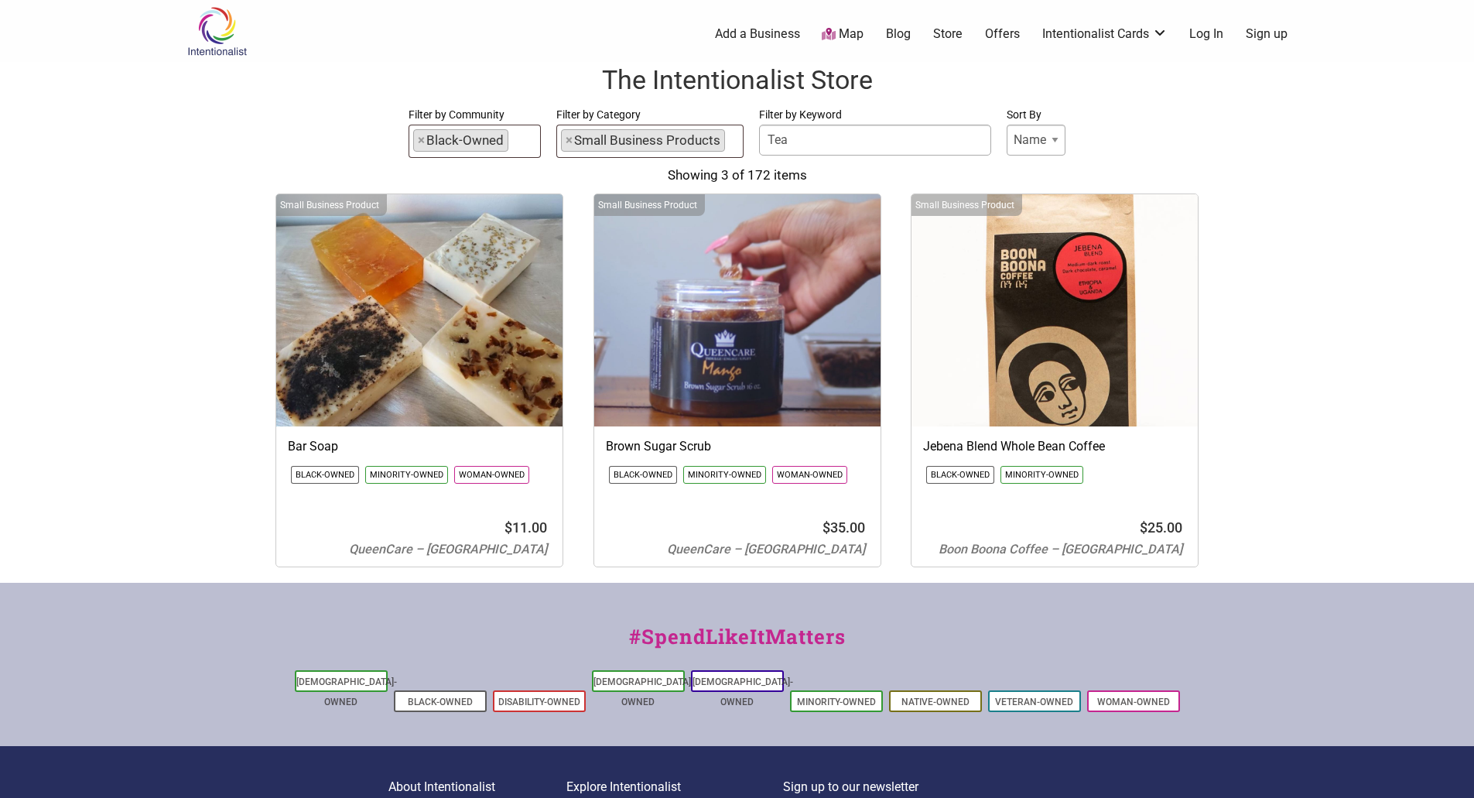
drag, startPoint x: 815, startPoint y: 136, endPoint x: 737, endPoint y: 137, distance: 78.9
click at [737, 137] on form "Filter by Community Asian-Owned Black-Owned Disability-Owned Latino-Owned LGBTQ…" at bounding box center [736, 131] width 1443 height 53
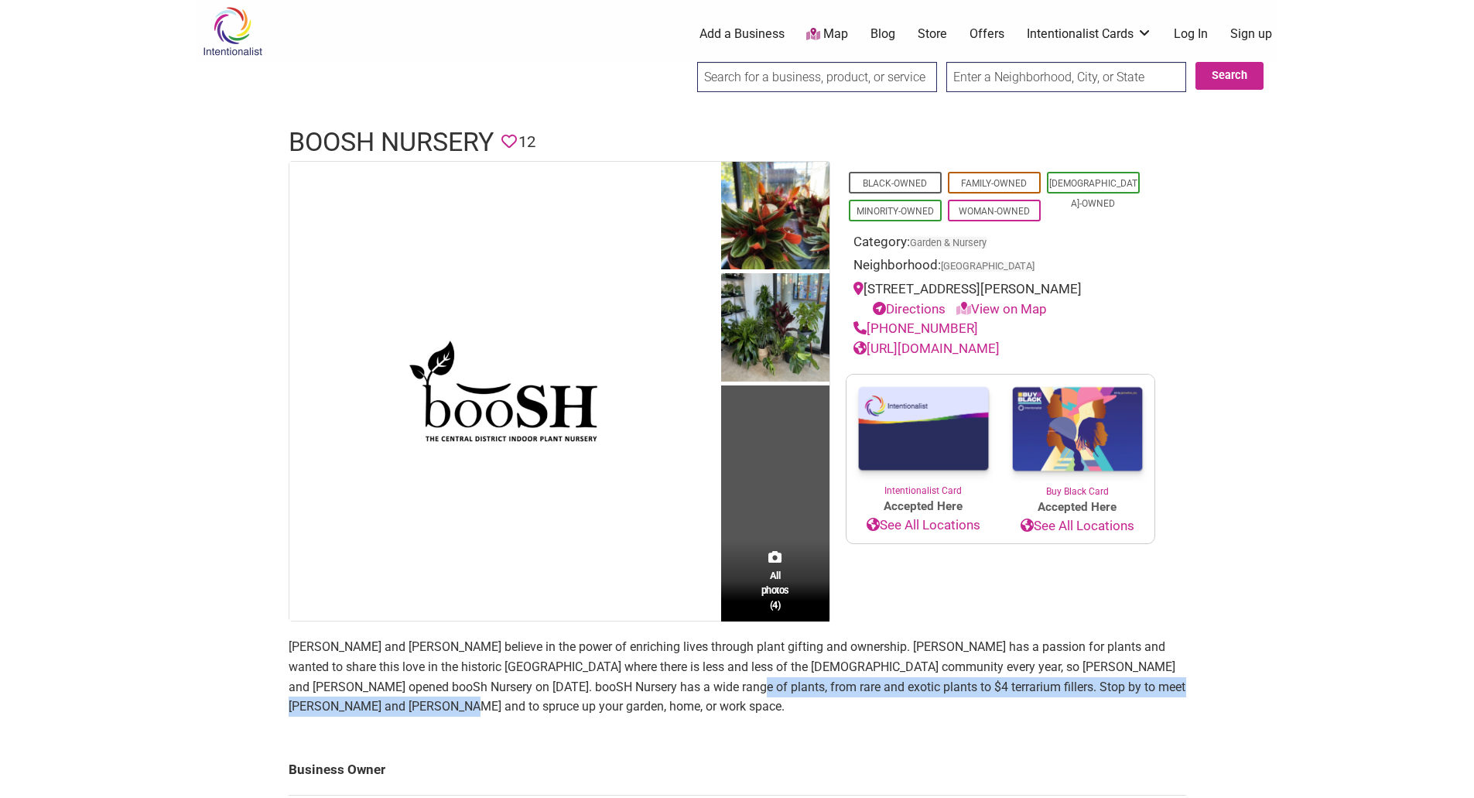
drag, startPoint x: 630, startPoint y: 687, endPoint x: 986, endPoint y: 716, distance: 357.9
click at [997, 710] on p "Shawn and Julissa believe in the power of enriching lives through plant gifting…" at bounding box center [737, 676] width 897 height 79
click at [726, 702] on p "Shawn and Julissa believe in the power of enriching lives through plant gifting…" at bounding box center [737, 676] width 897 height 79
drag, startPoint x: 750, startPoint y: 687, endPoint x: 1179, endPoint y: 700, distance: 428.8
click at [1179, 700] on p "Shawn and Julissa believe in the power of enriching lives through plant gifting…" at bounding box center [737, 676] width 897 height 79
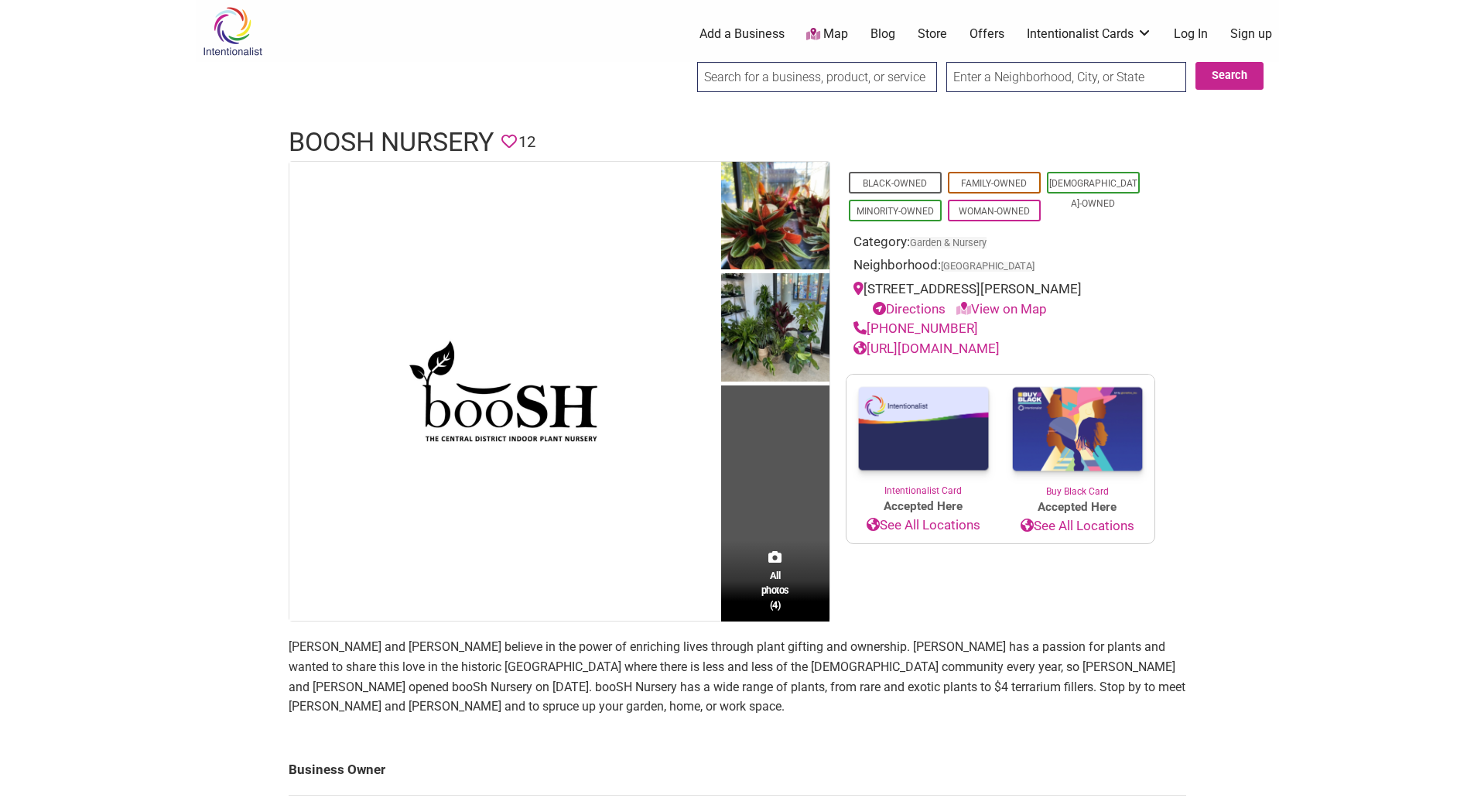
click at [1086, 733] on main "All photos (4) Black-Owned Family-Owned Latino-Owned Minority-Owned Woman-Owned…" at bounding box center [737, 774] width 897 height 1226
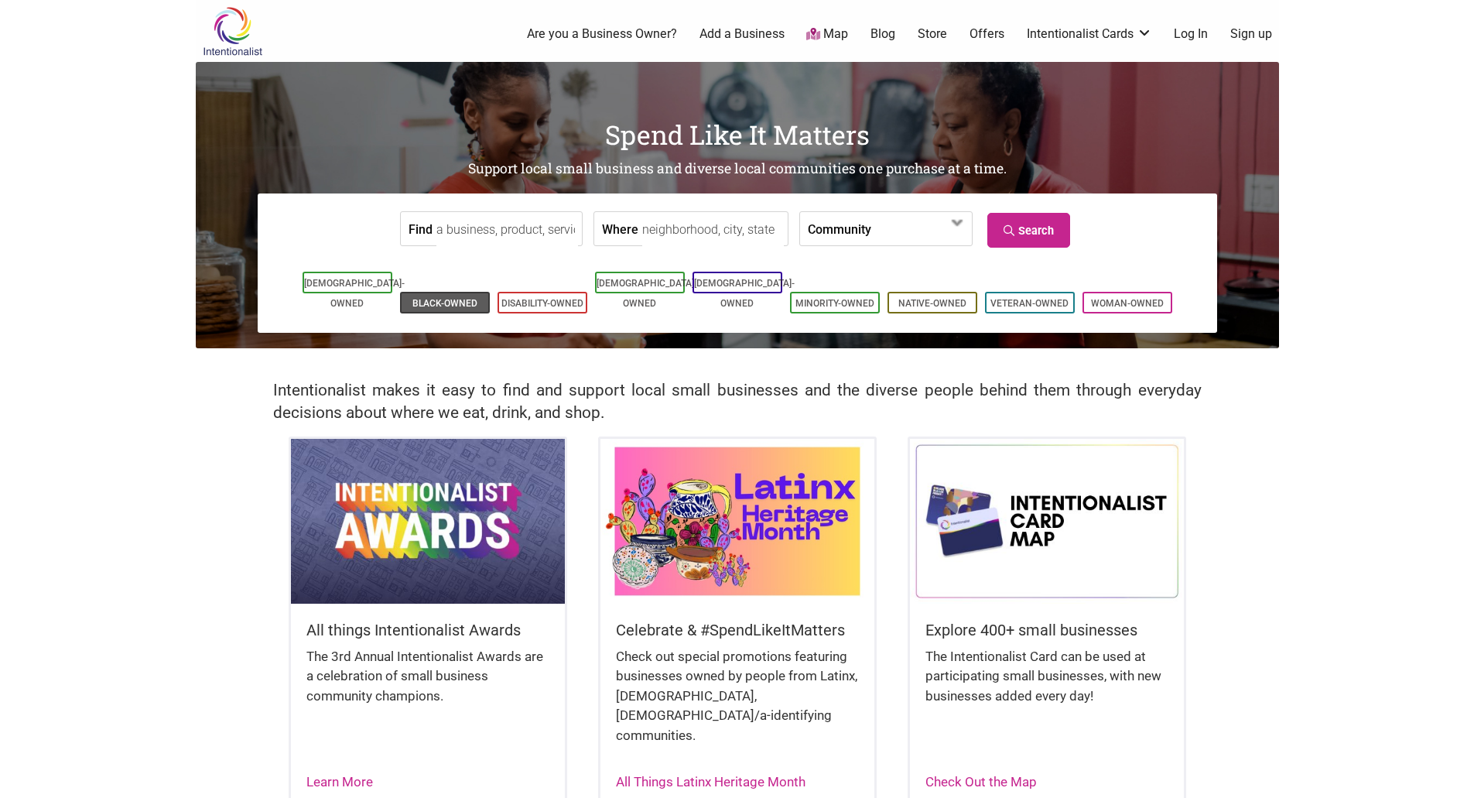
click at [428, 298] on link "Black-Owned" at bounding box center [444, 303] width 65 height 11
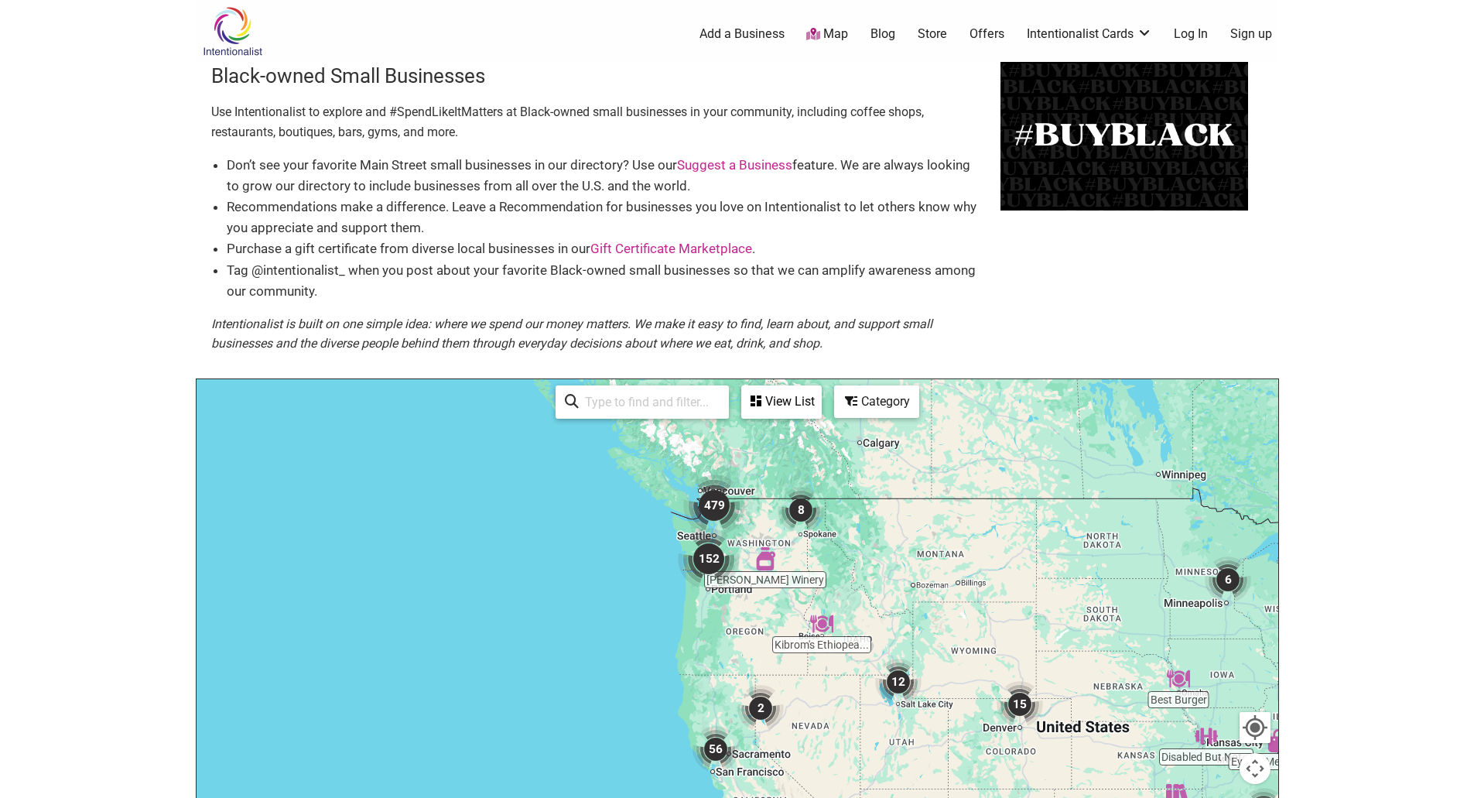
drag, startPoint x: 470, startPoint y: 501, endPoint x: 832, endPoint y: 576, distance: 368.9
click at [832, 576] on div at bounding box center [738, 680] width 1082 height 602
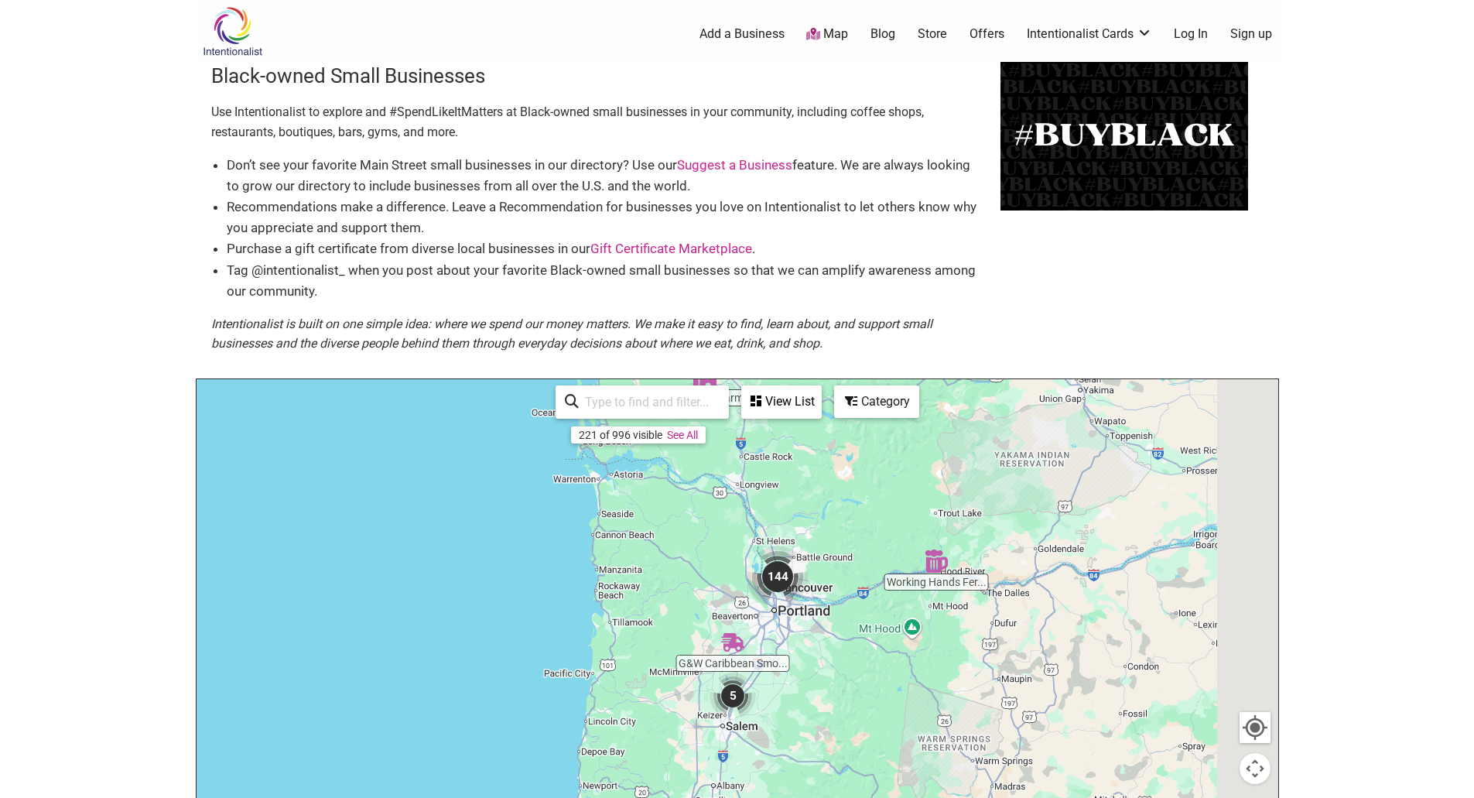
drag, startPoint x: 1051, startPoint y: 682, endPoint x: 930, endPoint y: 439, distance: 270.6
click at [928, 439] on div at bounding box center [738, 680] width 1082 height 602
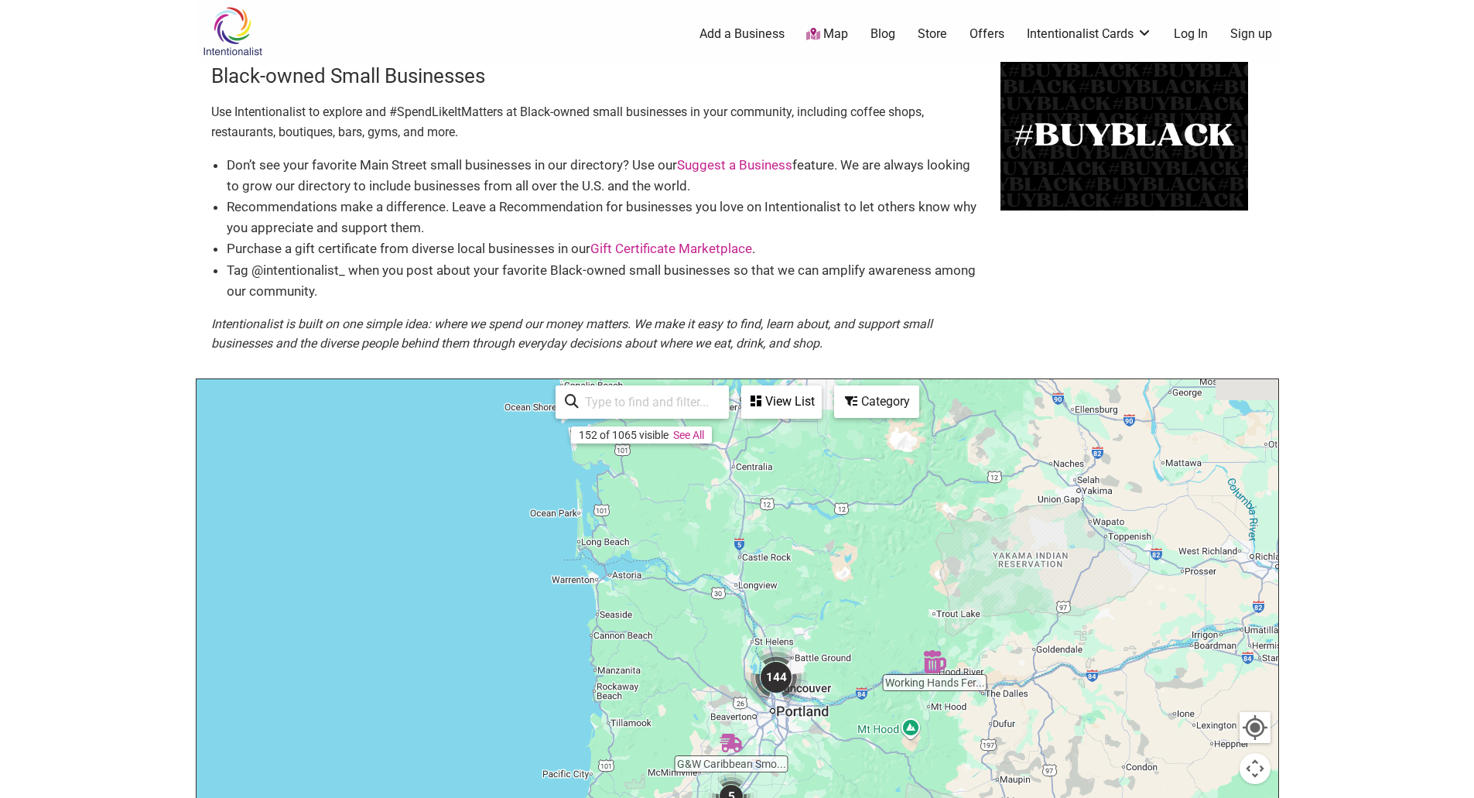
drag, startPoint x: 834, startPoint y: 489, endPoint x: 866, endPoint y: 773, distance: 285.7
click at [866, 773] on div at bounding box center [738, 680] width 1082 height 602
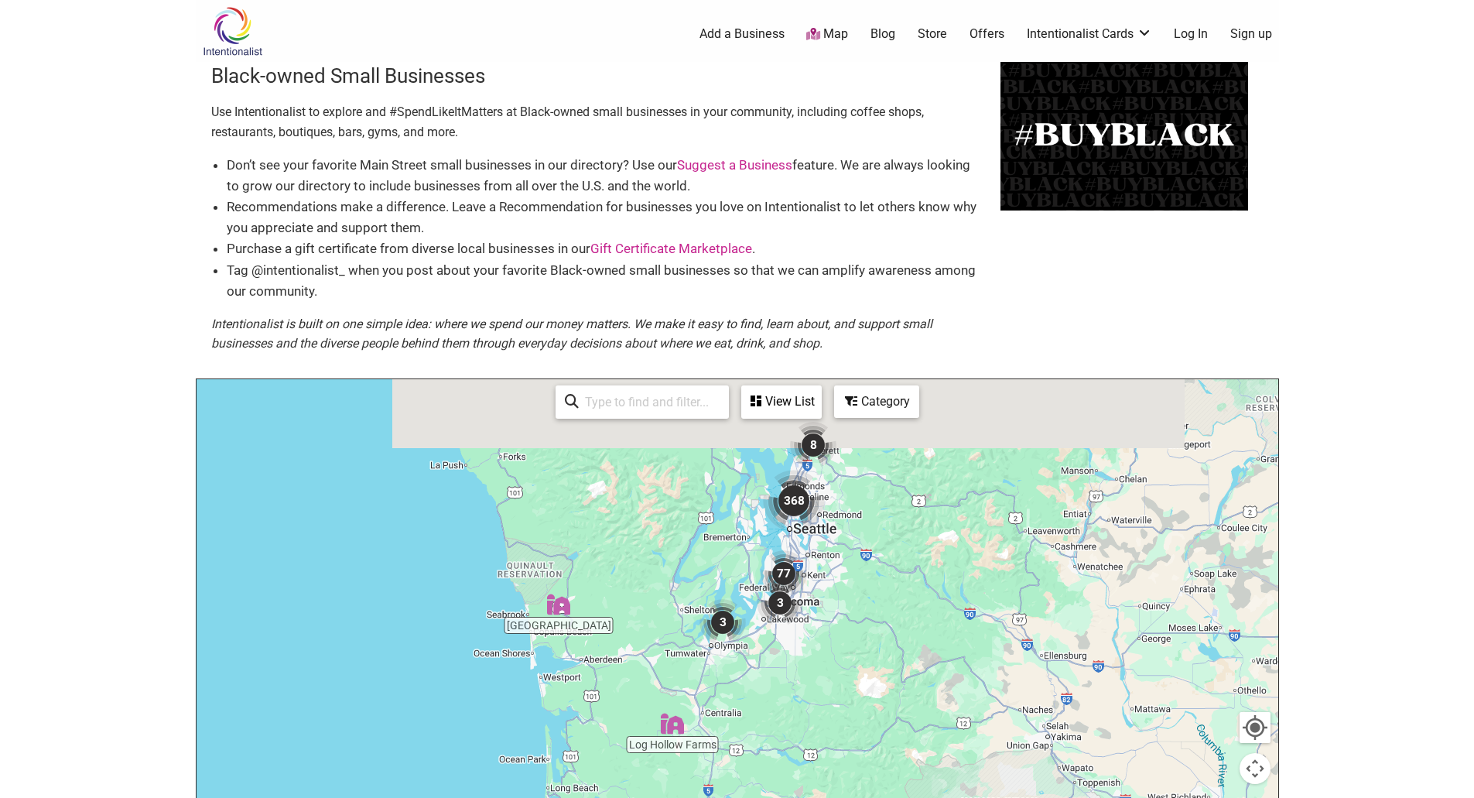
drag, startPoint x: 934, startPoint y: 495, endPoint x: 806, endPoint y: 608, distance: 170.5
click at [808, 604] on div at bounding box center [738, 680] width 1082 height 602
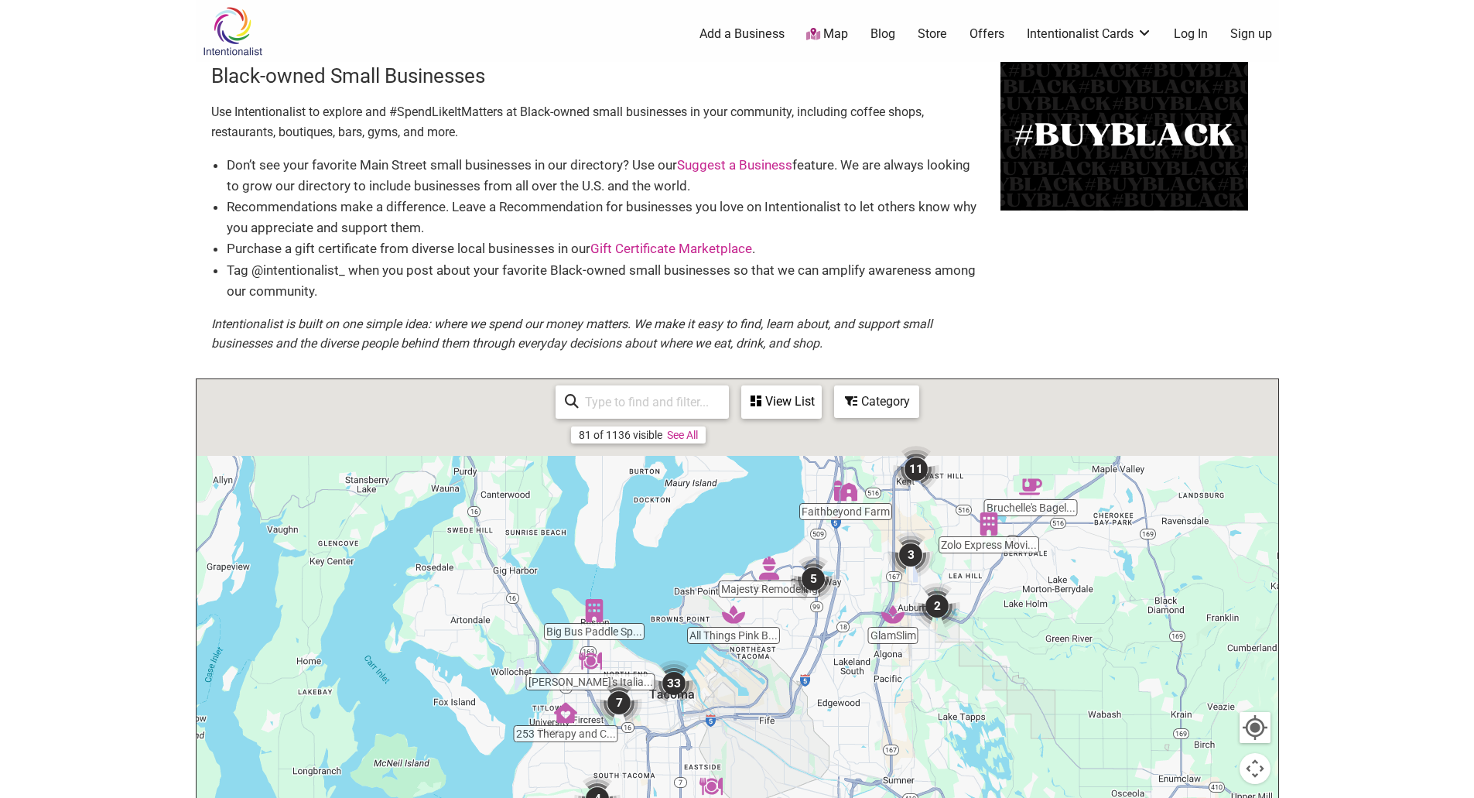
drag, startPoint x: 856, startPoint y: 607, endPoint x: 743, endPoint y: 819, distance: 240.6
click at [743, 797] on html "× Menu 0 Add a Business Map Blog Store Offers Intentionalist Cards Buy Black Ca…" at bounding box center [737, 399] width 1474 height 798
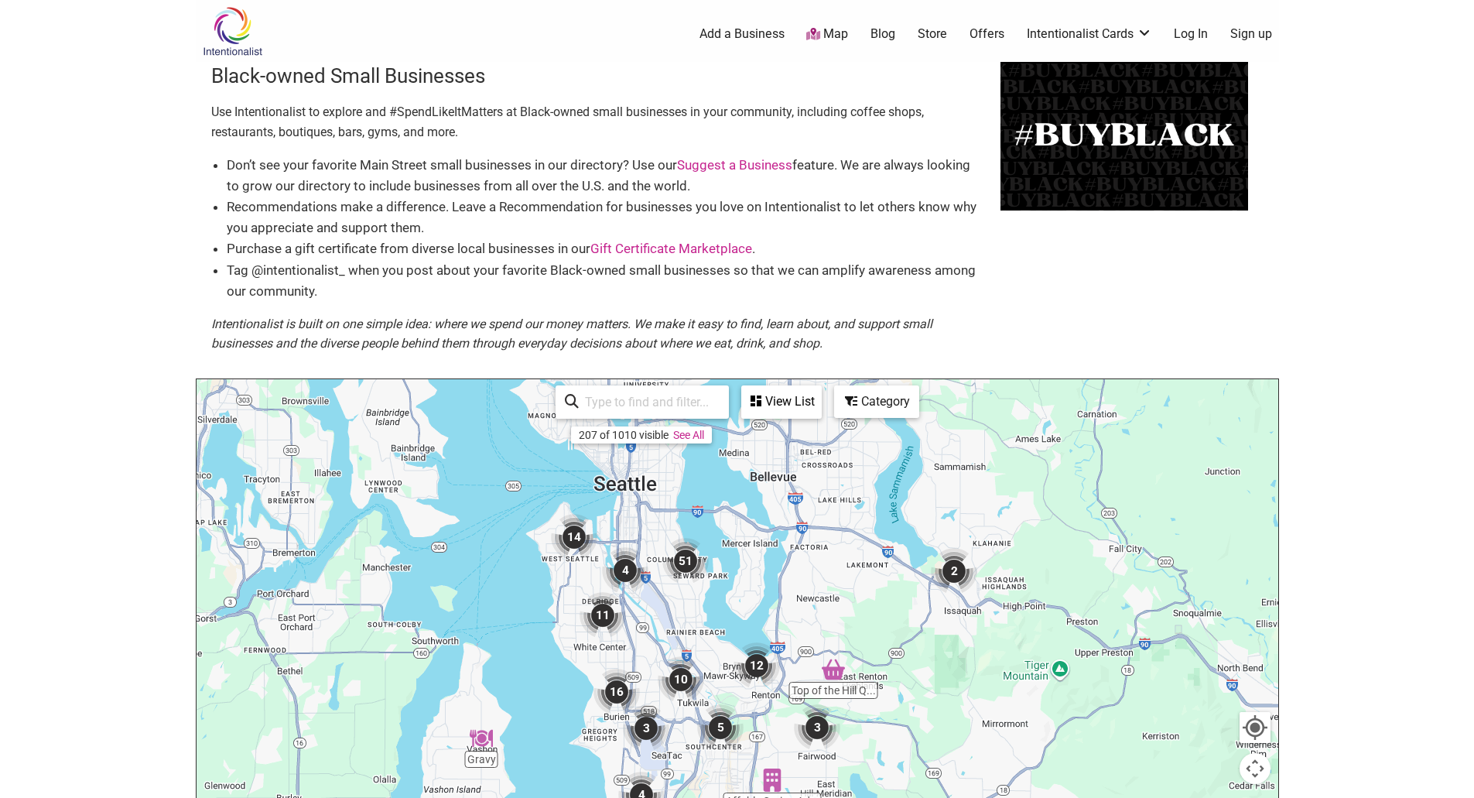
drag, startPoint x: 774, startPoint y: 595, endPoint x: 763, endPoint y: 730, distance: 135.9
click at [715, 769] on div at bounding box center [738, 680] width 1082 height 602
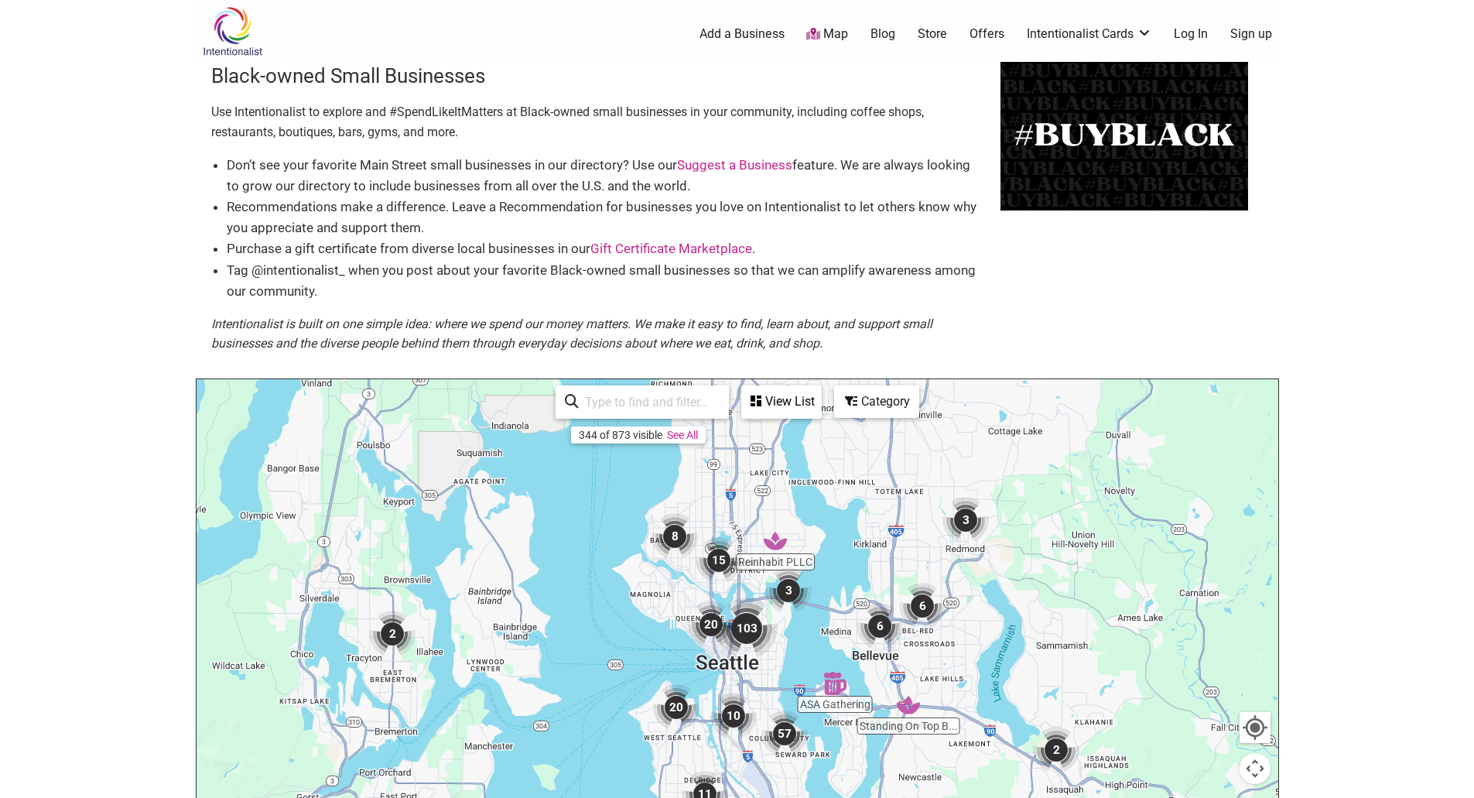
drag, startPoint x: 726, startPoint y: 600, endPoint x: 831, endPoint y: 741, distance: 176.4
click at [831, 741] on div at bounding box center [738, 680] width 1082 height 602
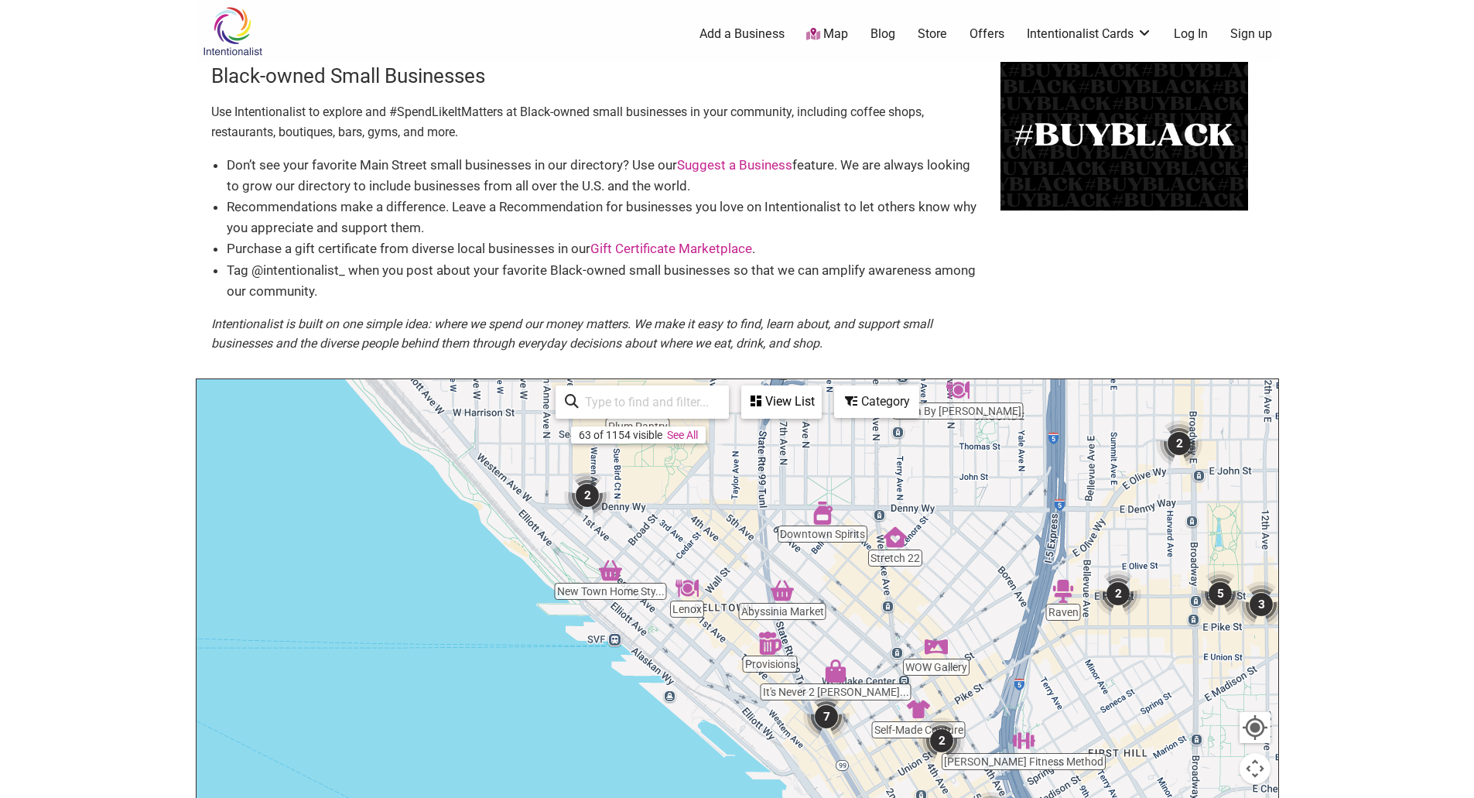
click at [839, 683] on div at bounding box center [738, 680] width 1082 height 602
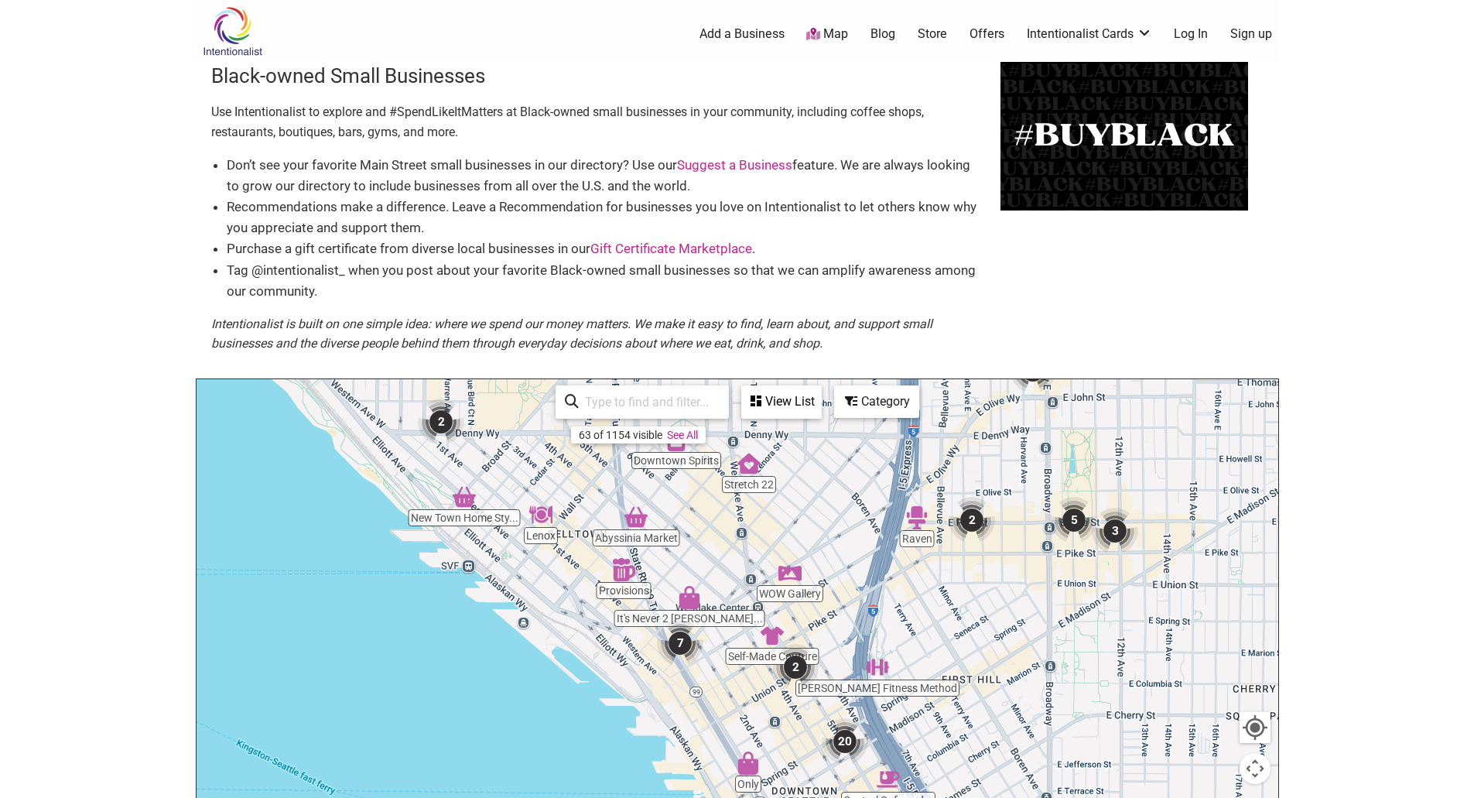
drag, startPoint x: 858, startPoint y: 600, endPoint x: 706, endPoint y: 527, distance: 169.2
click at [706, 527] on div at bounding box center [738, 680] width 1082 height 602
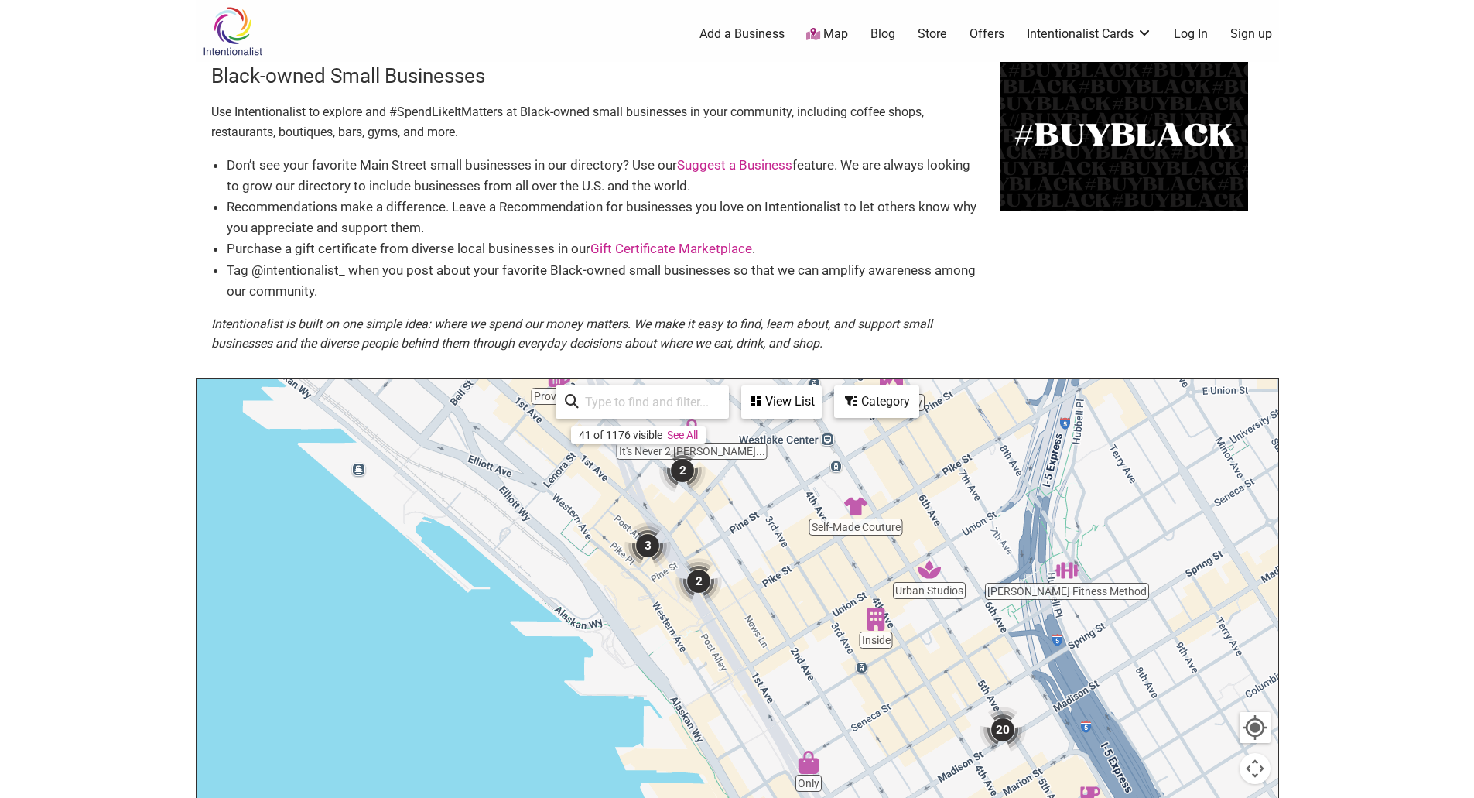
drag, startPoint x: 761, startPoint y: 714, endPoint x: 826, endPoint y: 576, distance: 152.6
click at [826, 576] on div at bounding box center [738, 680] width 1082 height 602
click at [700, 580] on img "2" at bounding box center [698, 581] width 46 height 46
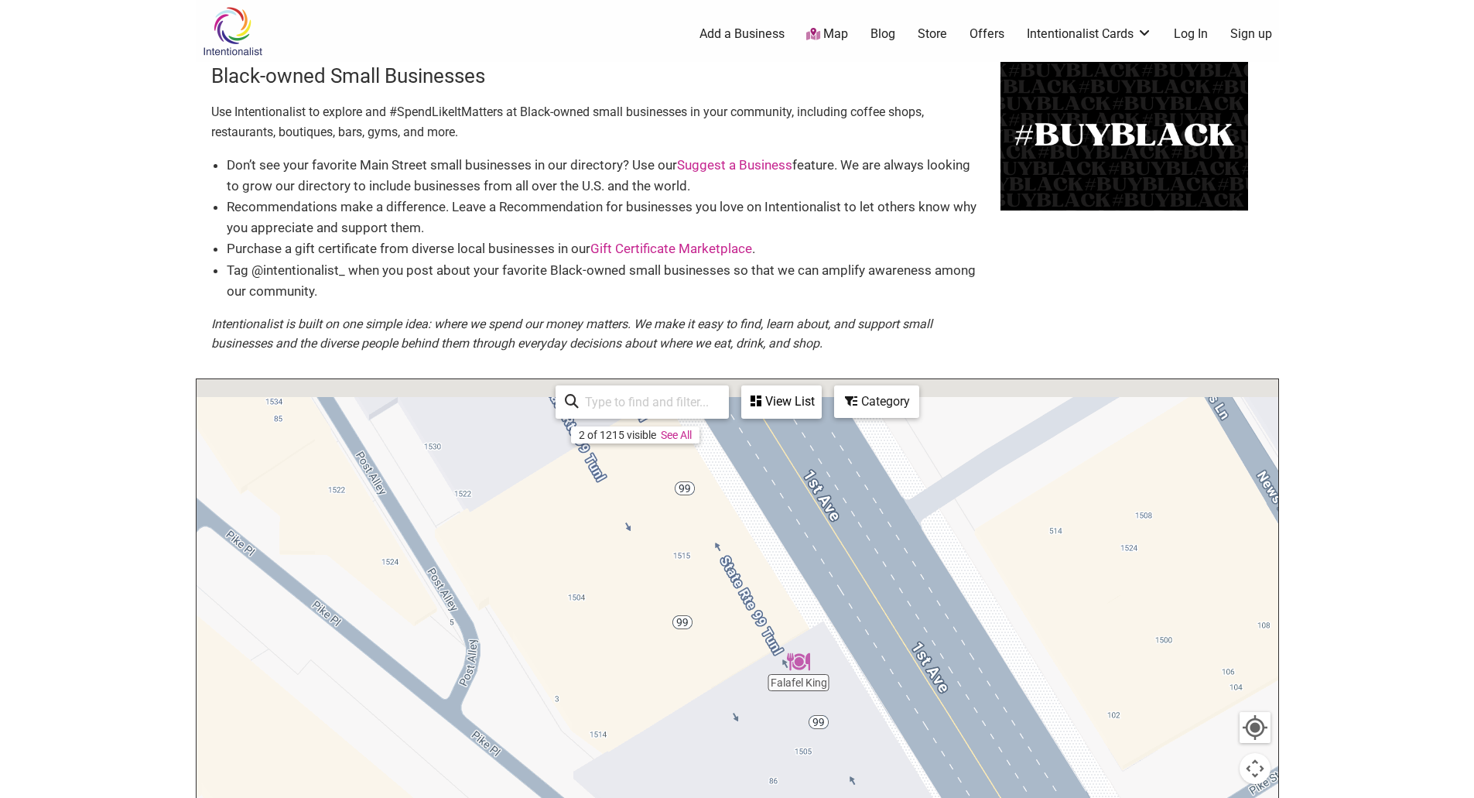
drag, startPoint x: 619, startPoint y: 644, endPoint x: 836, endPoint y: 791, distance: 261.8
click at [810, 790] on div "To navigate, press the arrow keys." at bounding box center [738, 680] width 1082 height 602
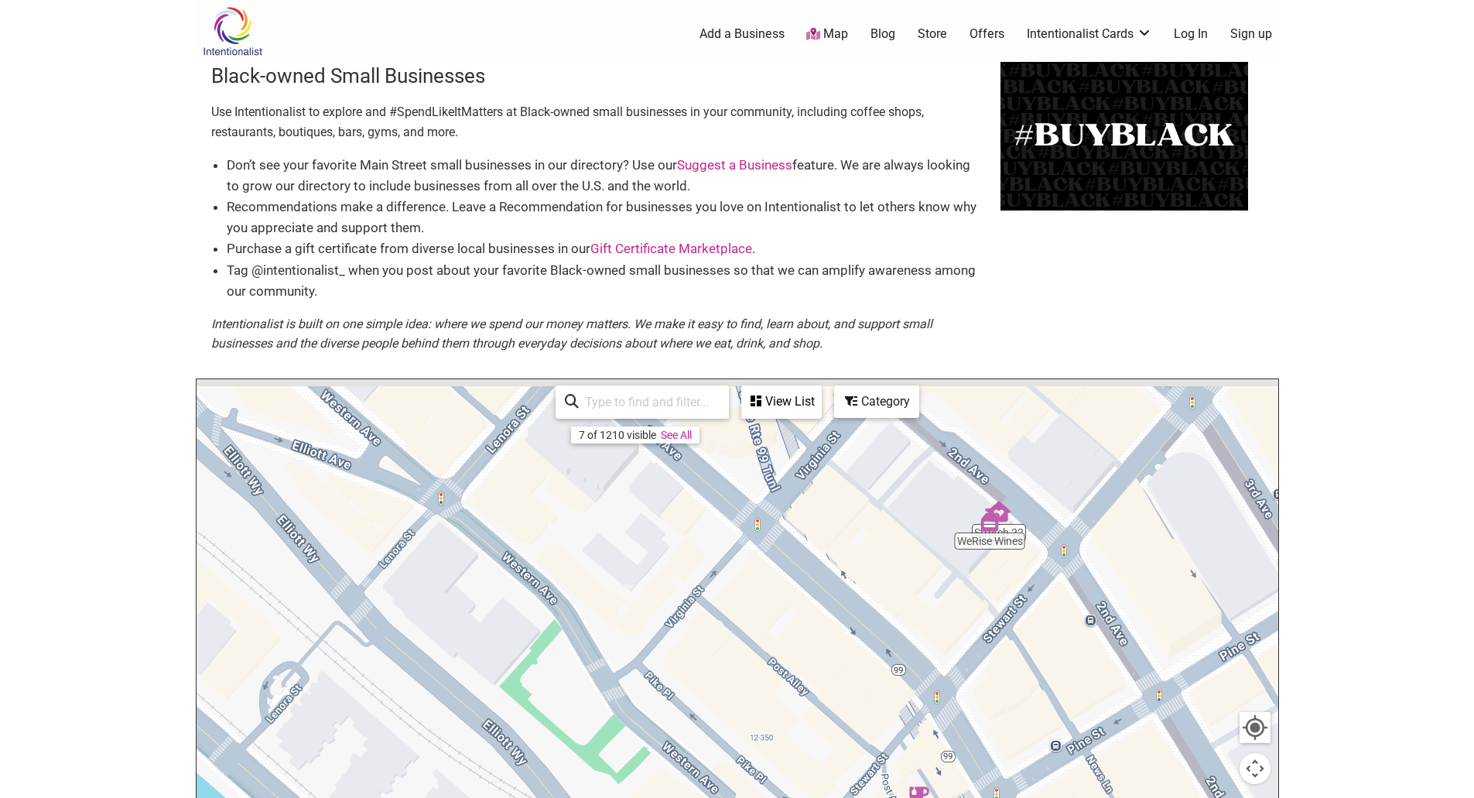
drag, startPoint x: 772, startPoint y: 624, endPoint x: 768, endPoint y: 720, distance: 96.0
click at [751, 742] on div "To navigate, press the arrow keys." at bounding box center [738, 680] width 1082 height 602
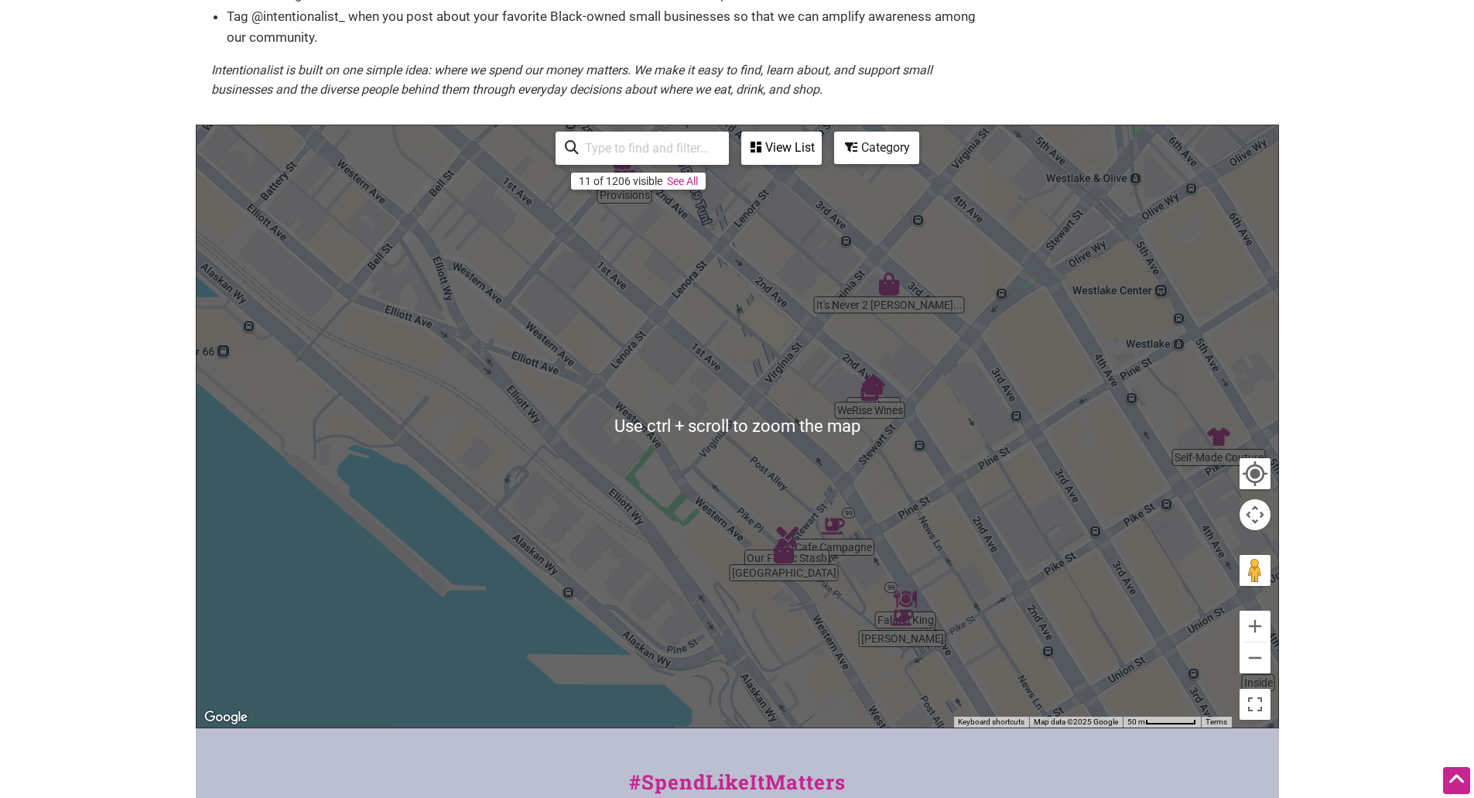
scroll to position [309, 0]
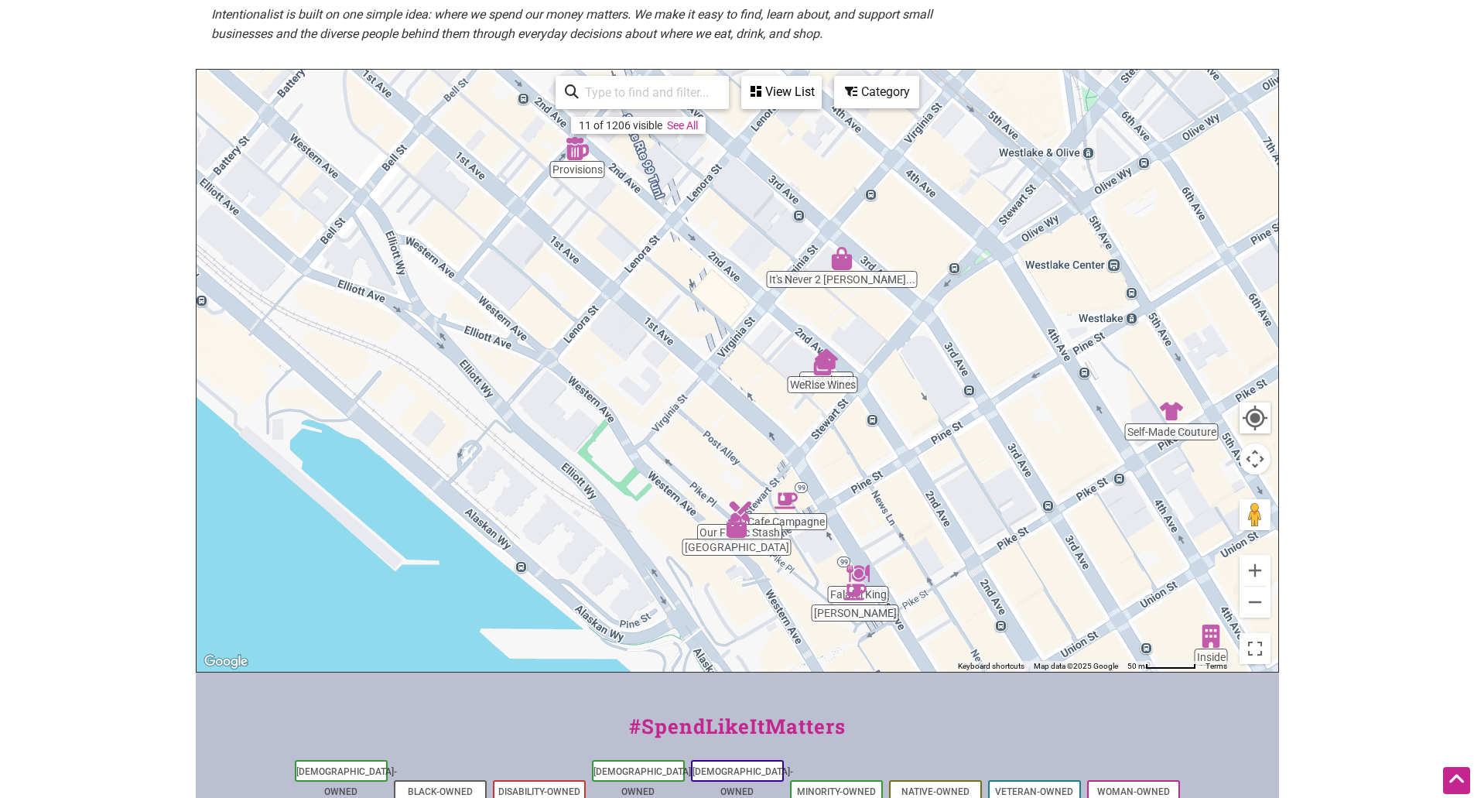
drag, startPoint x: 994, startPoint y: 455, endPoint x: 930, endPoint y: 494, distance: 75.4
click at [930, 494] on div "To navigate, press the arrow keys." at bounding box center [738, 371] width 1082 height 602
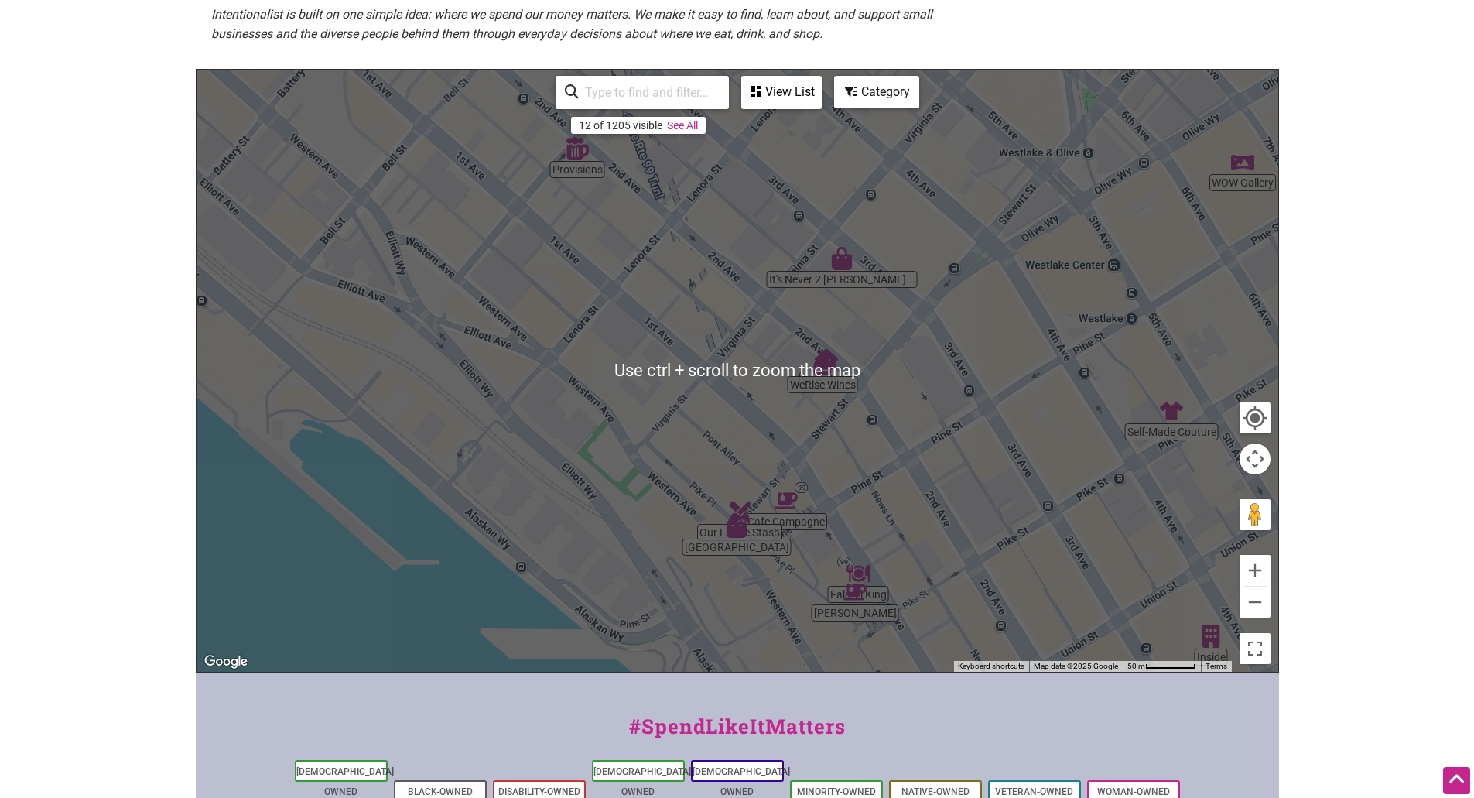
scroll to position [387, 0]
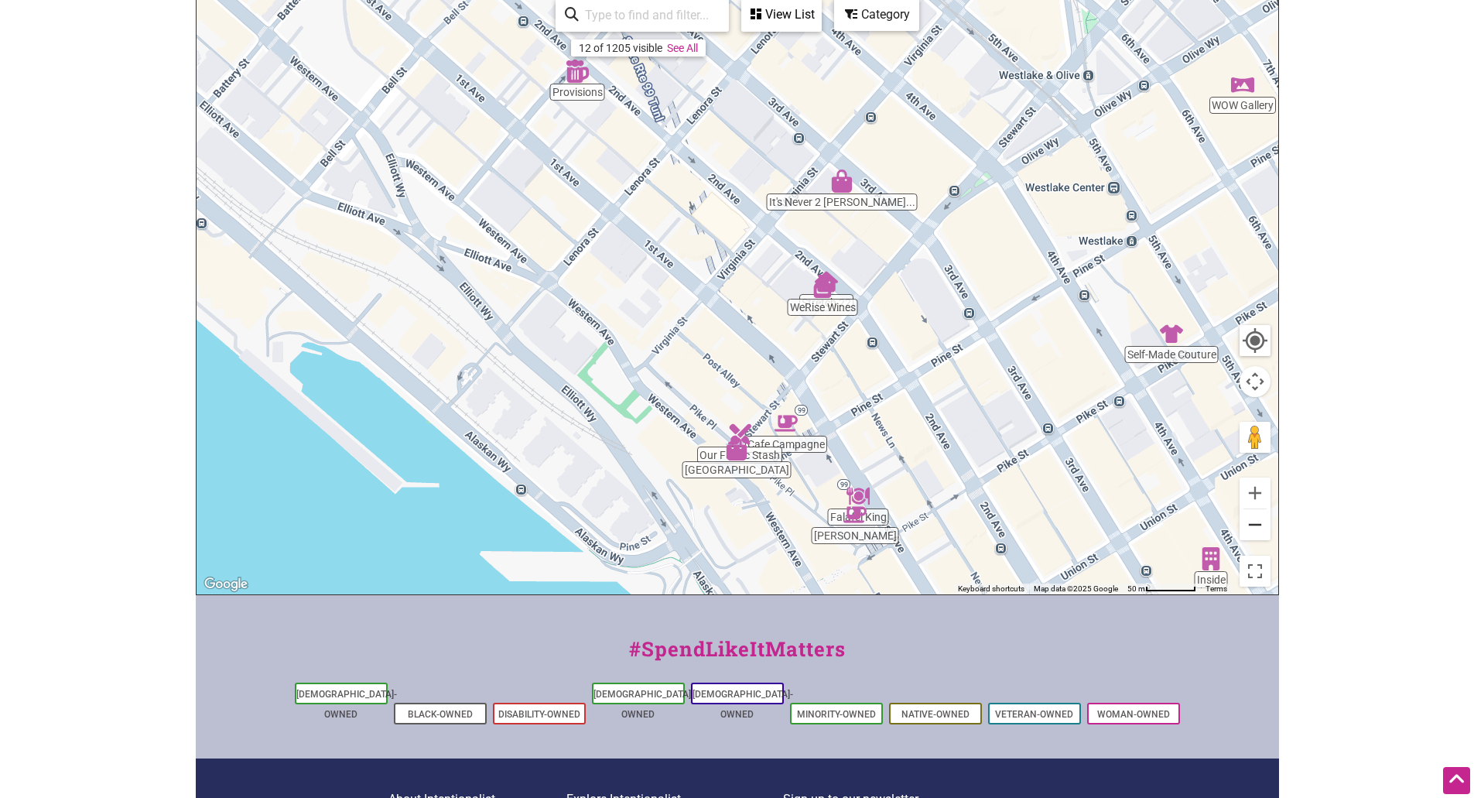
click at [1254, 521] on button "Zoom out" at bounding box center [1254, 524] width 31 height 31
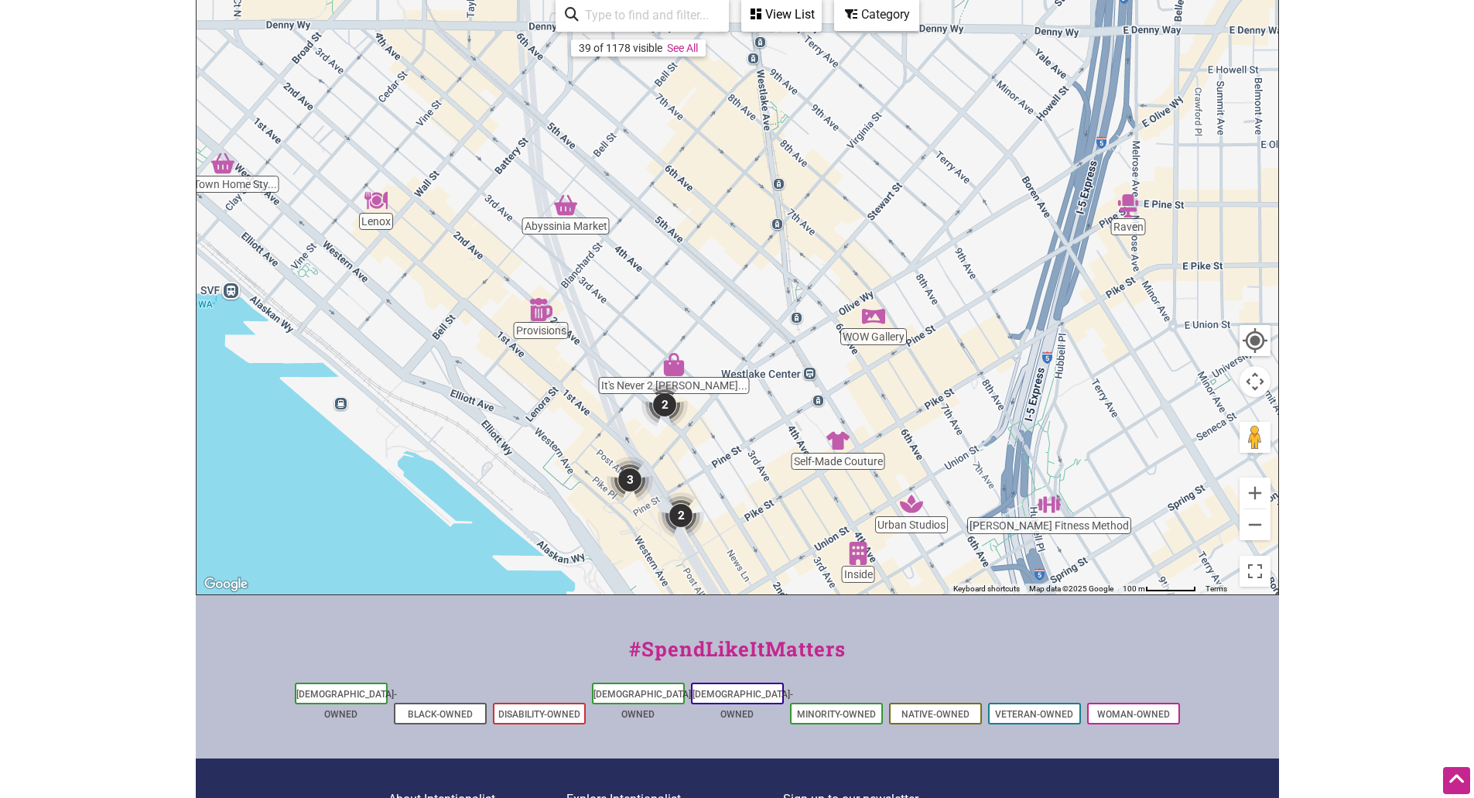
drag, startPoint x: 1020, startPoint y: 284, endPoint x: 901, endPoint y: 417, distance: 178.1
click at [901, 417] on div "To navigate, press the arrow keys." at bounding box center [738, 293] width 1082 height 602
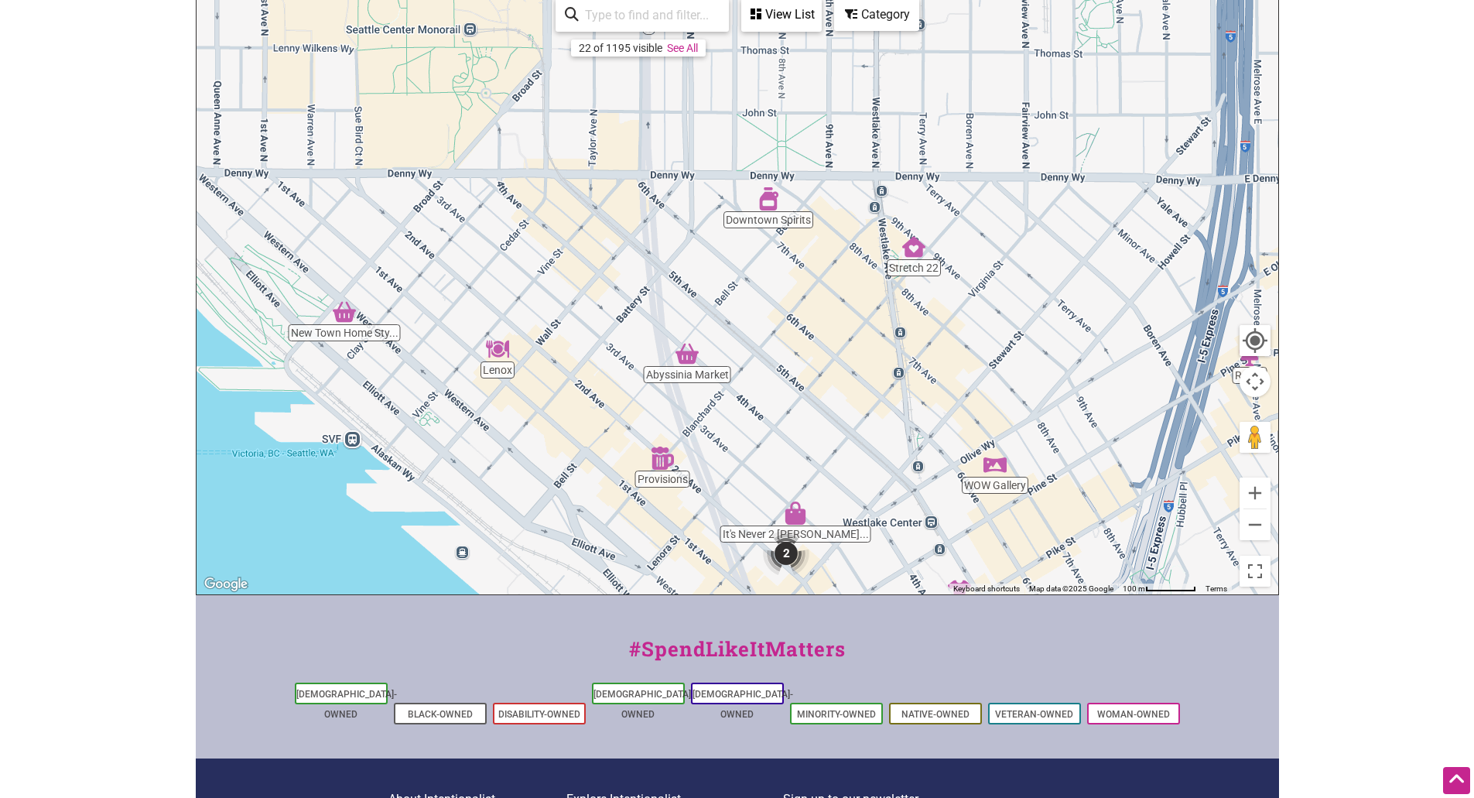
drag, startPoint x: 777, startPoint y: 231, endPoint x: 976, endPoint y: 398, distance: 259.7
click at [976, 398] on div "To navigate, press the arrow keys." at bounding box center [738, 293] width 1082 height 602
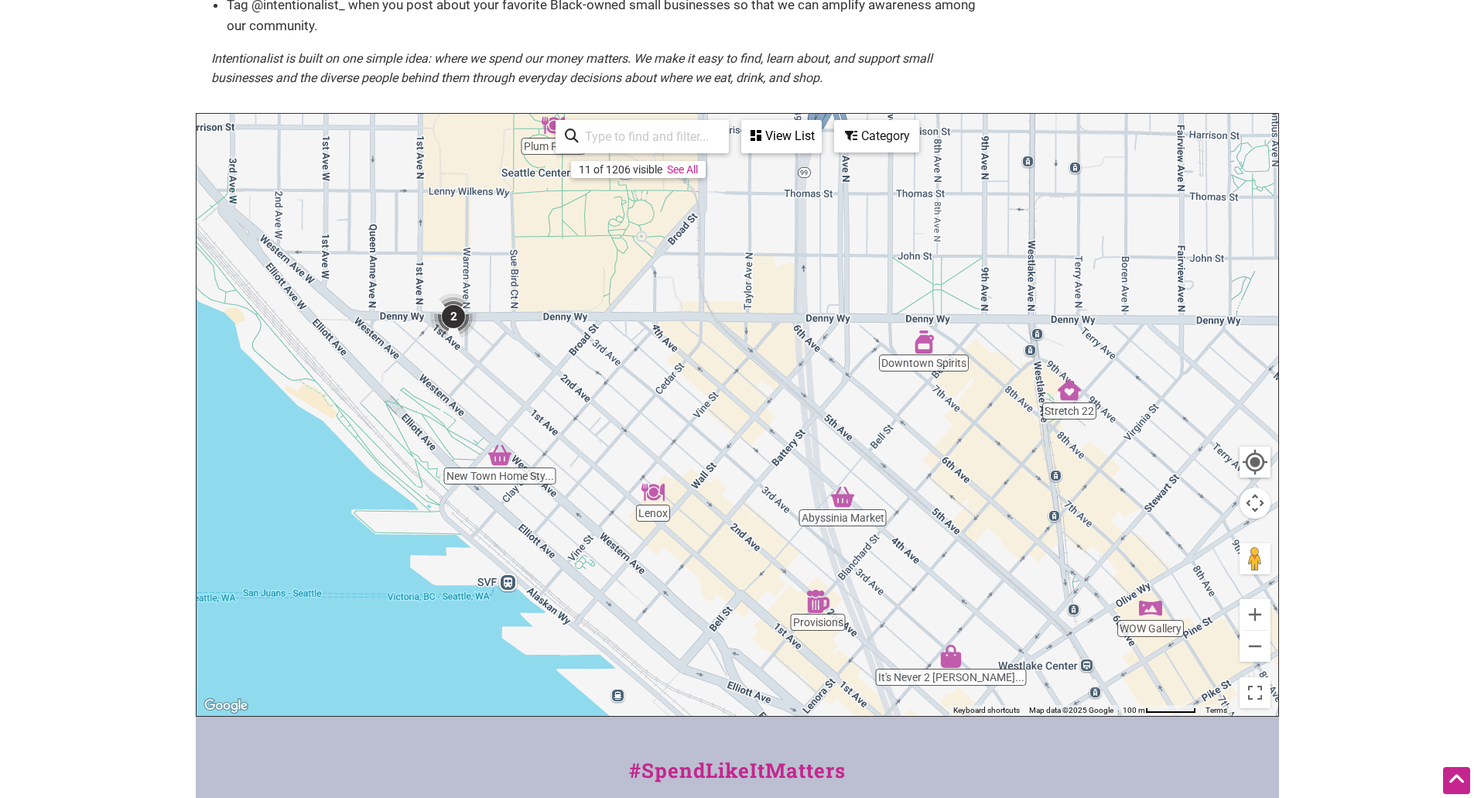
scroll to position [77, 0]
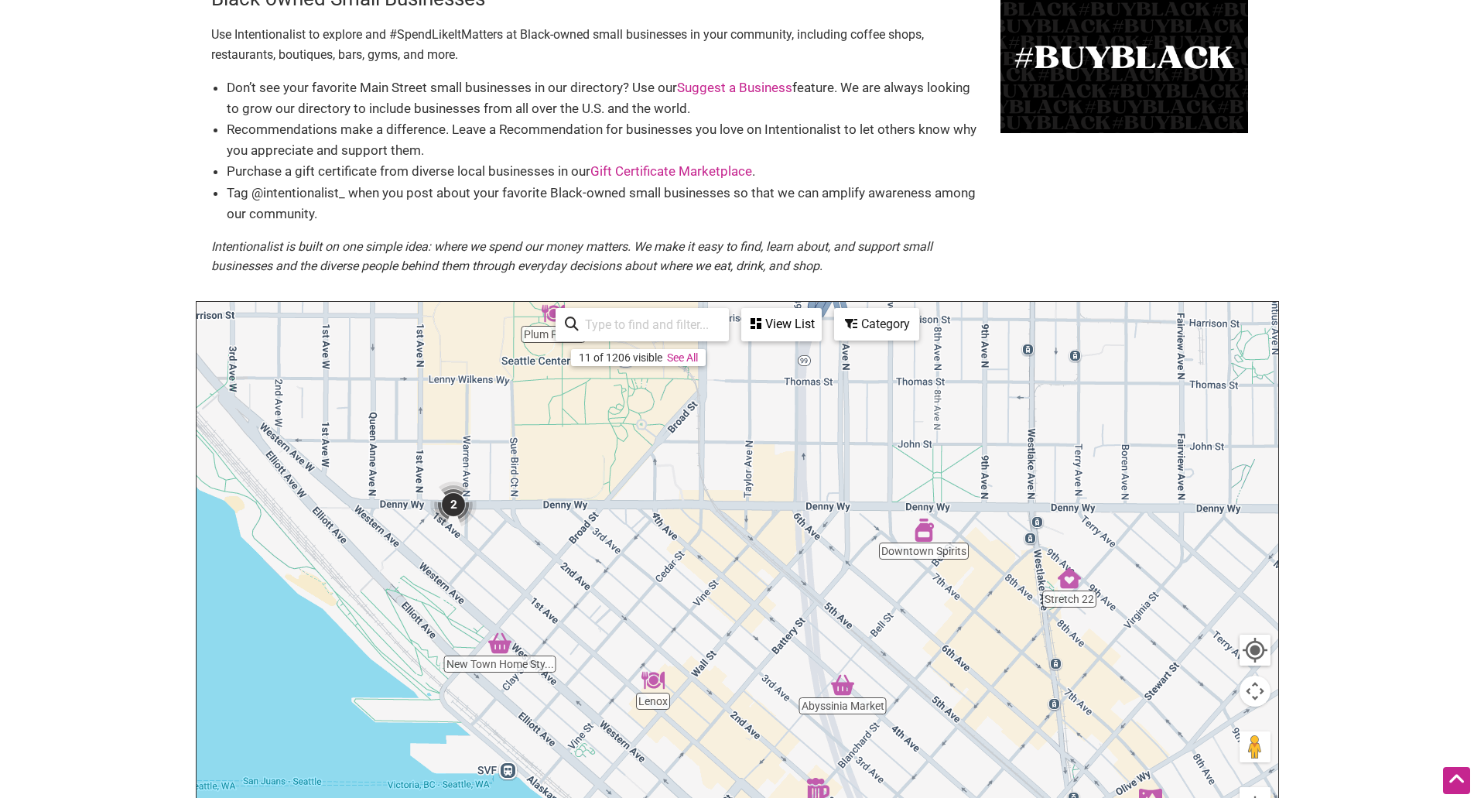
click at [776, 330] on div "View List" at bounding box center [781, 323] width 77 height 29
click at [692, 374] on div "View List" at bounding box center [688, 369] width 279 height 29
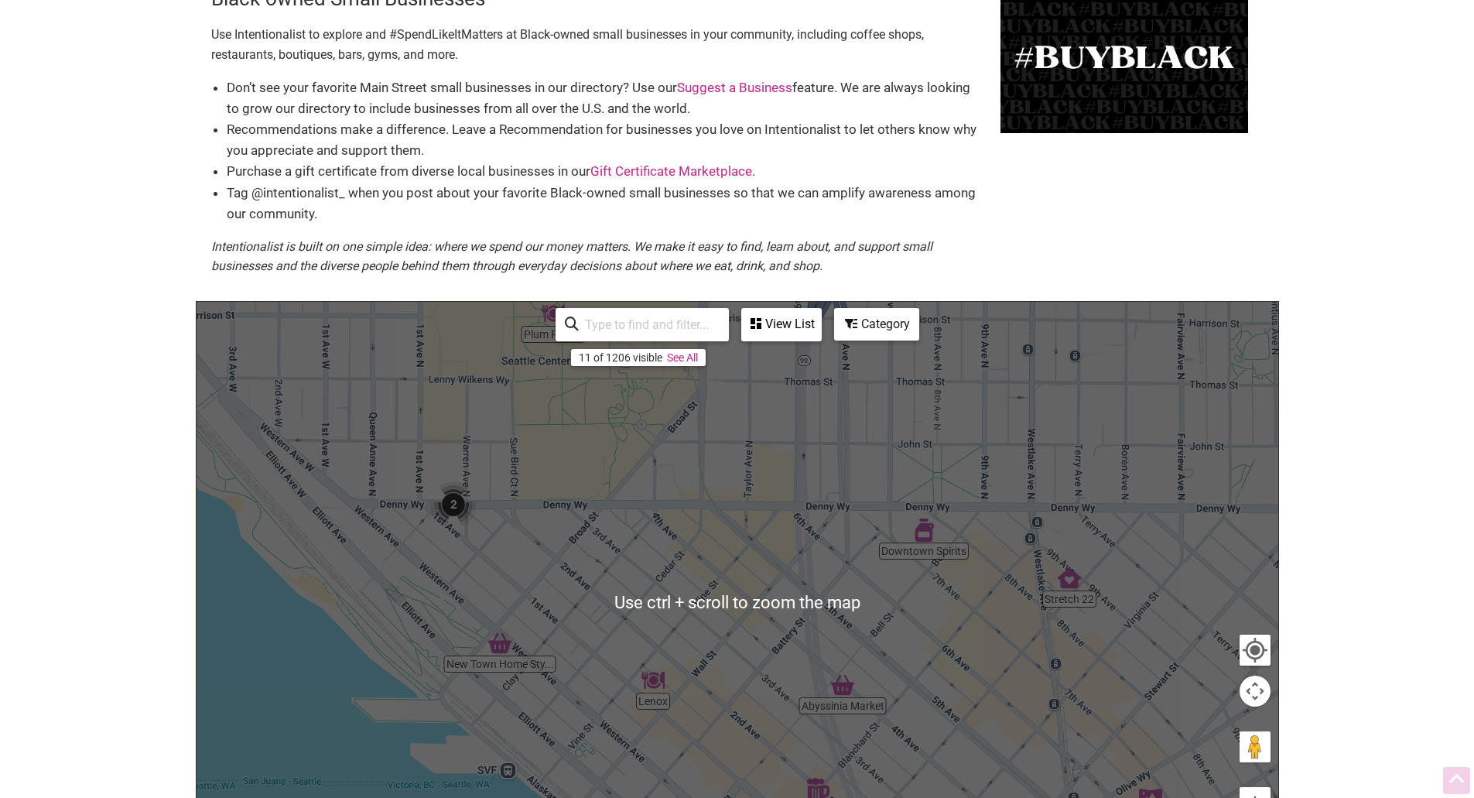
scroll to position [0, 0]
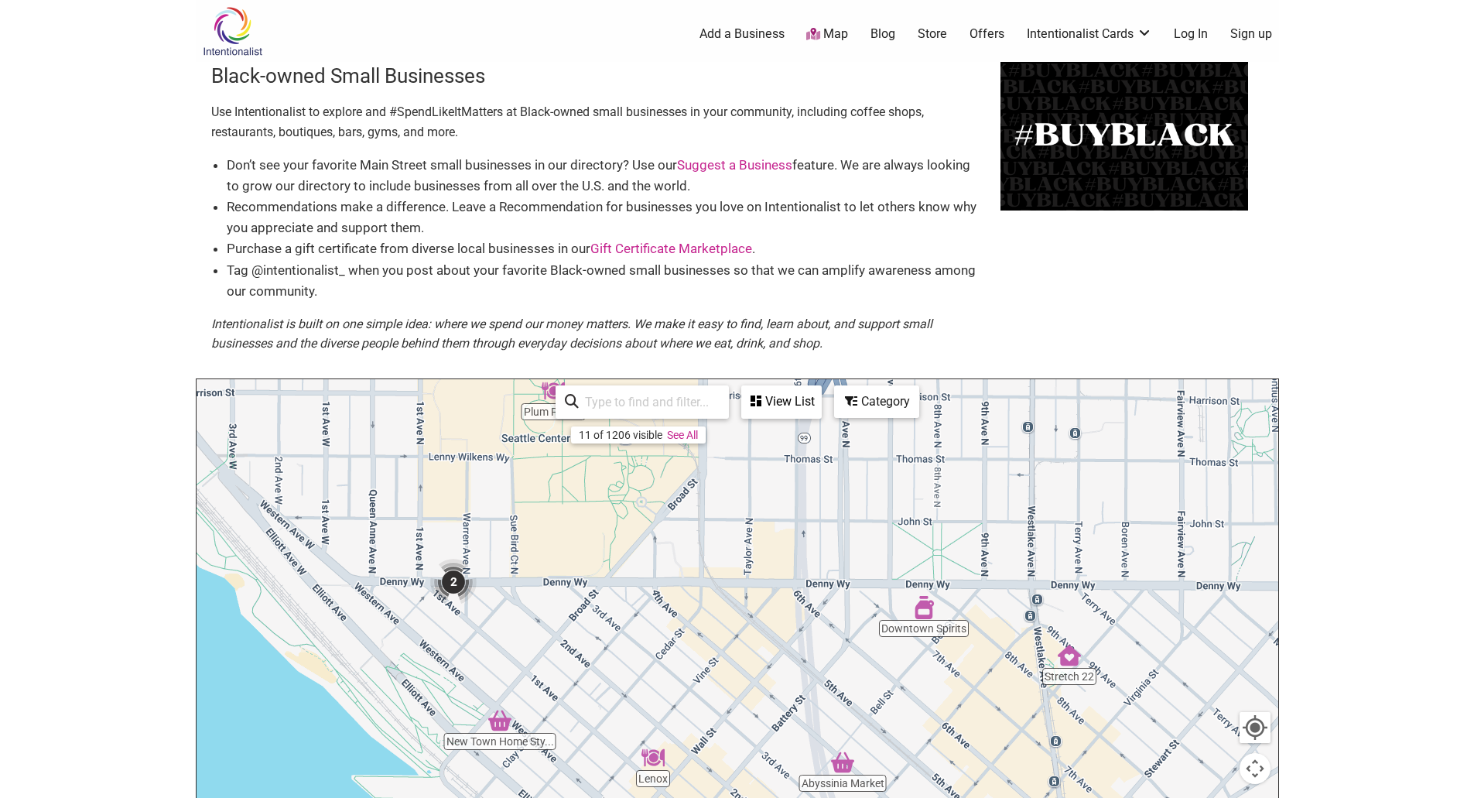
click at [239, 39] on img at bounding box center [233, 31] width 74 height 50
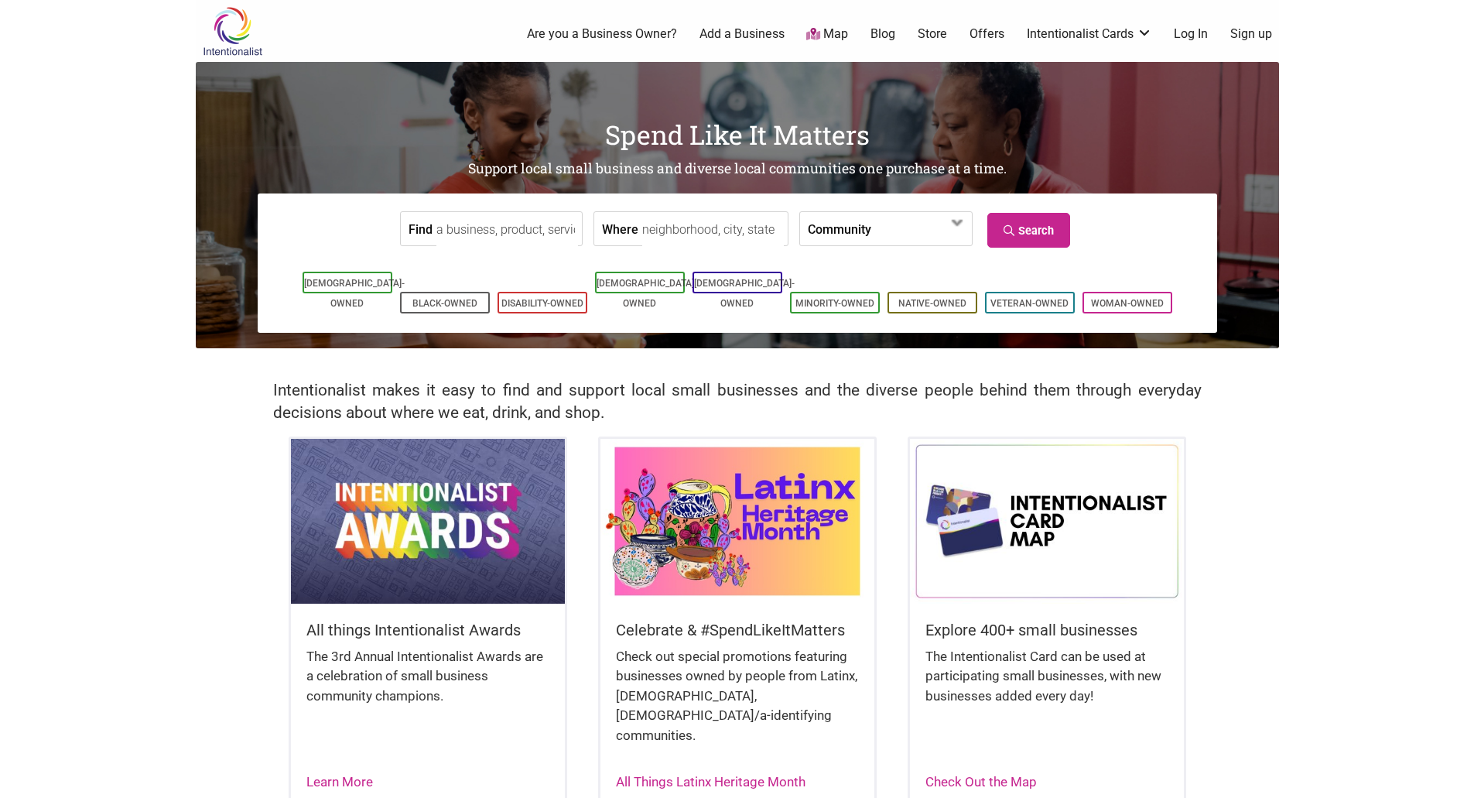
click at [672, 220] on input "Where" at bounding box center [713, 229] width 142 height 35
type input "Seattle, Washington"
click at [882, 224] on span at bounding box center [915, 230] width 67 height 26
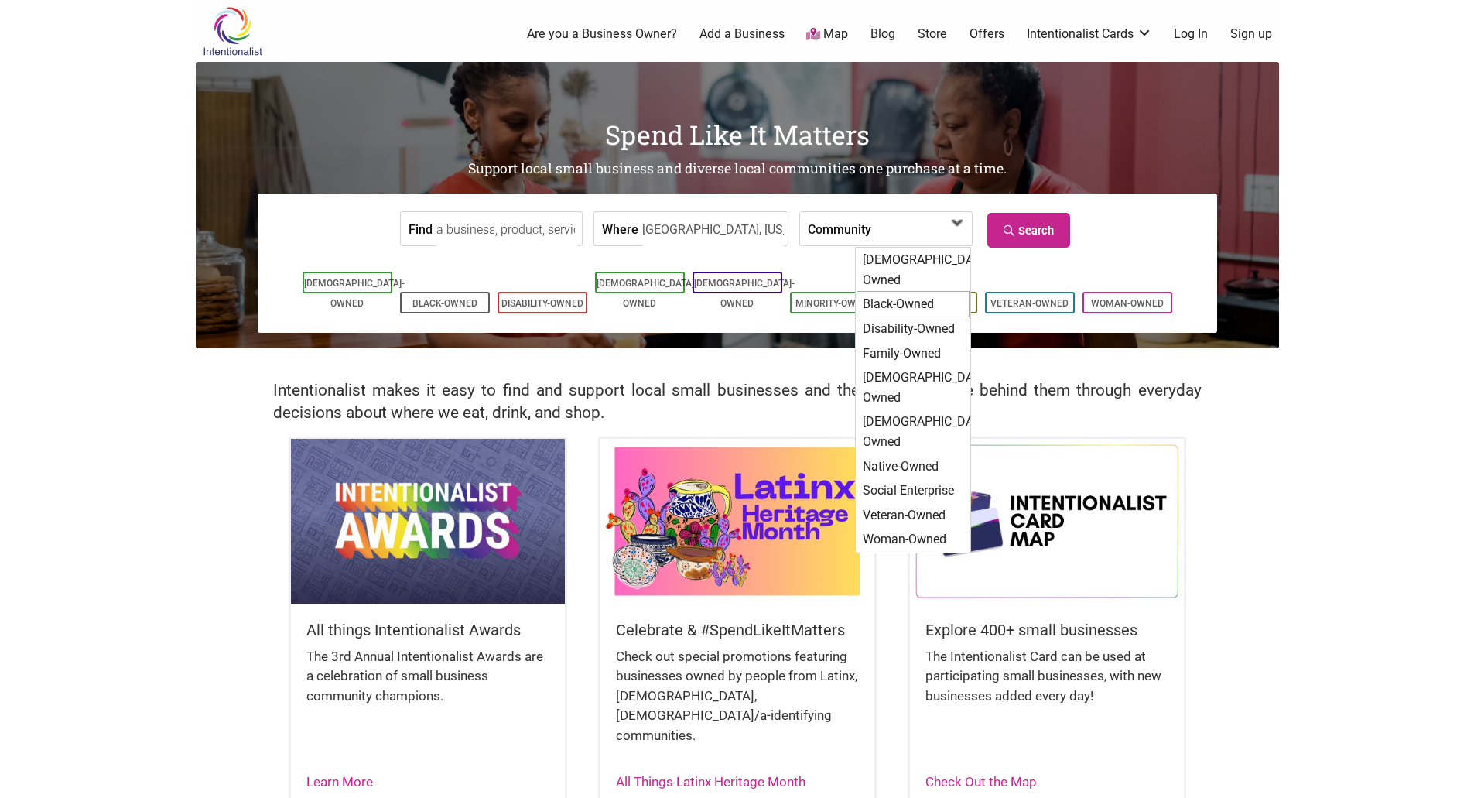
click at [914, 291] on div "Black-Owned" at bounding box center [912, 304] width 113 height 26
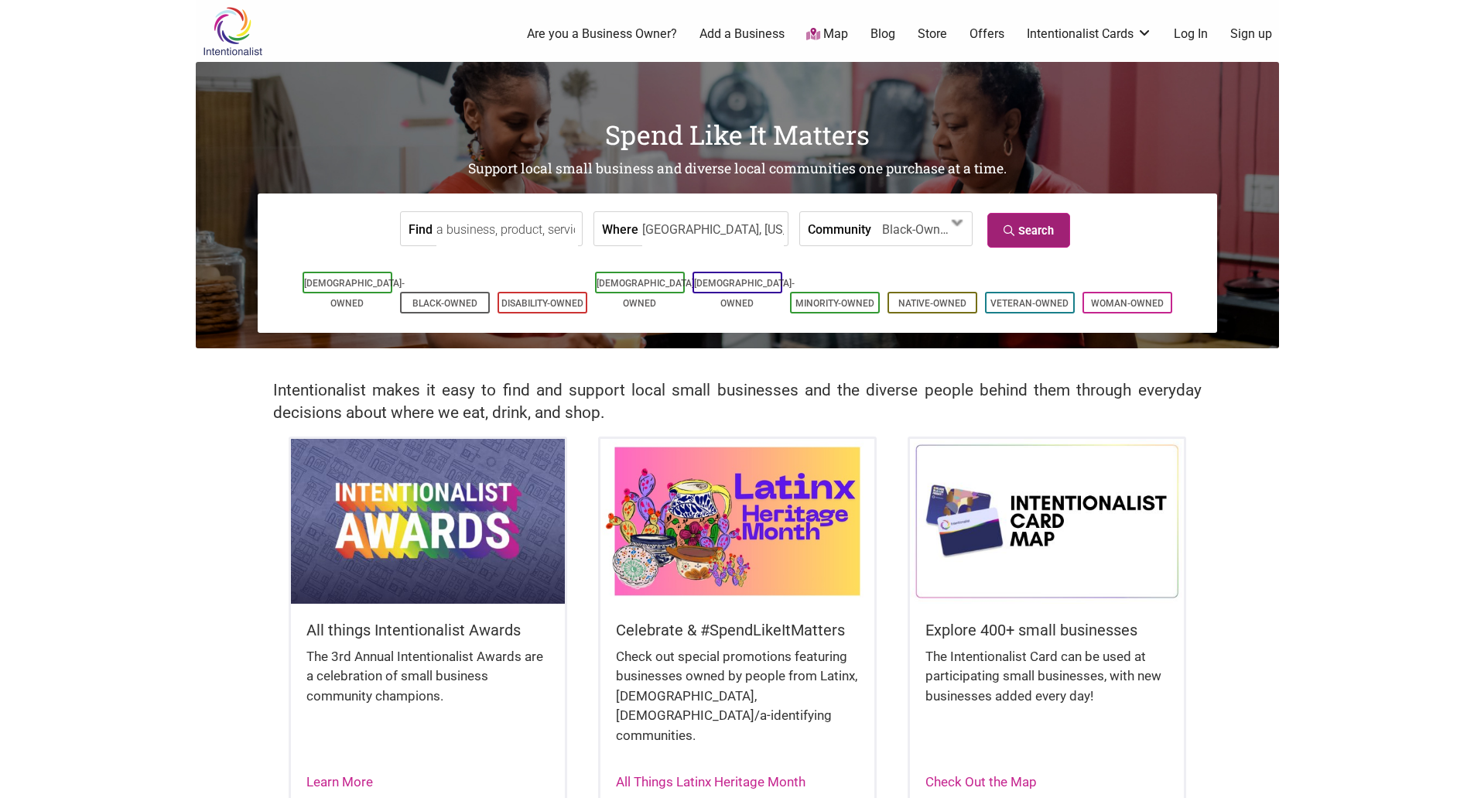
click at [1031, 224] on link "Search" at bounding box center [1028, 230] width 83 height 35
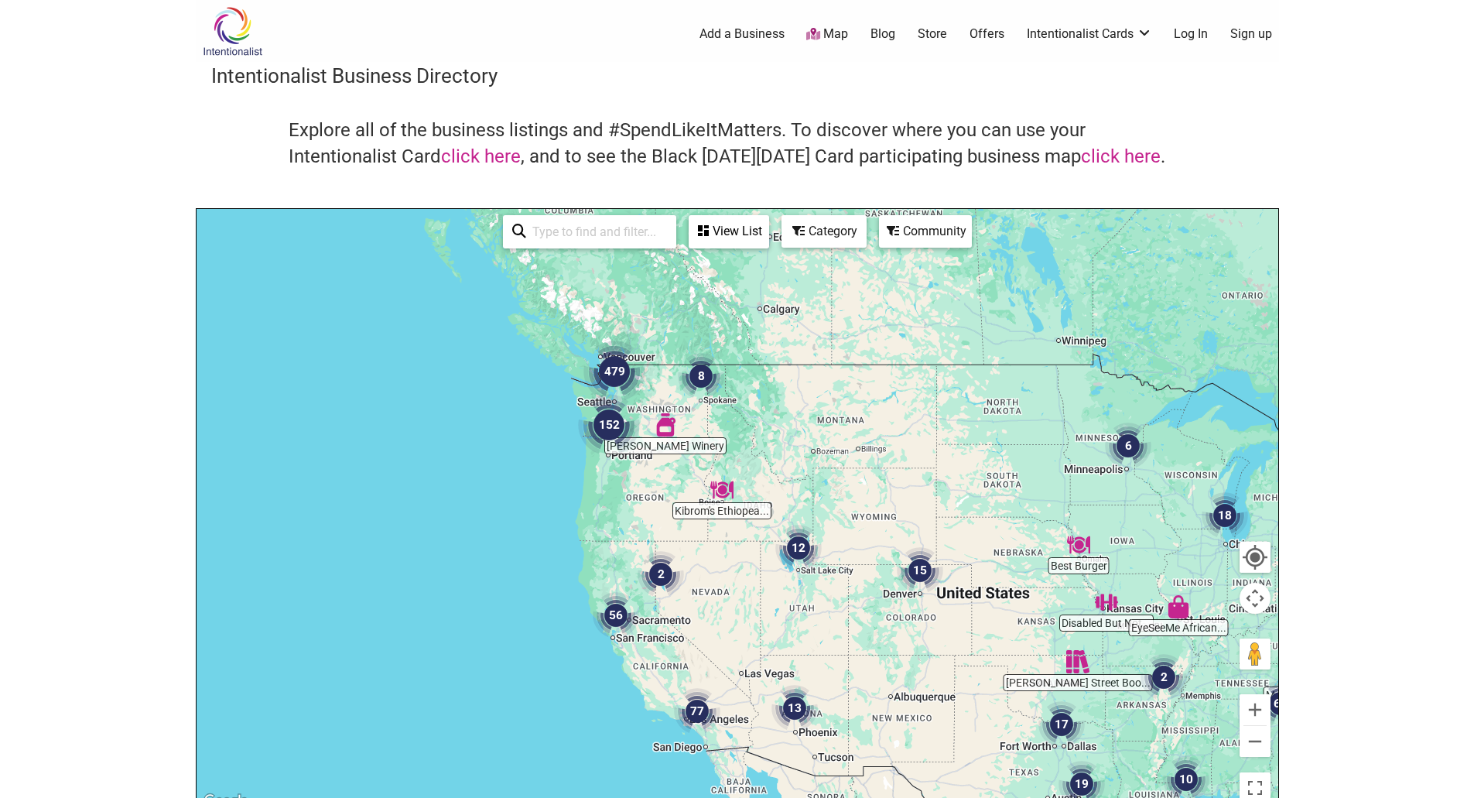
drag, startPoint x: 463, startPoint y: 334, endPoint x: 826, endPoint y: 471, distance: 387.8
click at [826, 471] on div at bounding box center [738, 510] width 1082 height 602
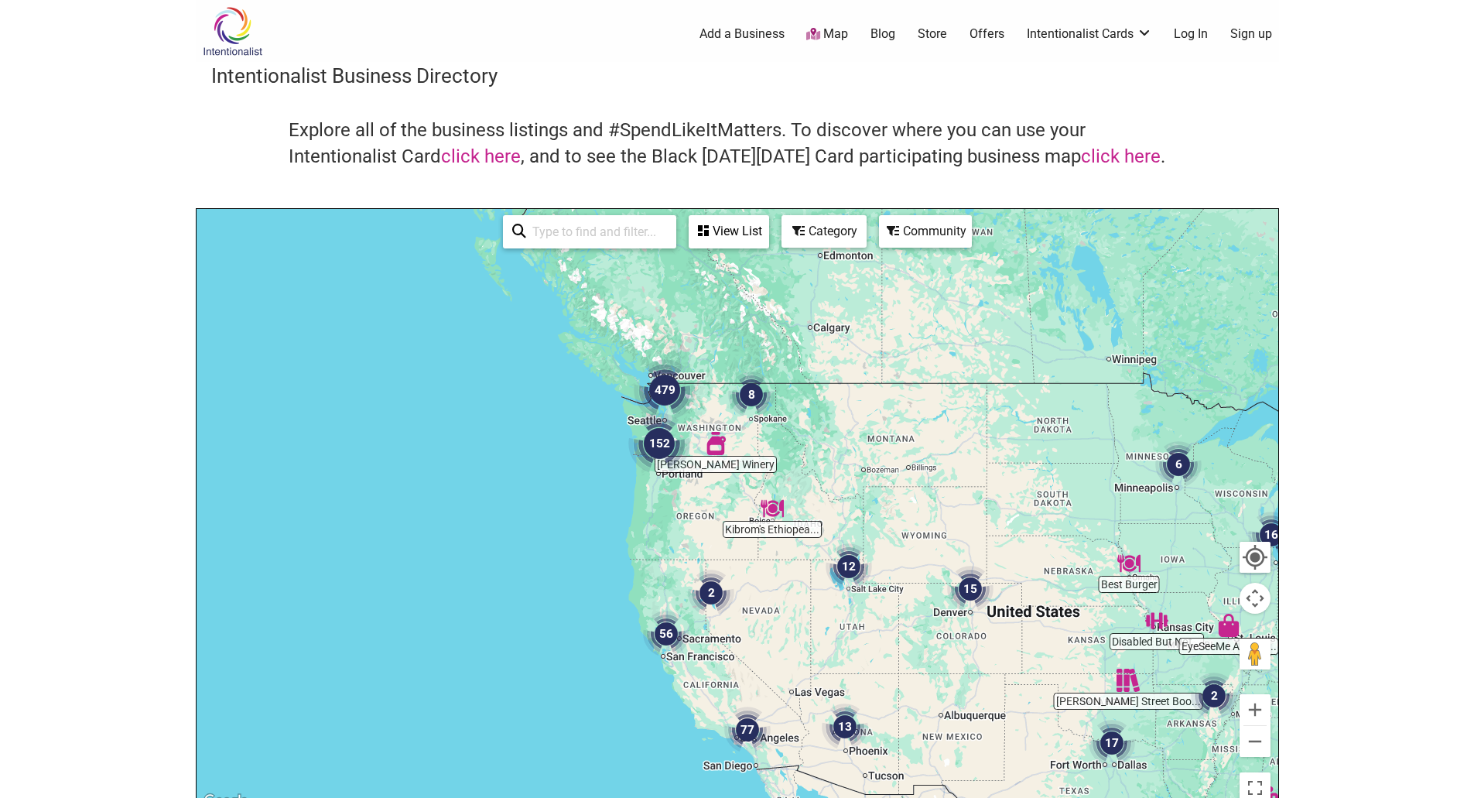
click at [584, 230] on input "search" at bounding box center [596, 232] width 141 height 30
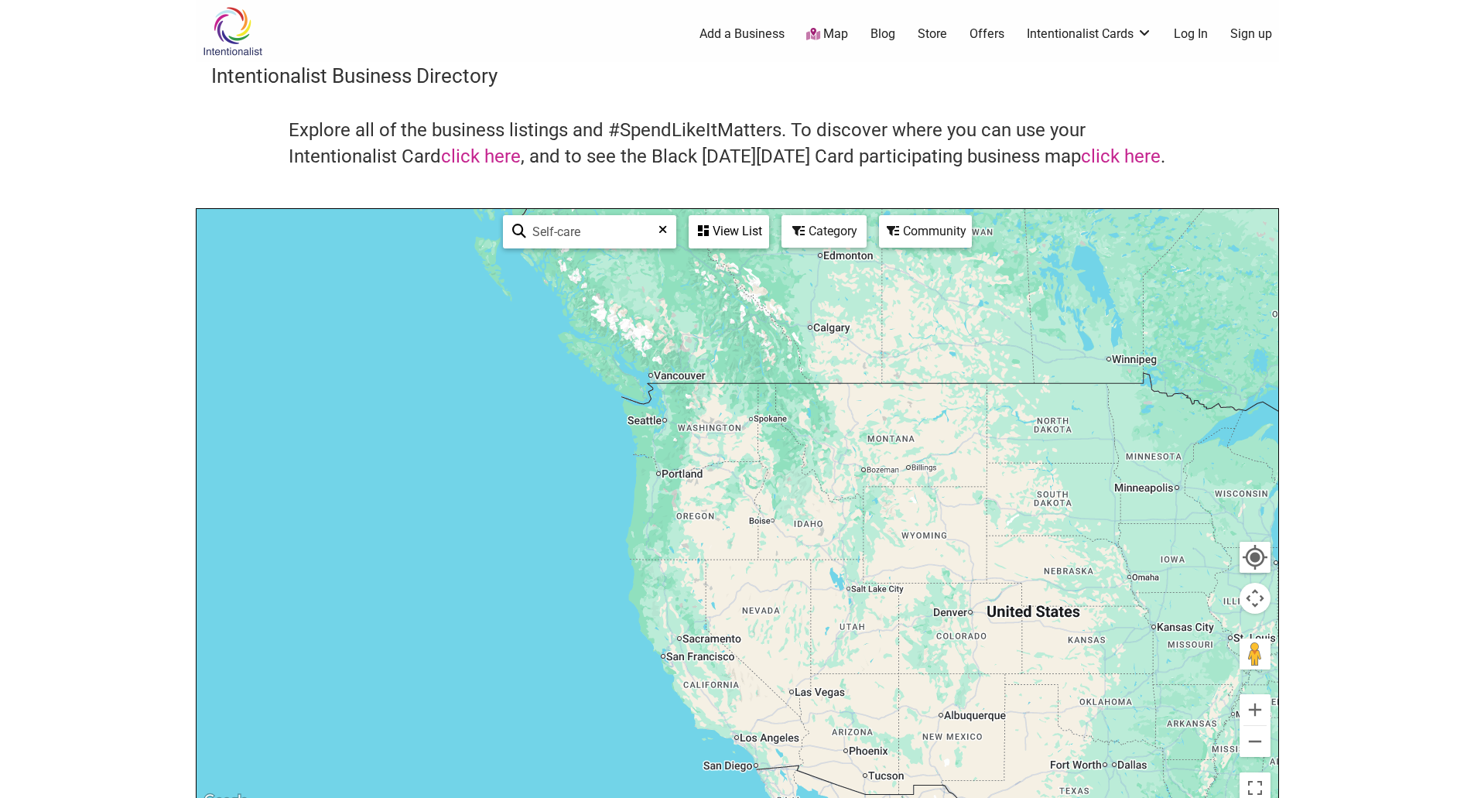
drag, startPoint x: 568, startPoint y: 231, endPoint x: 487, endPoint y: 227, distance: 80.6
click at [487, 227] on div "Self-care See All View List Sorry...nothing found. Category Community Keyboard …" at bounding box center [738, 510] width 1082 height 602
type input "Tea"
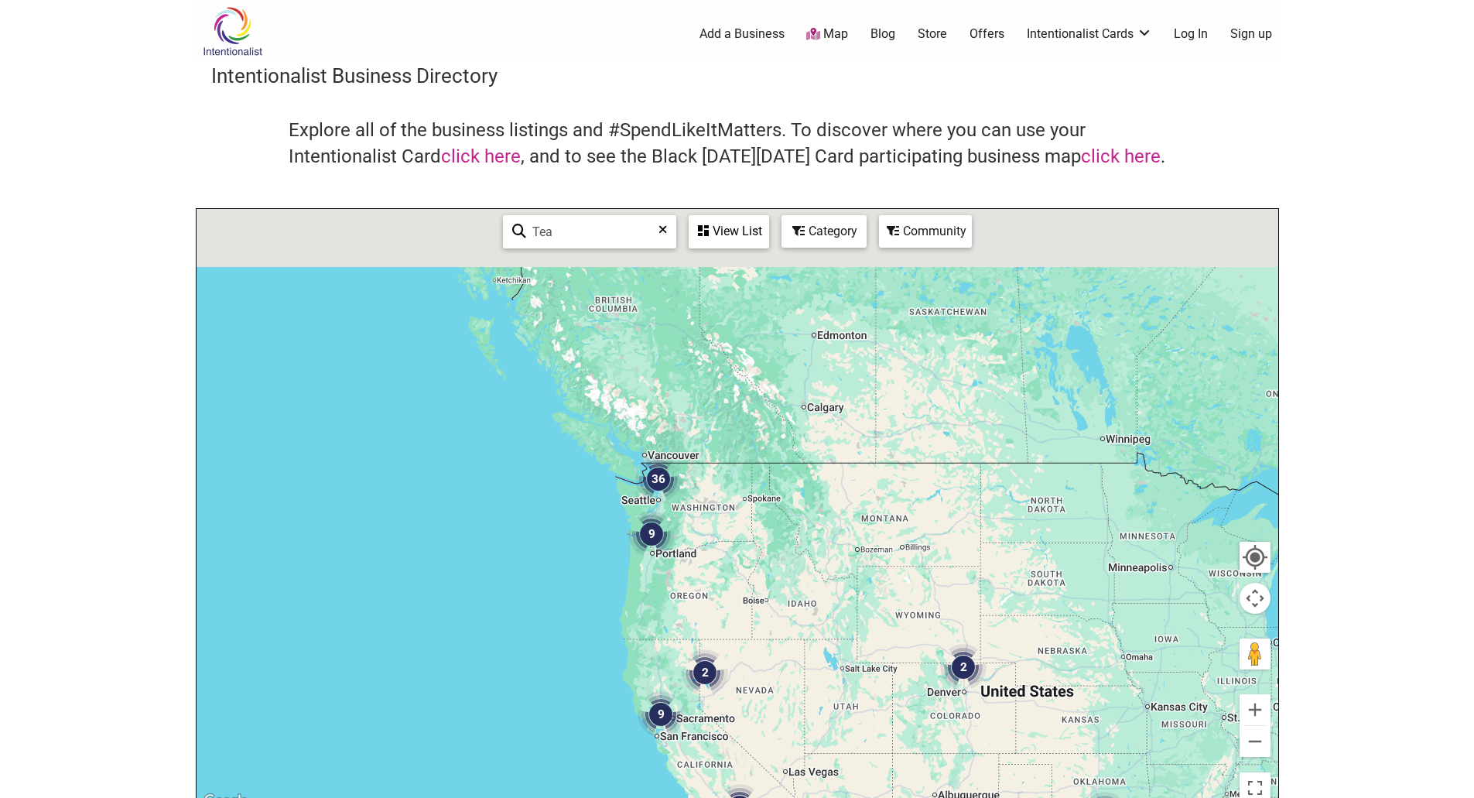
drag, startPoint x: 747, startPoint y: 603, endPoint x: 751, endPoint y: 658, distance: 55.9
click at [751, 658] on div at bounding box center [738, 510] width 1082 height 602
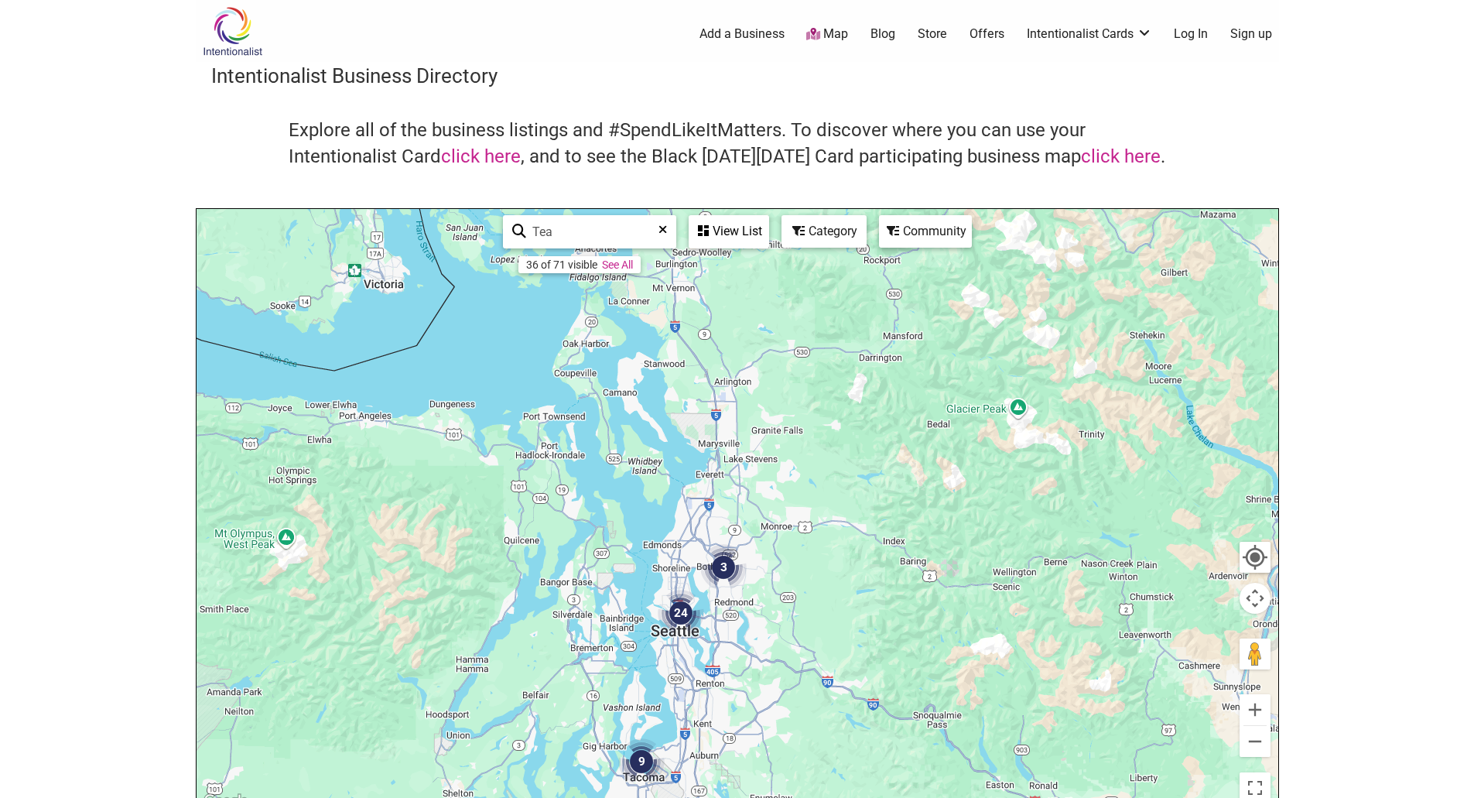
drag, startPoint x: 510, startPoint y: 627, endPoint x: 751, endPoint y: 692, distance: 250.0
click at [747, 692] on div at bounding box center [738, 510] width 1082 height 602
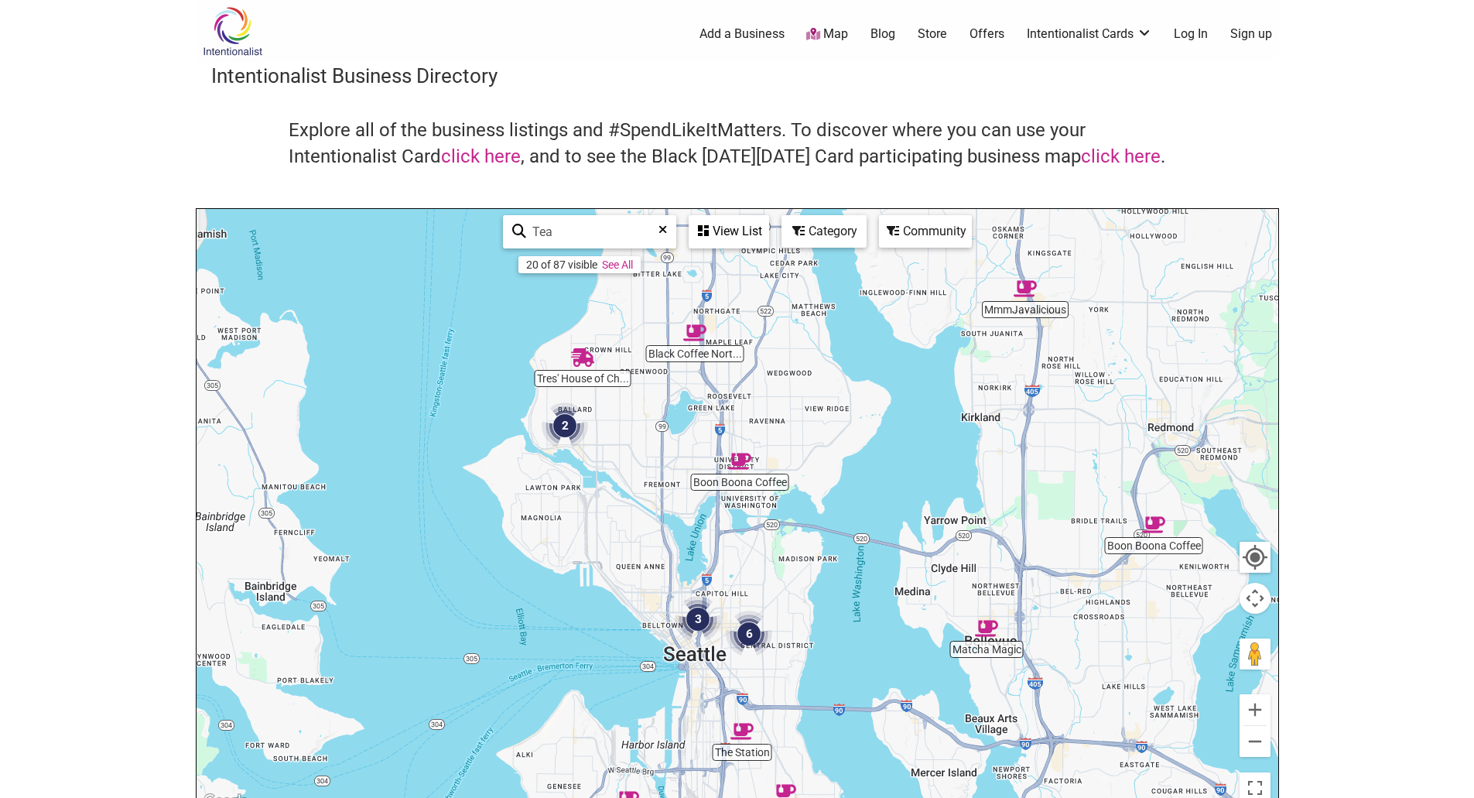
drag, startPoint x: 474, startPoint y: 683, endPoint x: 741, endPoint y: 742, distance: 273.3
click at [741, 742] on div at bounding box center [738, 510] width 1082 height 602
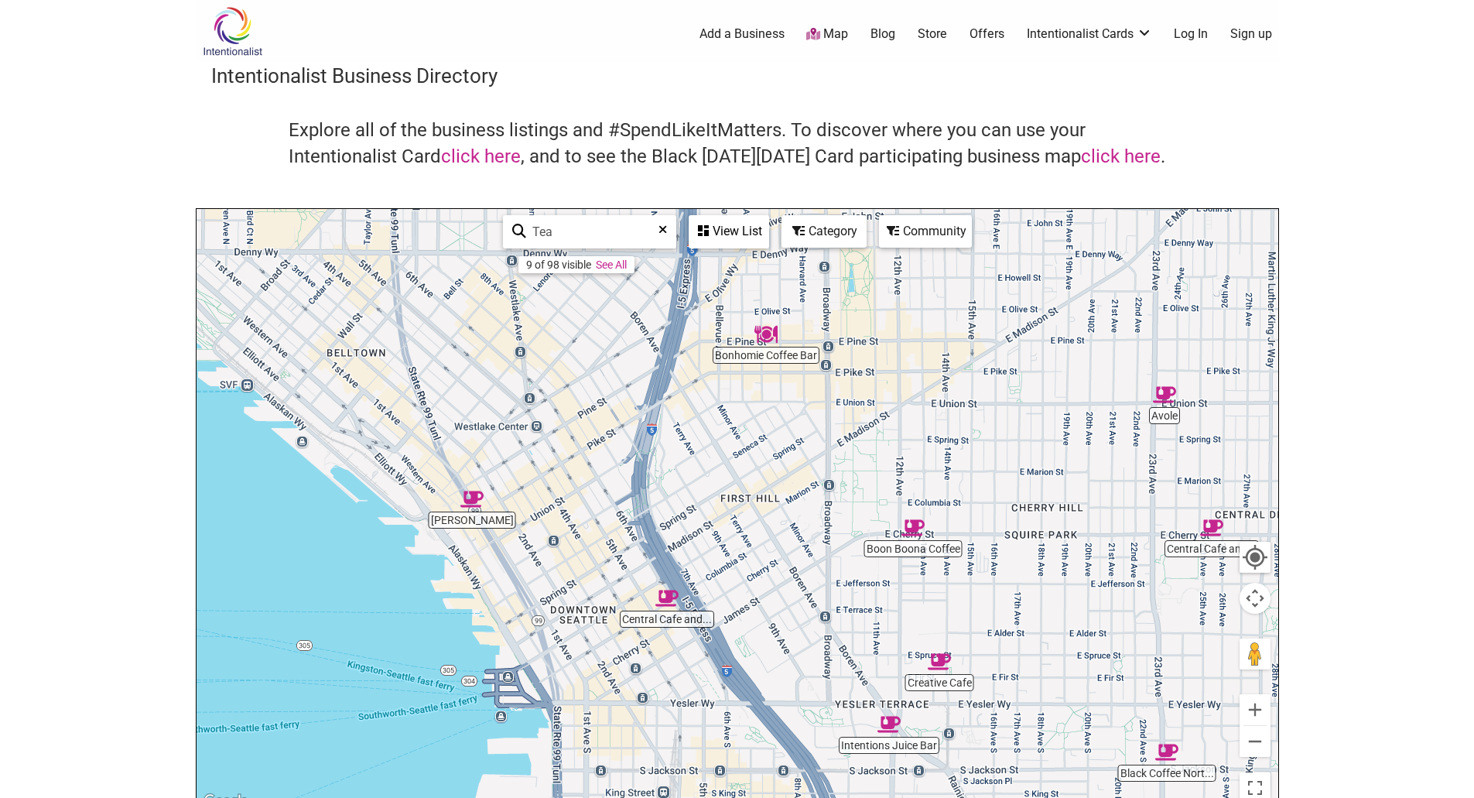
drag, startPoint x: 1180, startPoint y: 612, endPoint x: 1123, endPoint y: 616, distance: 56.6
click at [1123, 616] on div "Avole Central Cafe and... Boon Boona Coffee Black Coffee Nort... Intentions Jui…" at bounding box center [738, 510] width 1082 height 602
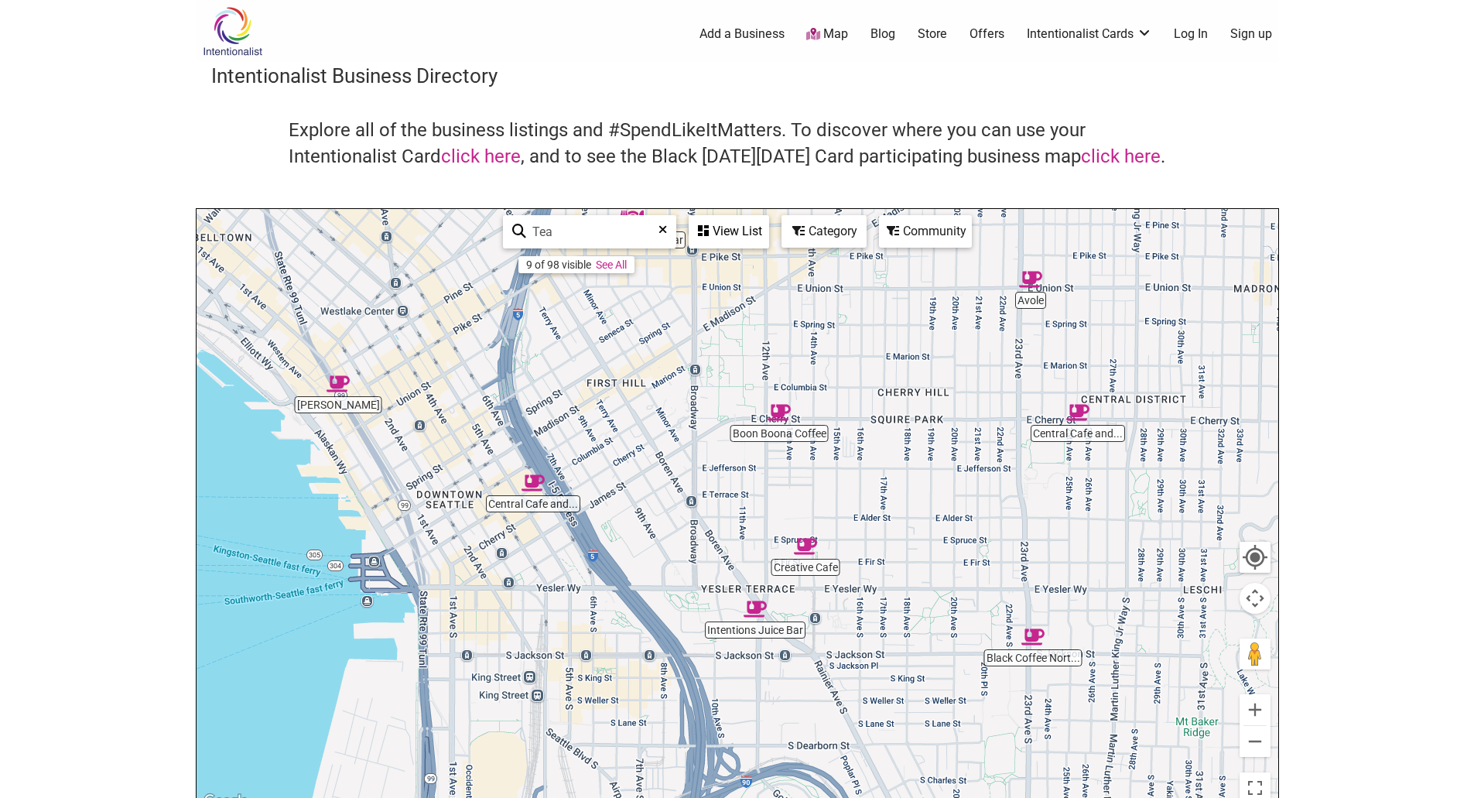
drag, startPoint x: 1089, startPoint y: 613, endPoint x: 1005, endPoint y: 459, distance: 175.6
click at [1005, 459] on div at bounding box center [738, 510] width 1082 height 602
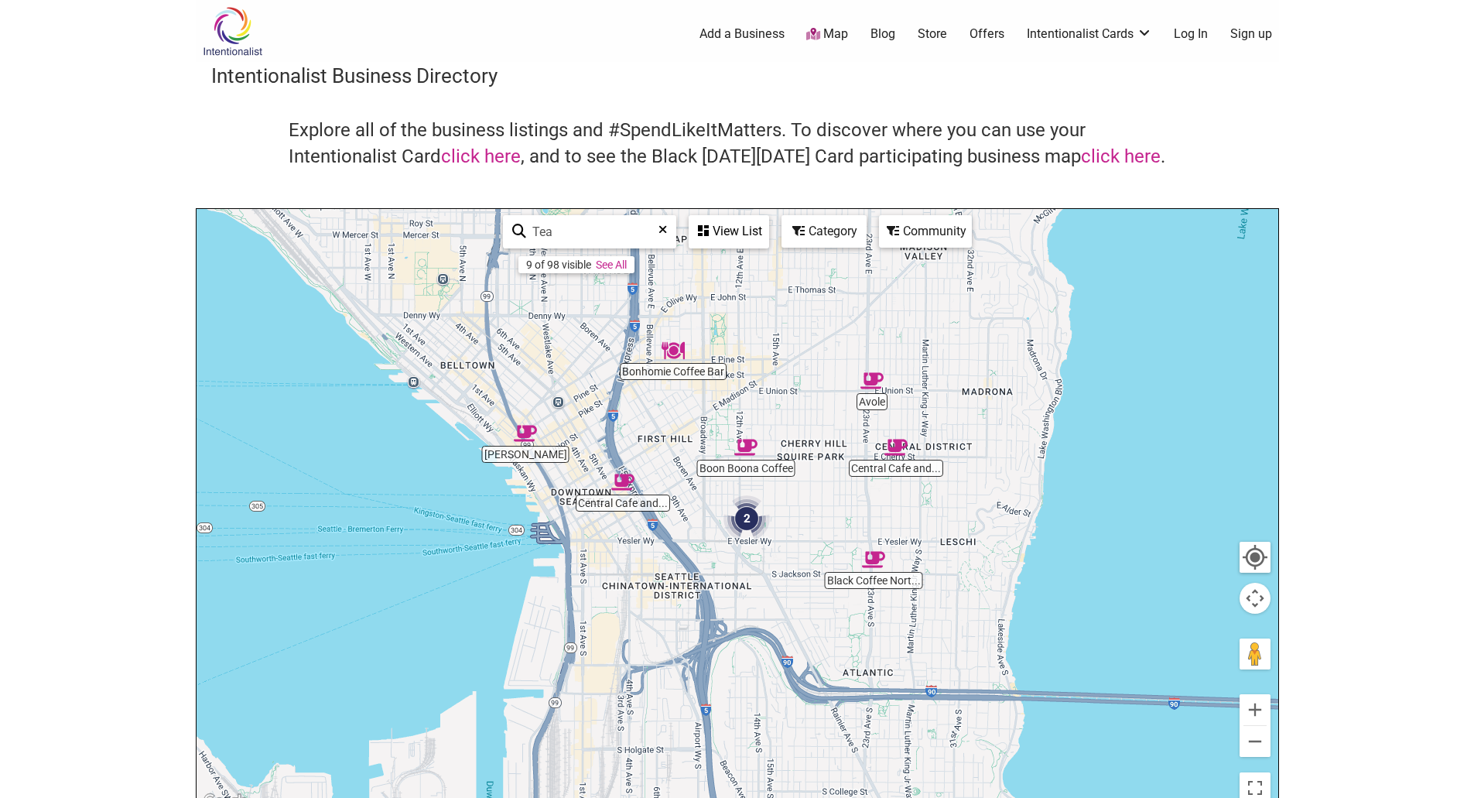
click at [891, 470] on div at bounding box center [738, 510] width 1082 height 602
click at [893, 452] on img "Central Cafe and Juice Bar" at bounding box center [895, 447] width 23 height 23
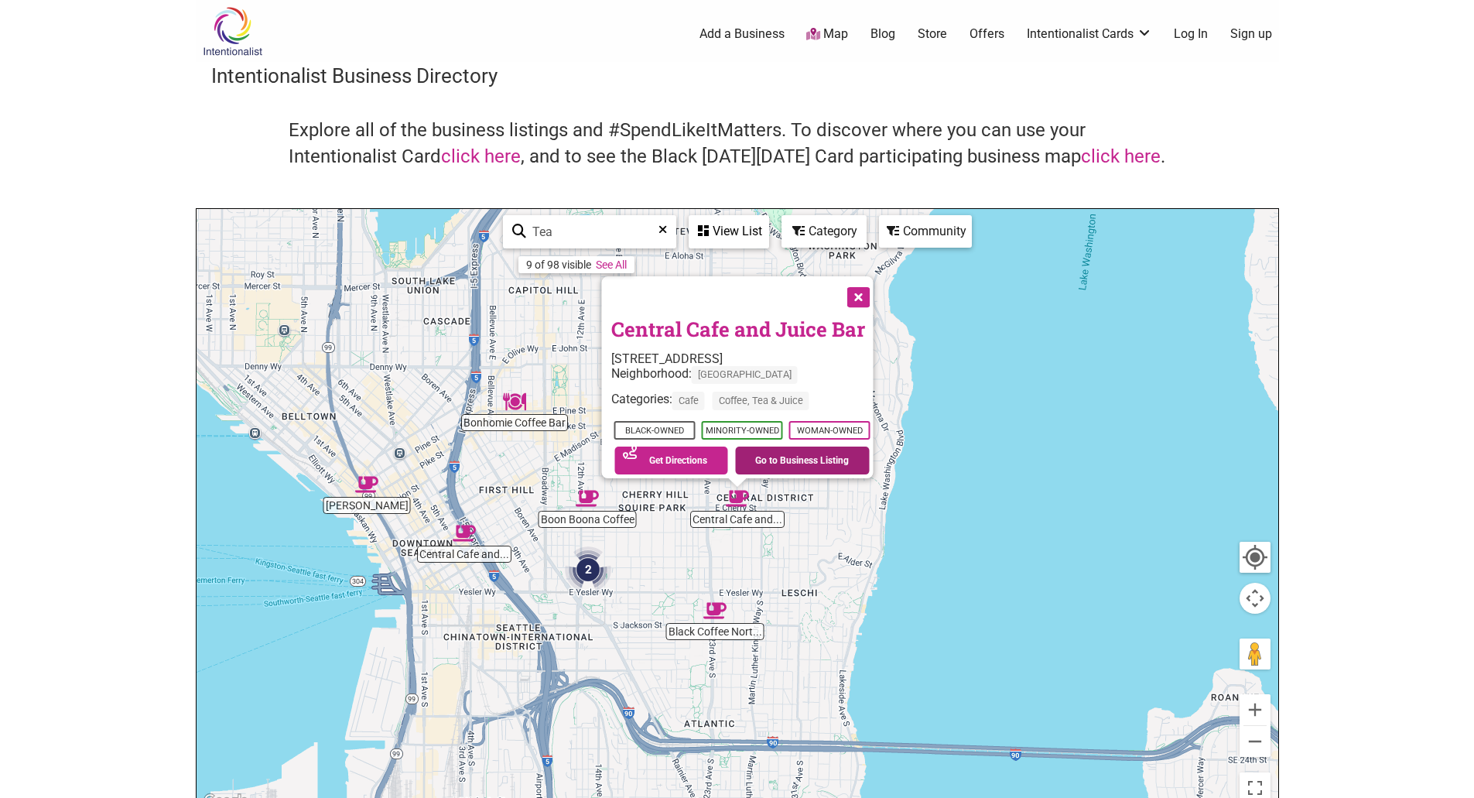
click at [795, 453] on link "Go to Business Listing" at bounding box center [802, 460] width 135 height 28
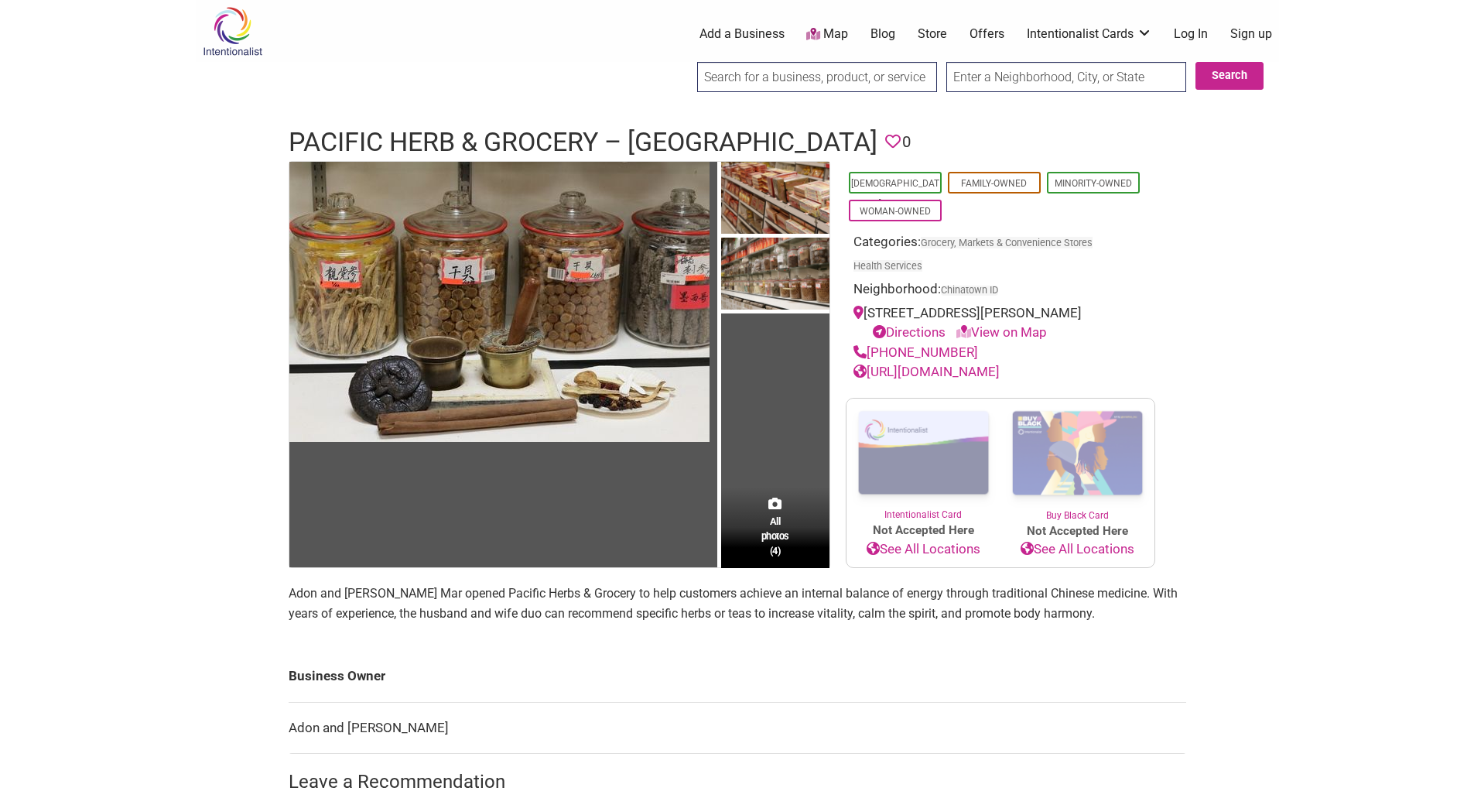
click at [1000, 374] on link "[URL][DOMAIN_NAME]" at bounding box center [926, 371] width 146 height 15
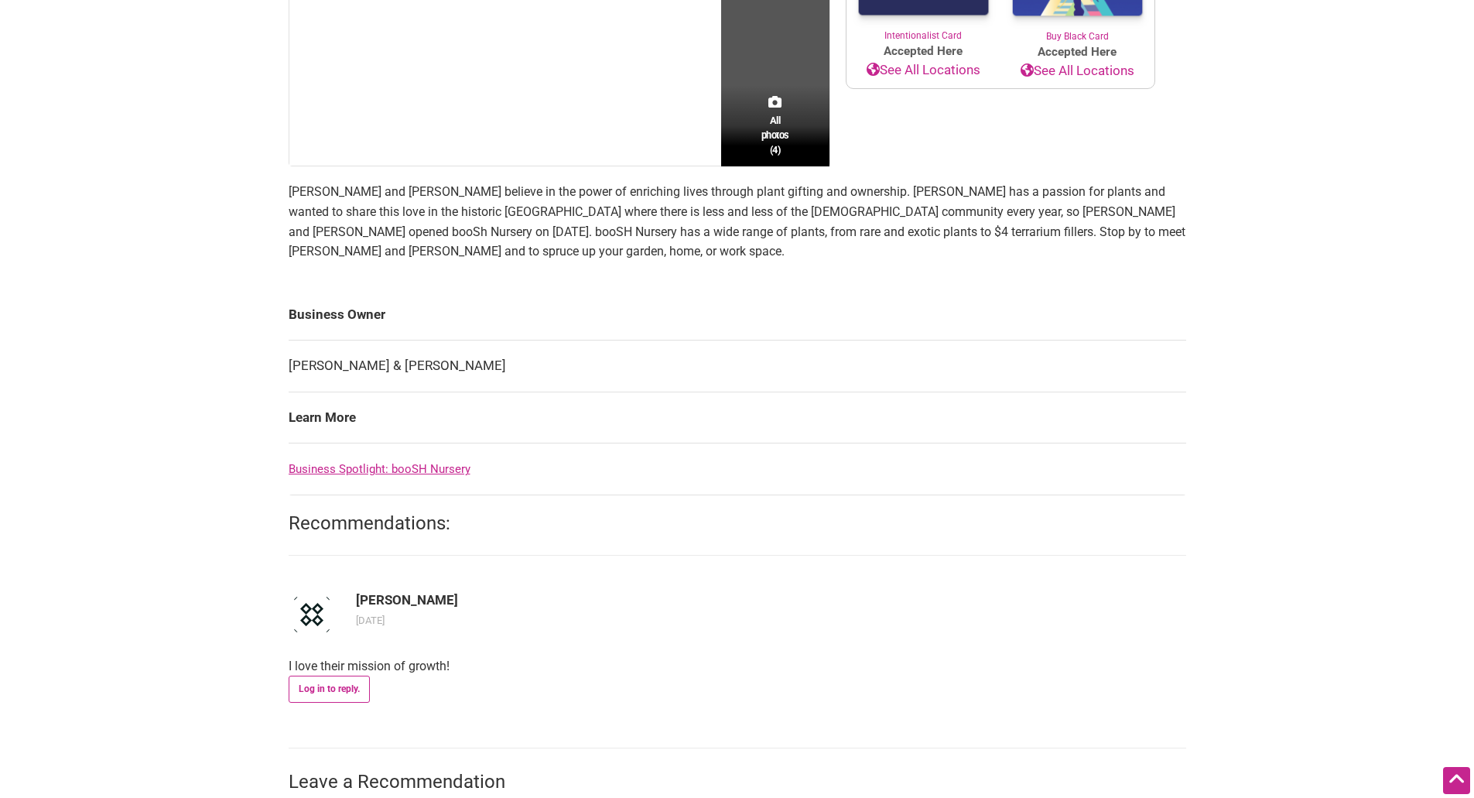
scroll to position [464, 0]
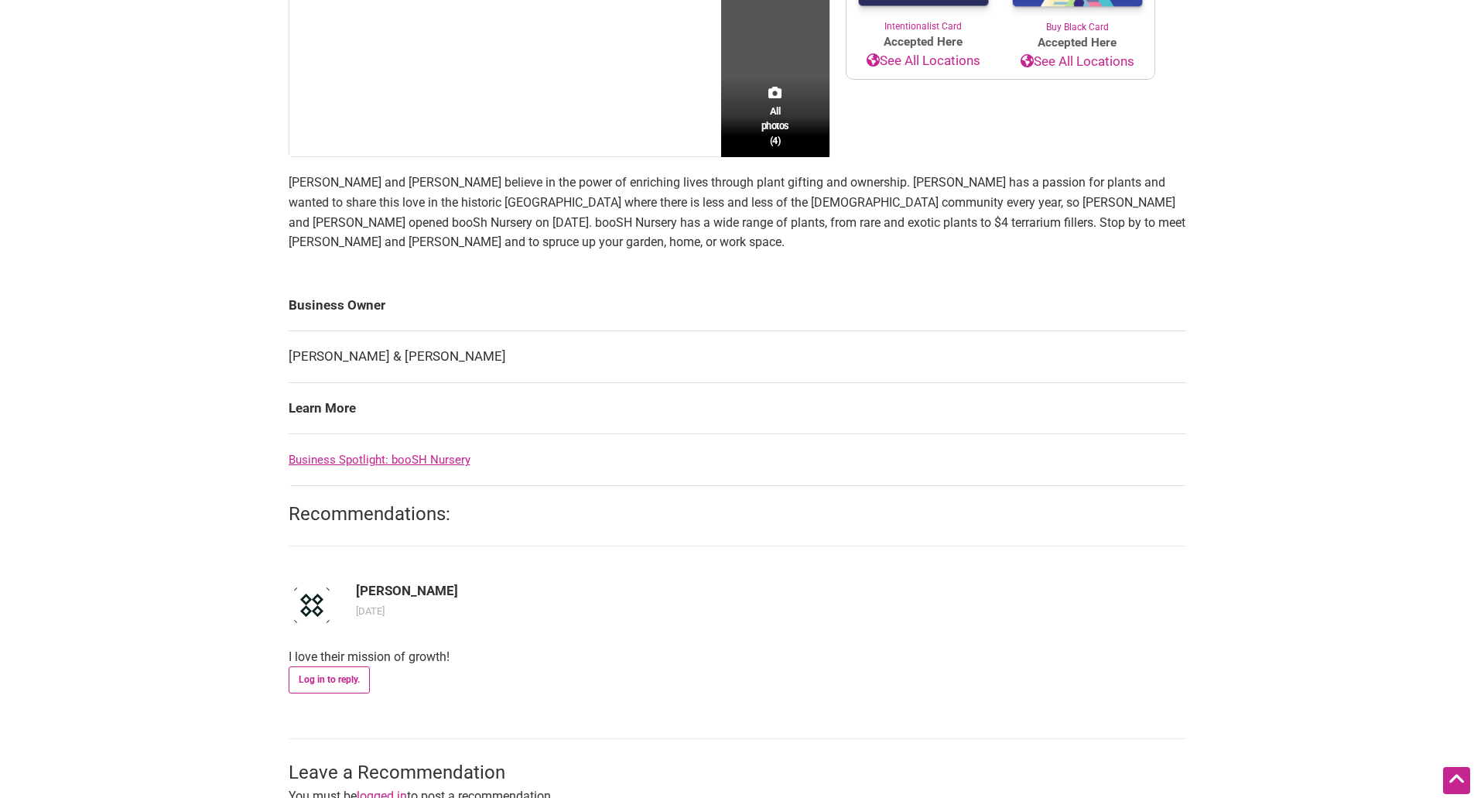
click at [381, 459] on link "Business Spotlight: booSH Nursery" at bounding box center [380, 460] width 182 height 14
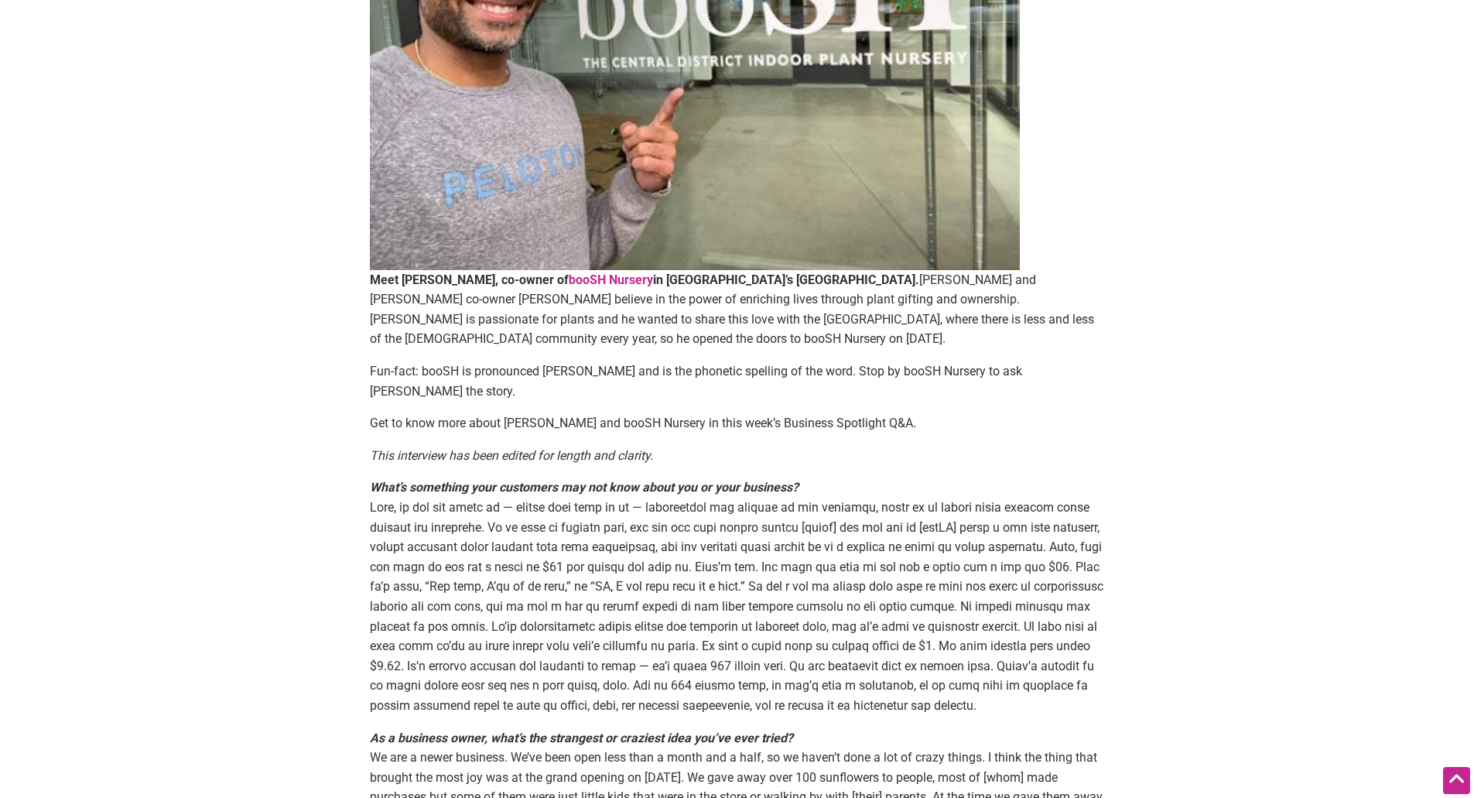
scroll to position [387, 0]
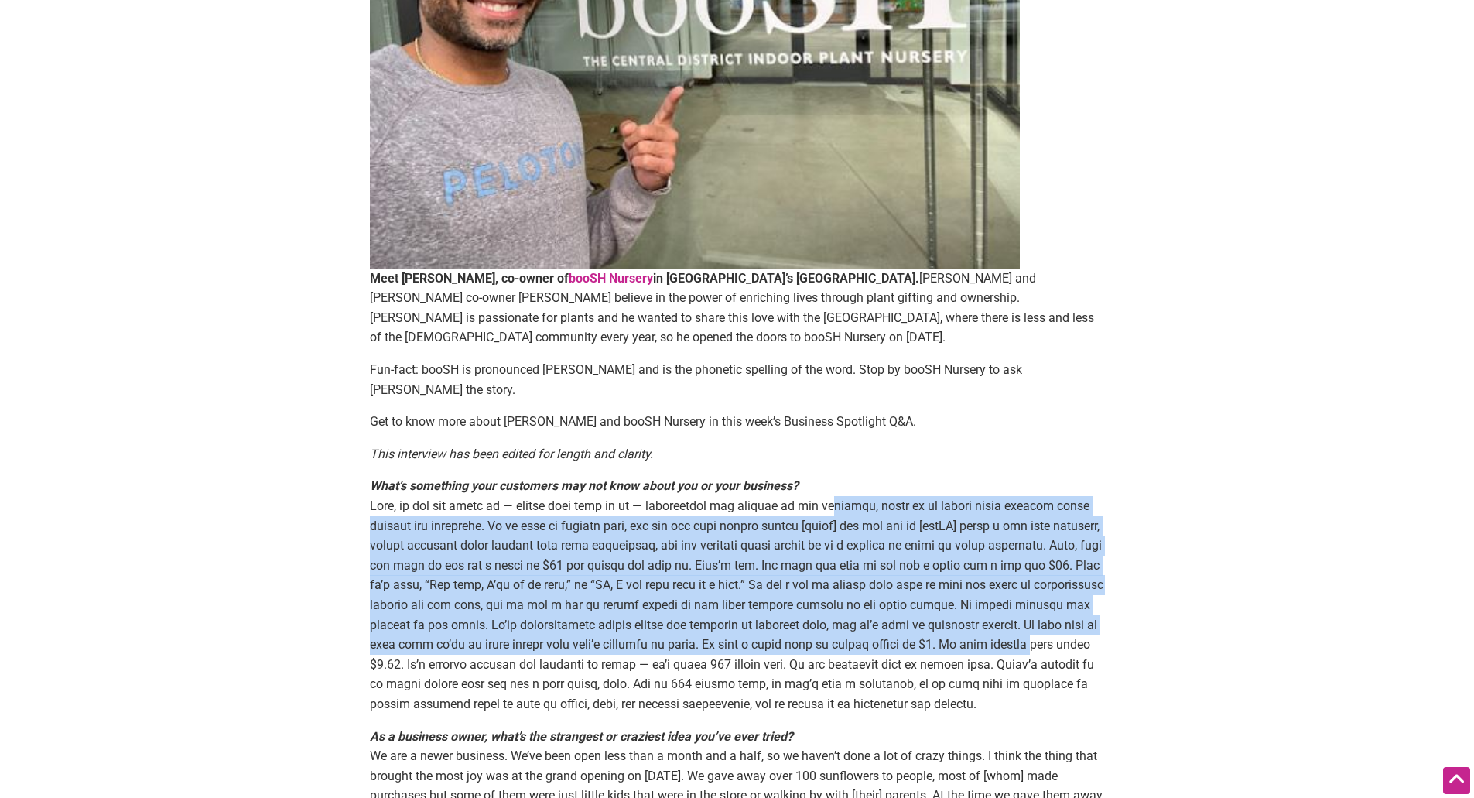
drag, startPoint x: 851, startPoint y: 484, endPoint x: 1146, endPoint y: 621, distance: 325.0
click at [1146, 621] on main "By Jax Kiel — [DATE] Meet [PERSON_NAME], co-owner of booSH Nursery in [GEOGRAPH…" at bounding box center [737, 529] width 965 height 1577
click at [1235, 603] on div "By Jax Kiel — [DATE] Meet [PERSON_NAME], co-owner of booSH Nursery in [GEOGRAPH…" at bounding box center [737, 541] width 1083 height 1632
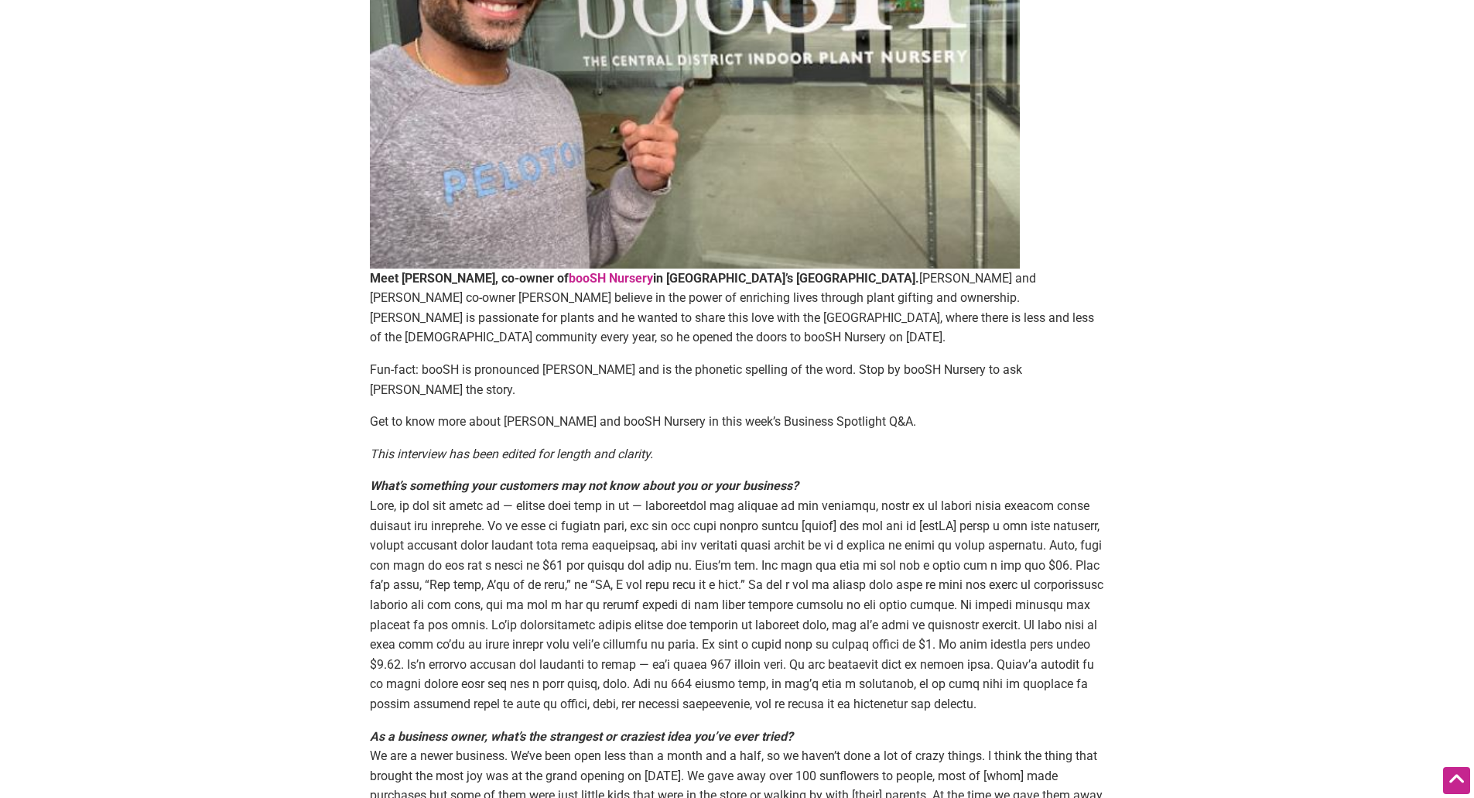
scroll to position [464, 0]
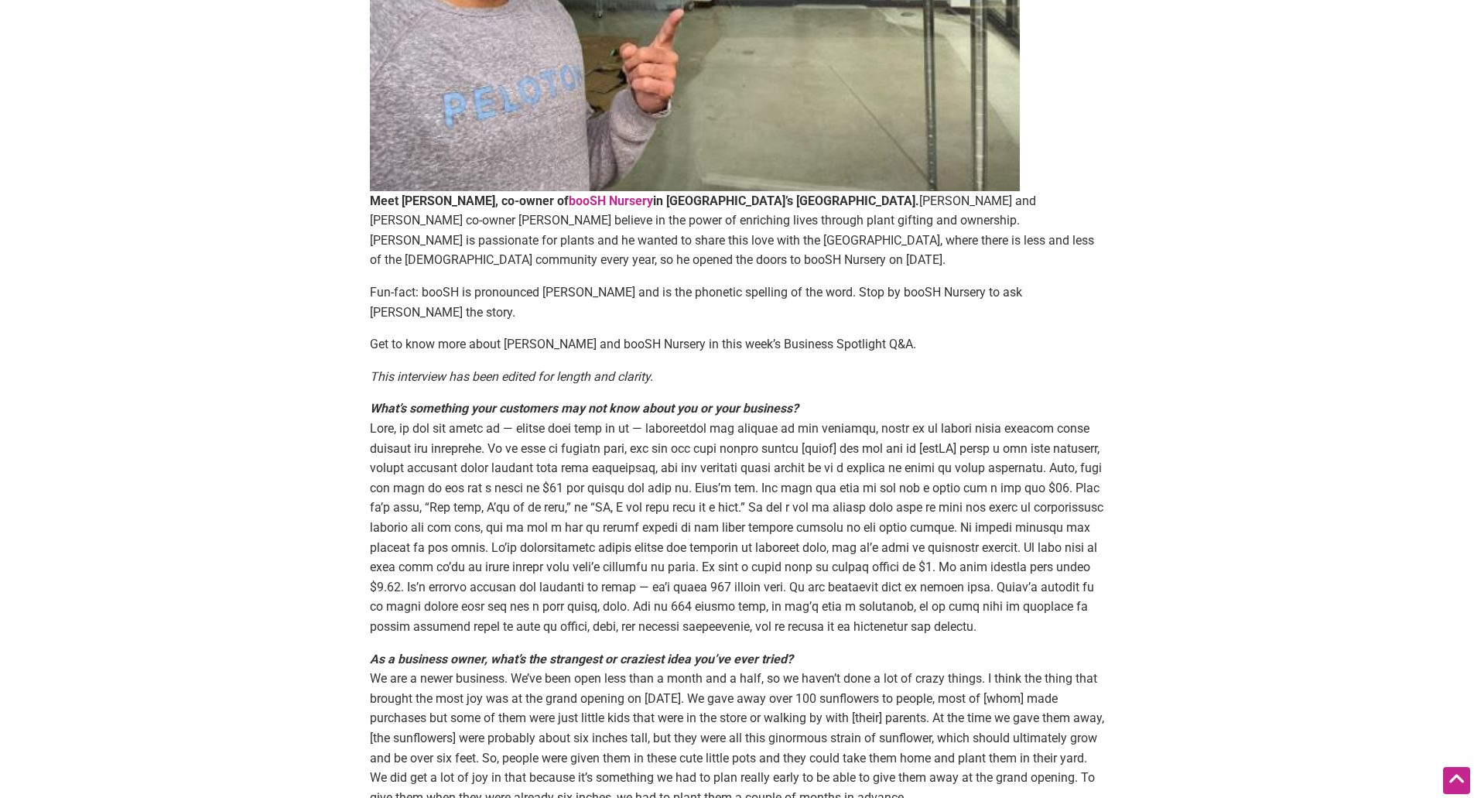
drag, startPoint x: 774, startPoint y: 545, endPoint x: 1157, endPoint y: 604, distance: 387.6
click at [1157, 604] on main "By Jax Kiel — [DATE] Meet [PERSON_NAME], co-owner of booSH Nursery in [GEOGRAPH…" at bounding box center [737, 451] width 965 height 1577
click at [1137, 610] on main "By Jax Kiel — [DATE] Meet [PERSON_NAME], co-owner of booSH Nursery in [GEOGRAPH…" at bounding box center [737, 451] width 965 height 1577
drag, startPoint x: 856, startPoint y: 563, endPoint x: 1115, endPoint y: 602, distance: 261.3
click at [1115, 602] on article "By Jax Kiel — [DATE] Meet [PERSON_NAME], co-owner of booSH Nursery in [GEOGRAPH…" at bounding box center [737, 336] width 766 height 1347
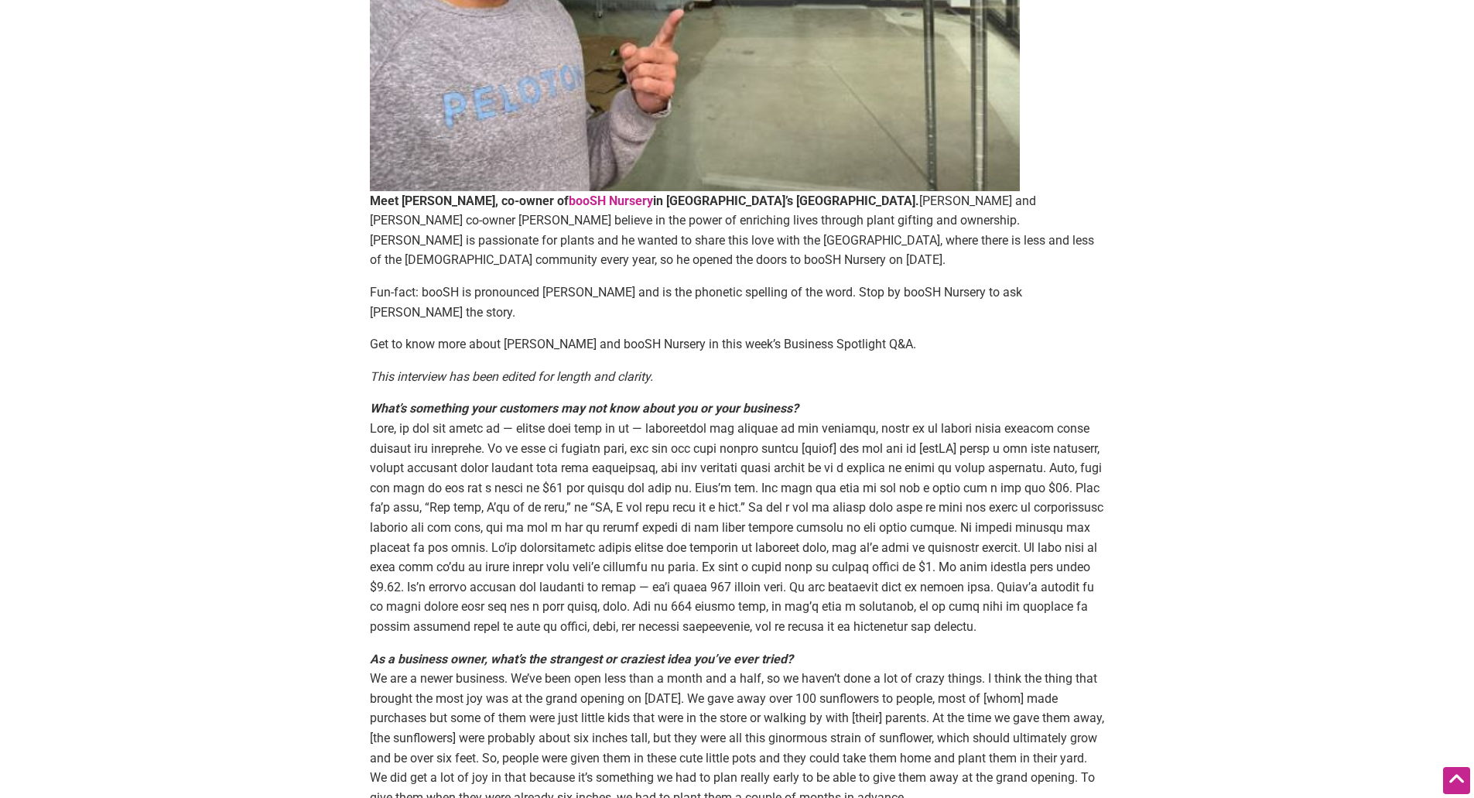
click at [1071, 616] on p "What’s something your customers may not know about you or your business?" at bounding box center [737, 517] width 735 height 238
drag, startPoint x: 372, startPoint y: 584, endPoint x: 1161, endPoint y: 599, distance: 788.5
click at [1161, 599] on main "By Jax Kiel — [DATE] Meet [PERSON_NAME], co-owner of booSH Nursery in [GEOGRAPH…" at bounding box center [737, 451] width 965 height 1577
click at [1133, 605] on main "By Jax Kiel — [DATE] Meet [PERSON_NAME], co-owner of booSH Nursery in [GEOGRAPH…" at bounding box center [737, 451] width 965 height 1577
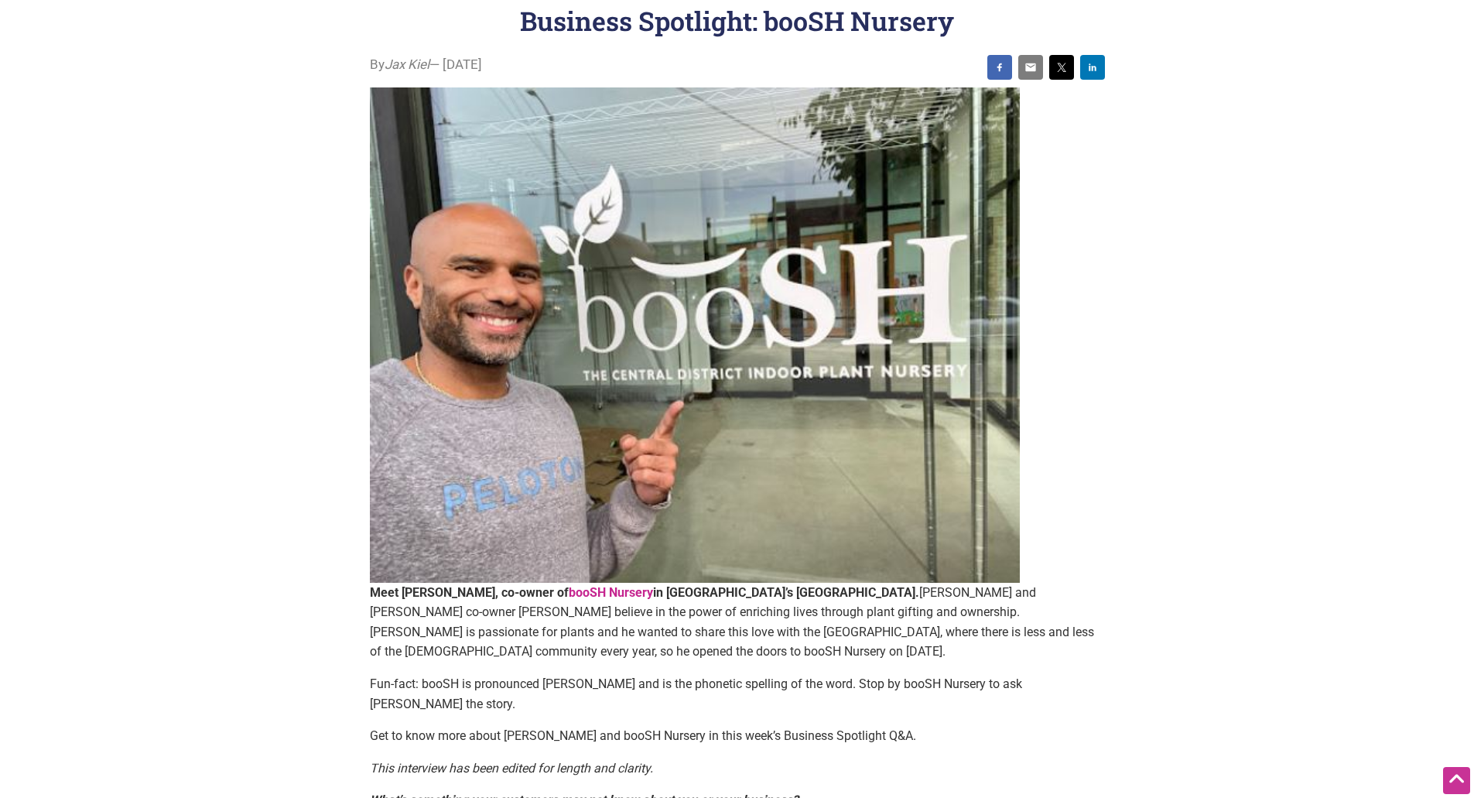
scroll to position [0, 0]
